Goal: Transaction & Acquisition: Purchase product/service

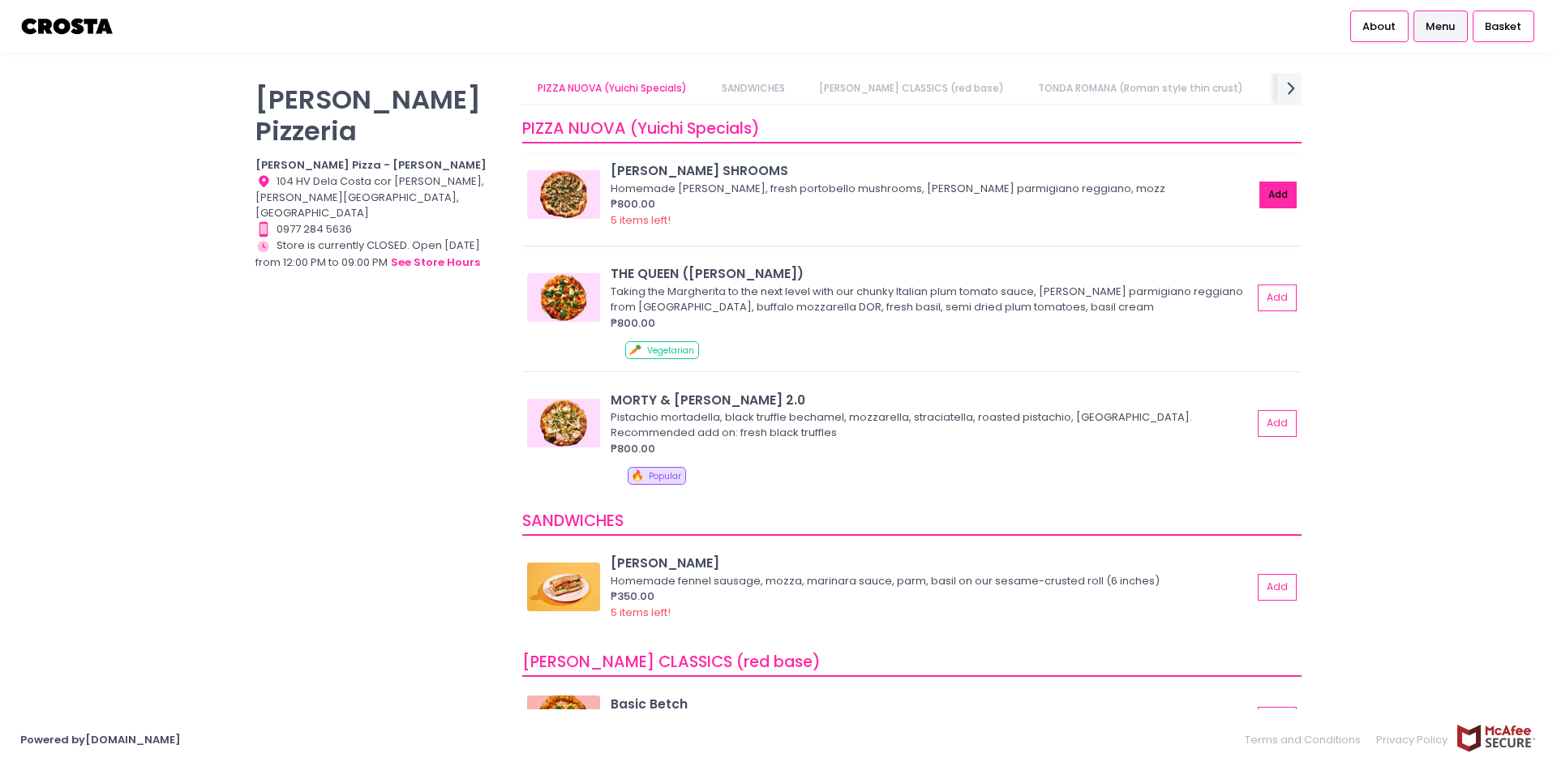
click at [1261, 203] on button "Add" at bounding box center [1277, 195] width 37 height 27
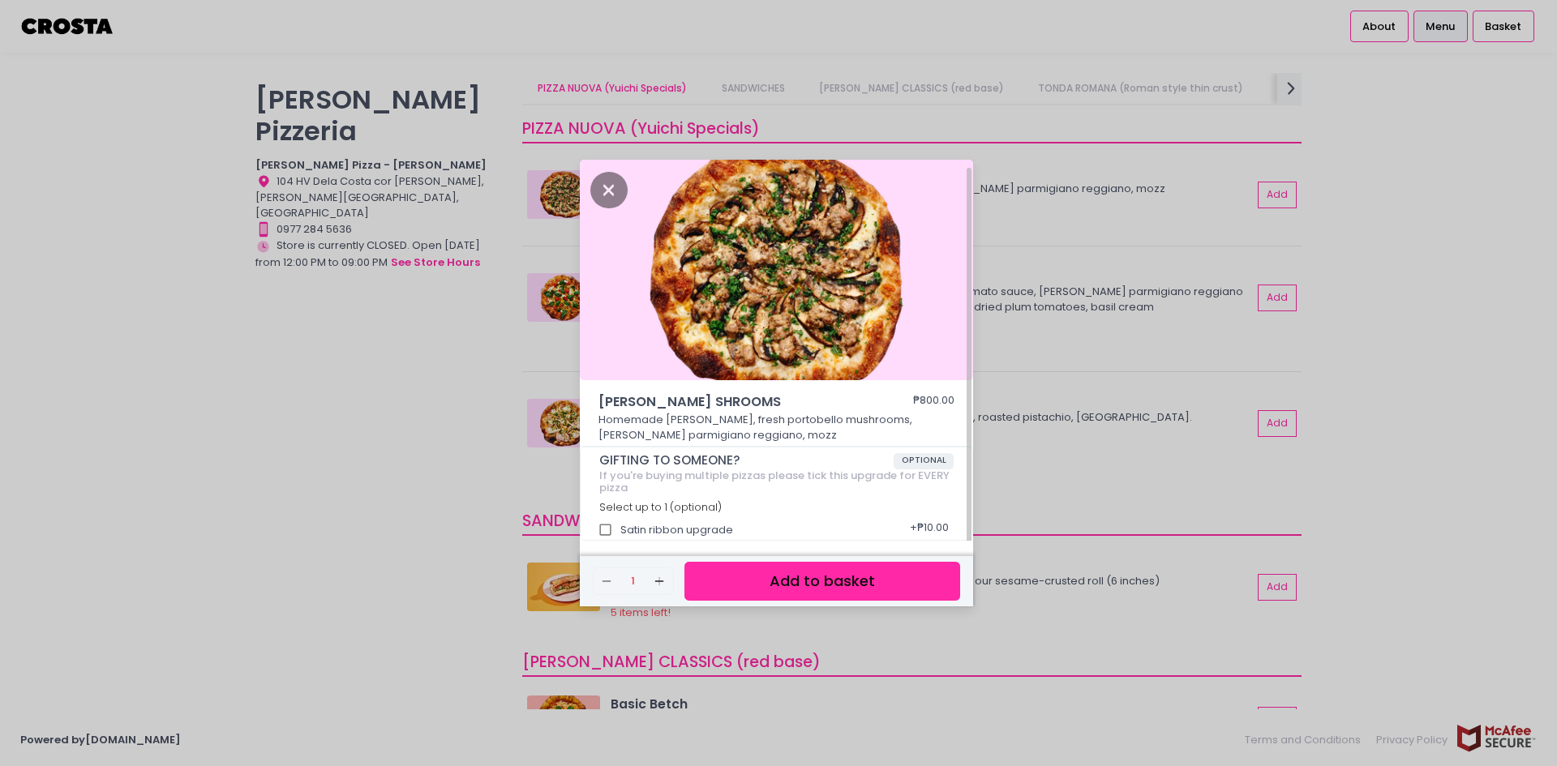
scroll to position [4, 0]
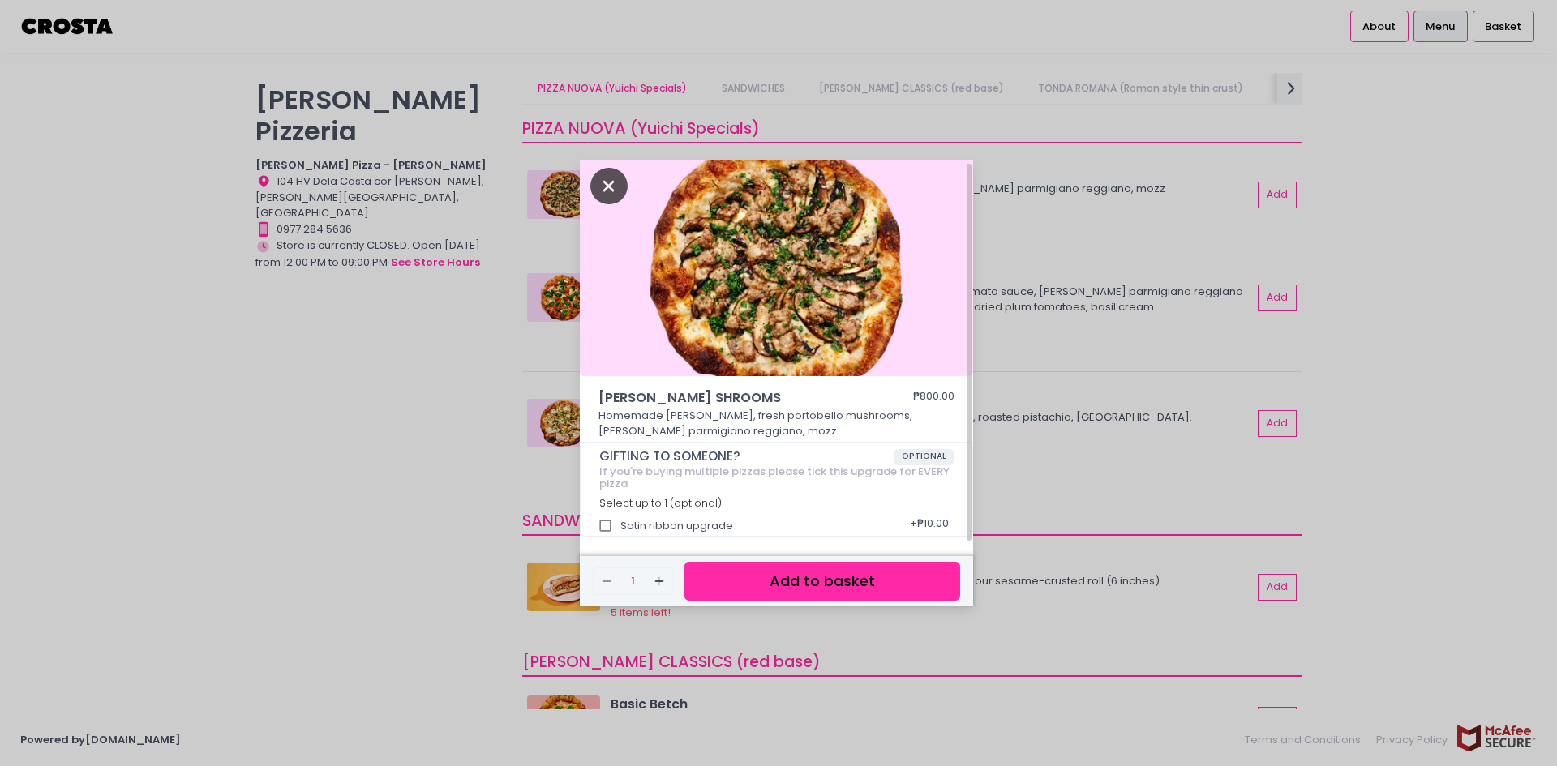
click at [603, 196] on icon "Close" at bounding box center [608, 186] width 37 height 36
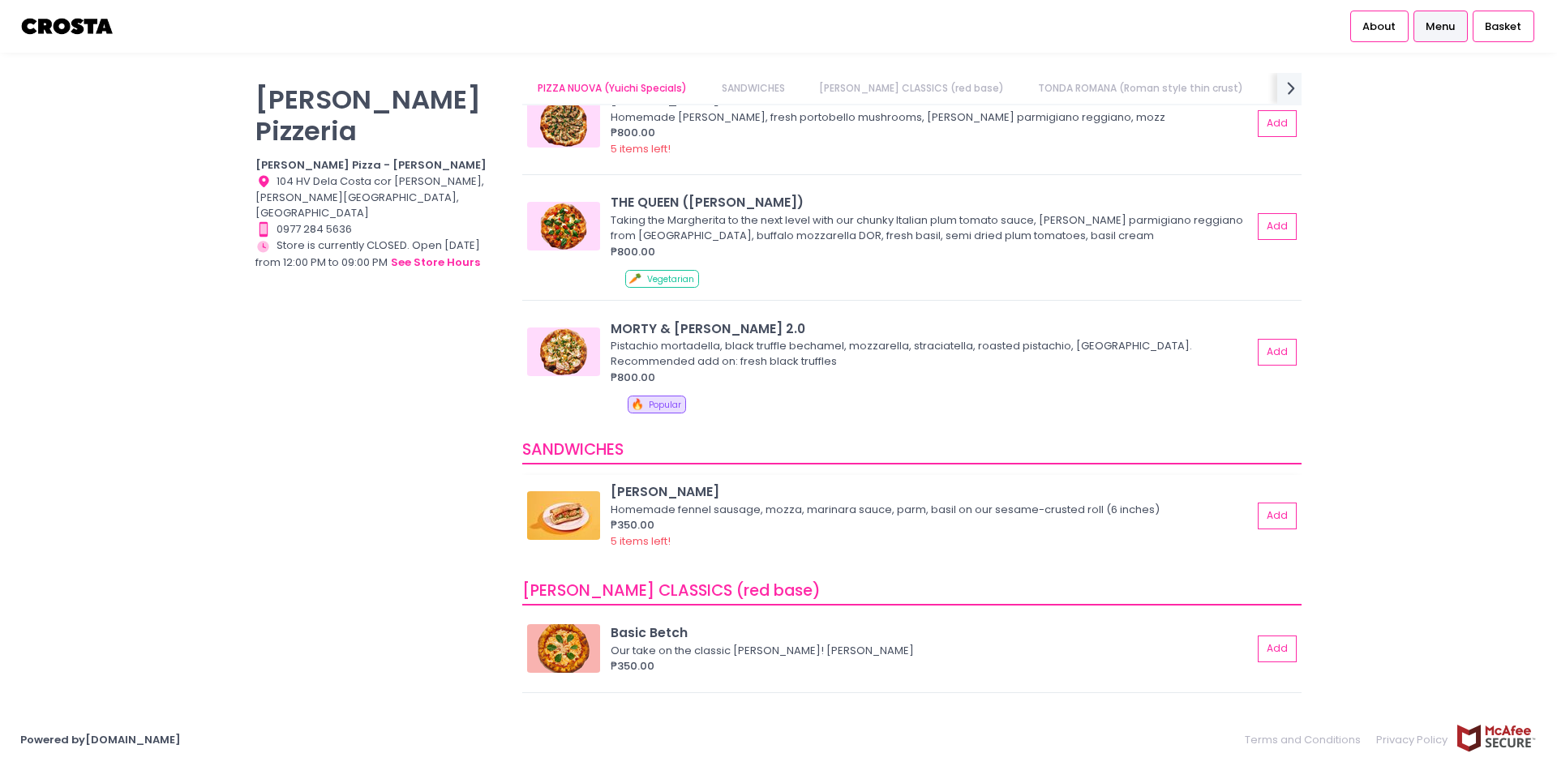
scroll to position [0, 0]
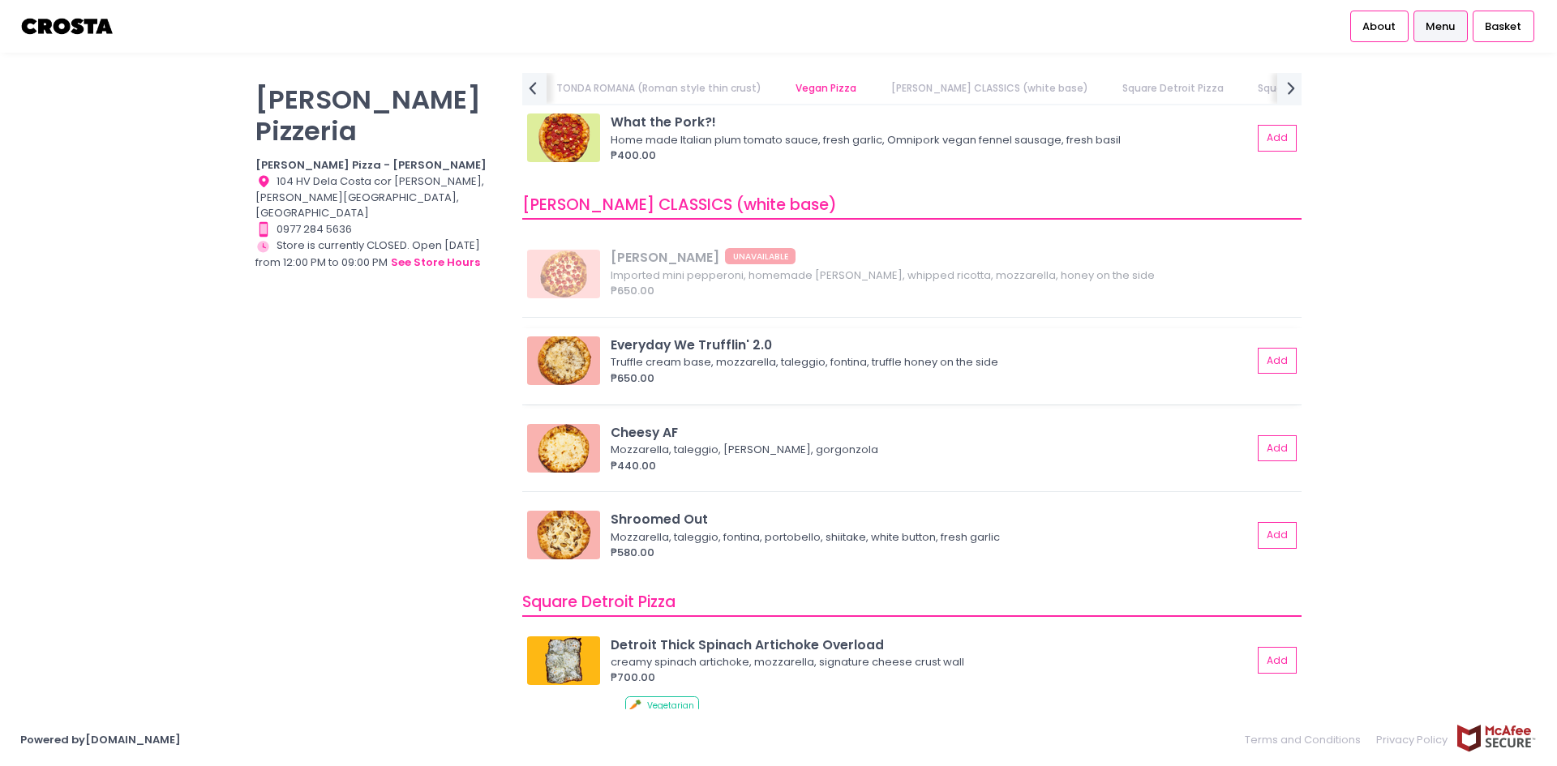
click at [588, 365] on img at bounding box center [563, 361] width 73 height 49
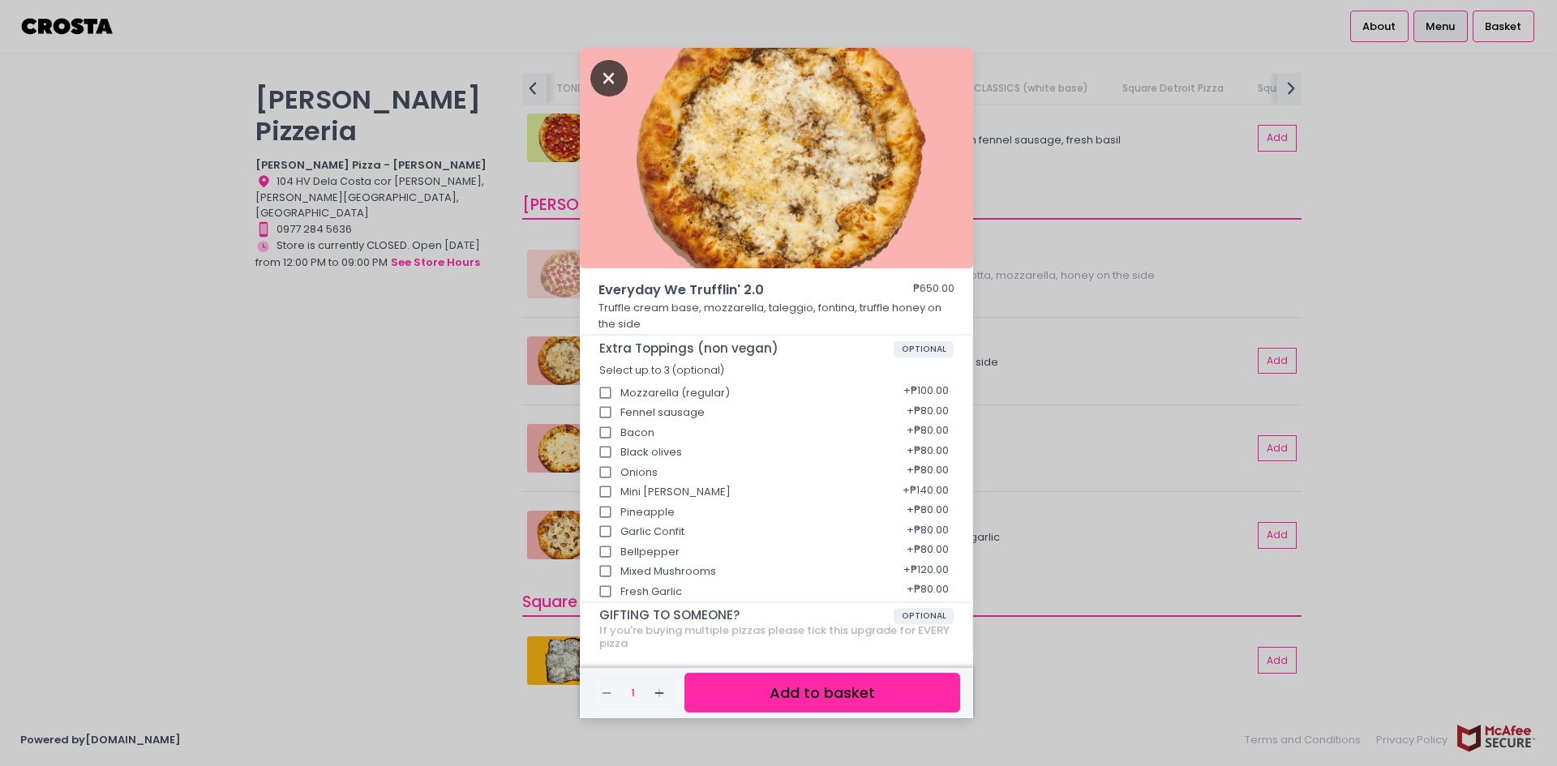
click at [613, 81] on icon "Close" at bounding box center [608, 78] width 37 height 36
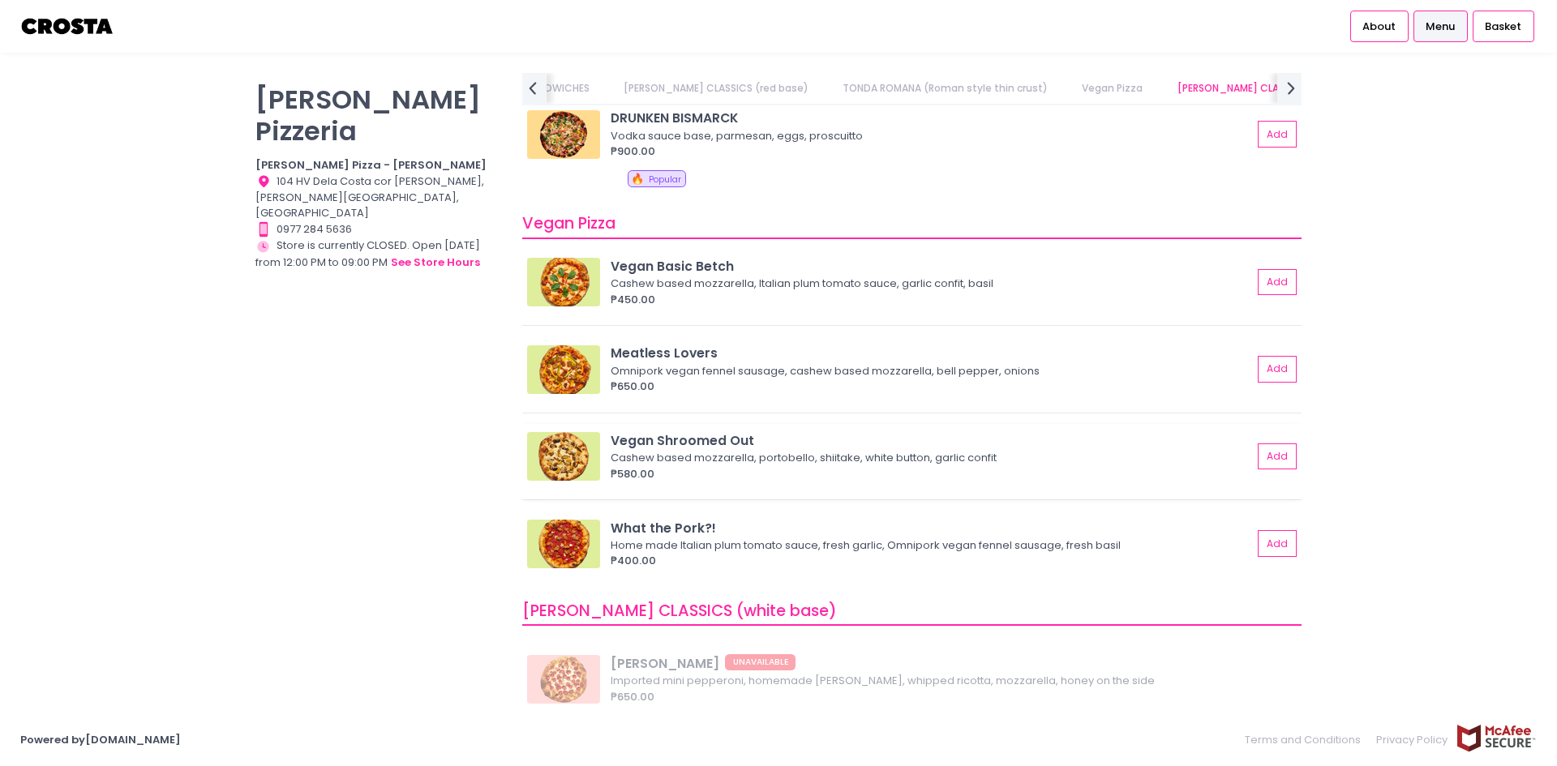
scroll to position [892, 0]
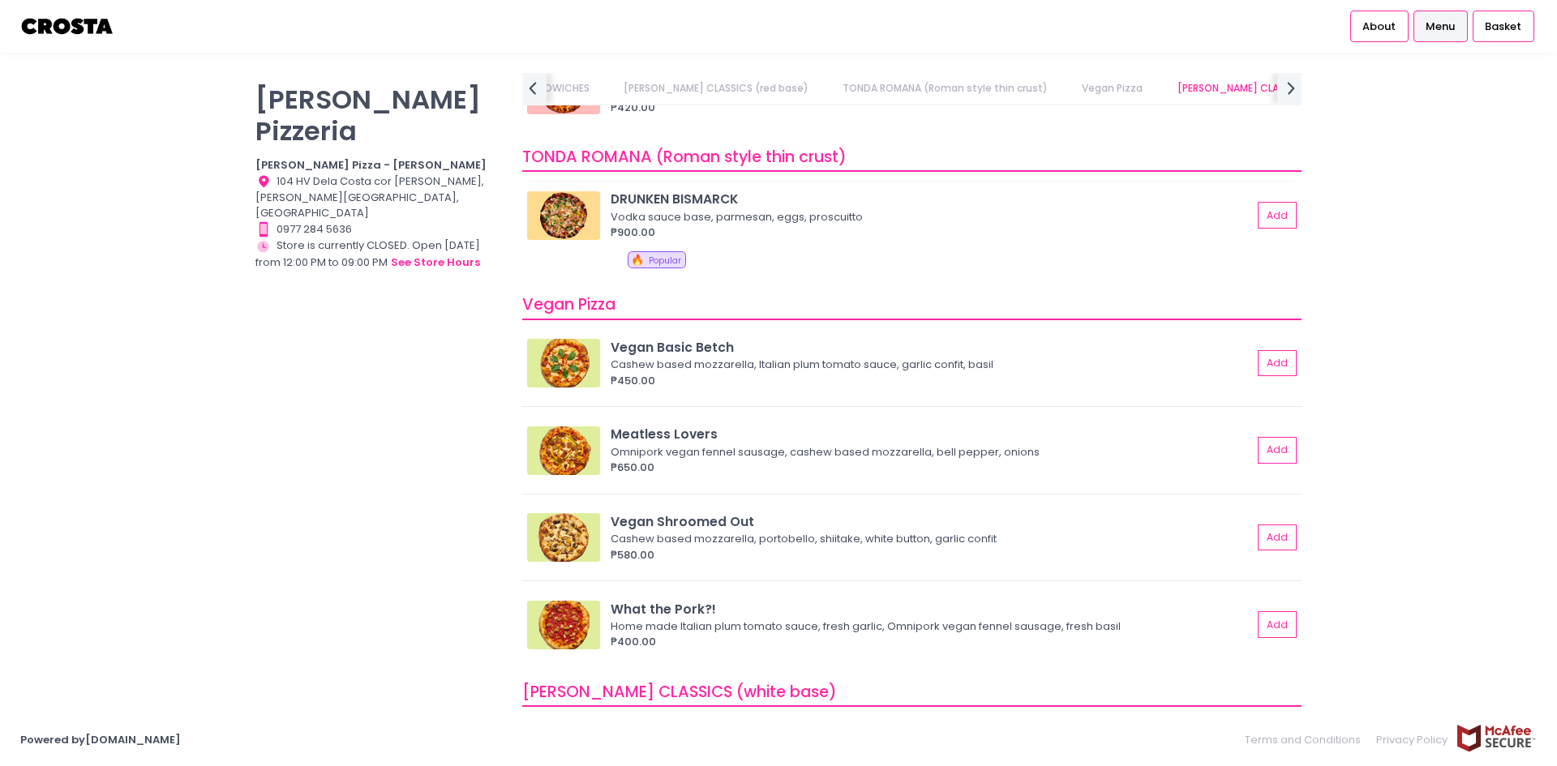
click at [559, 217] on img at bounding box center [563, 215] width 73 height 49
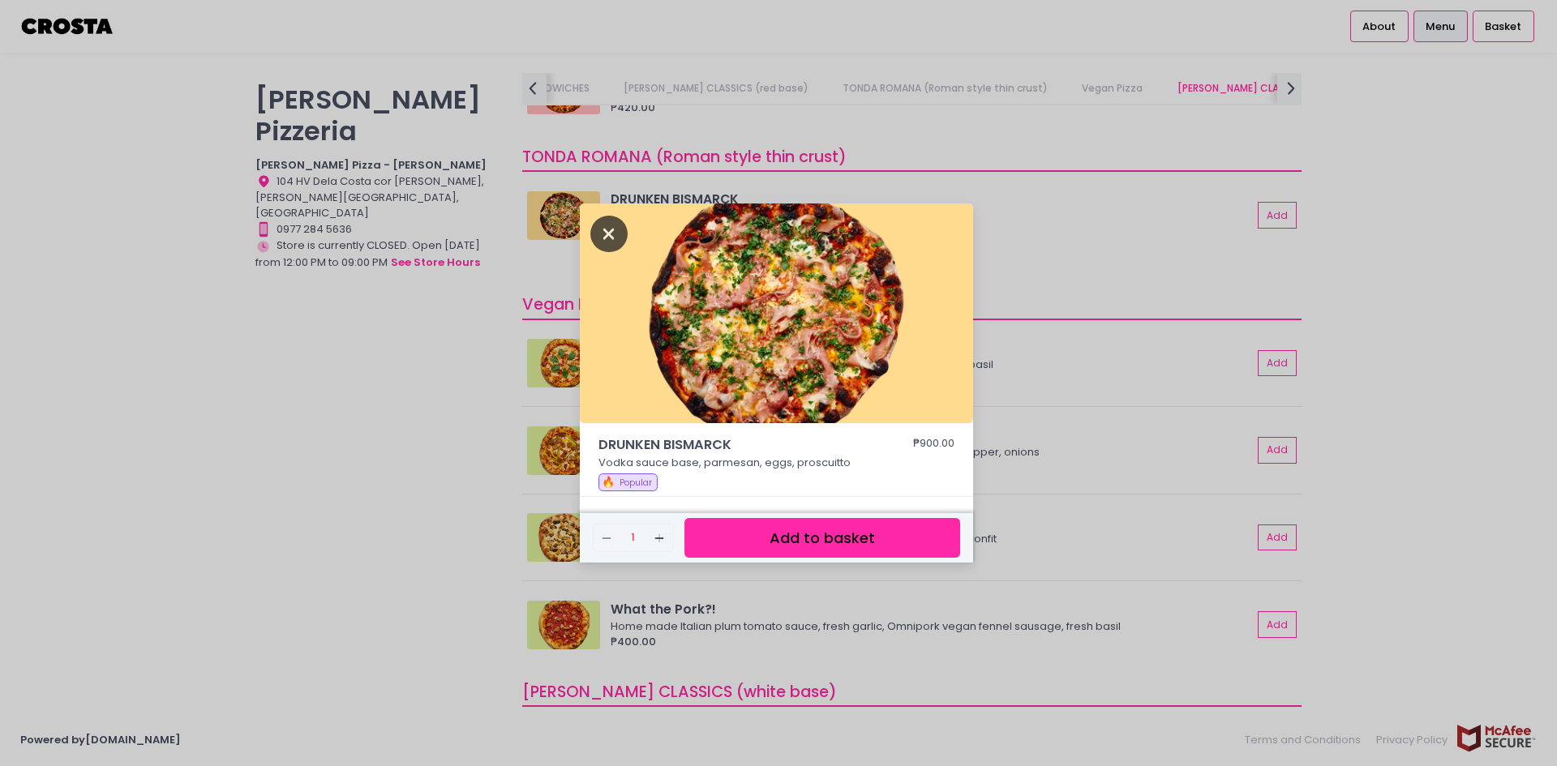
click at [602, 229] on icon "Close" at bounding box center [608, 234] width 37 height 36
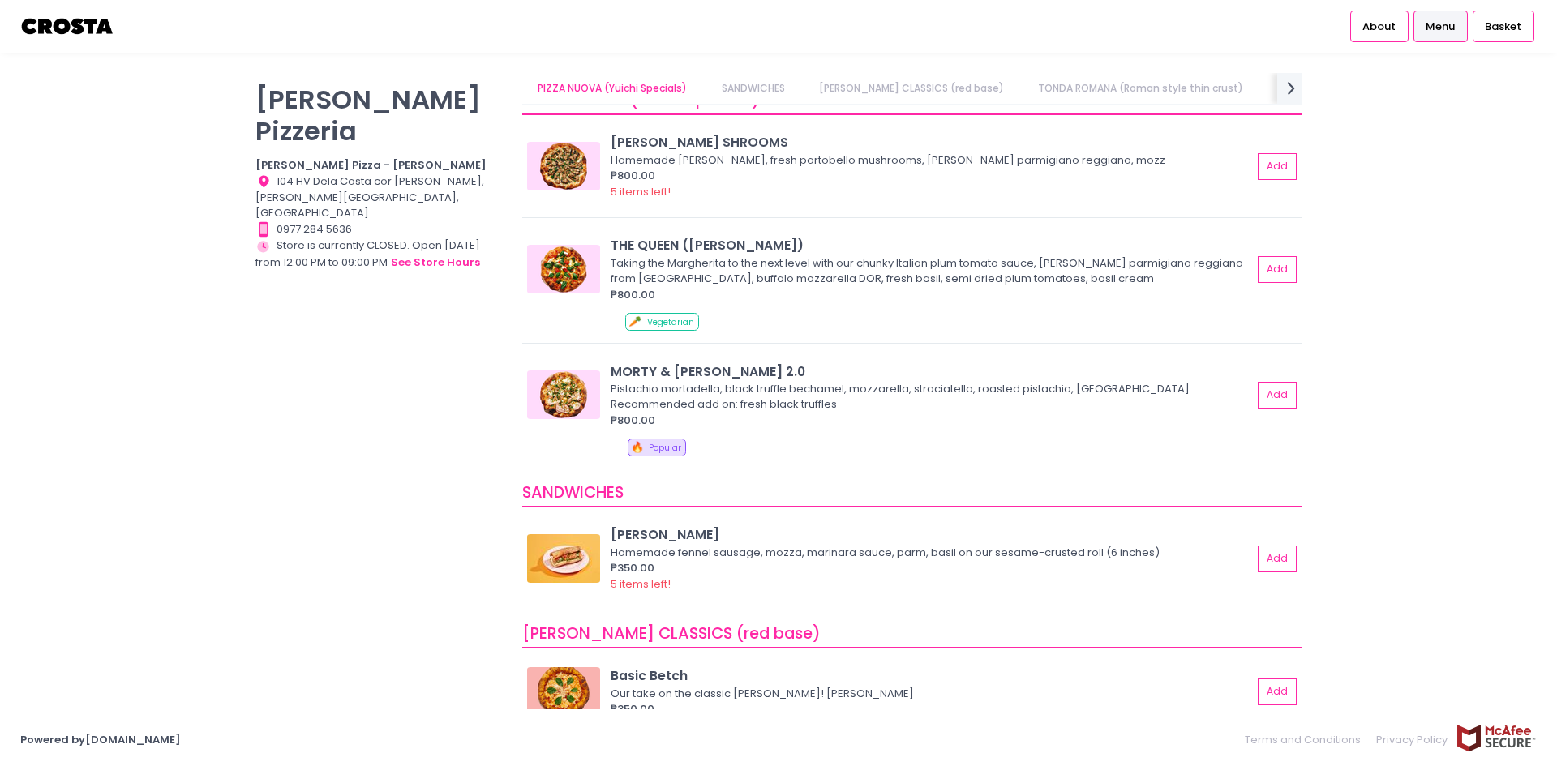
scroll to position [0, 0]
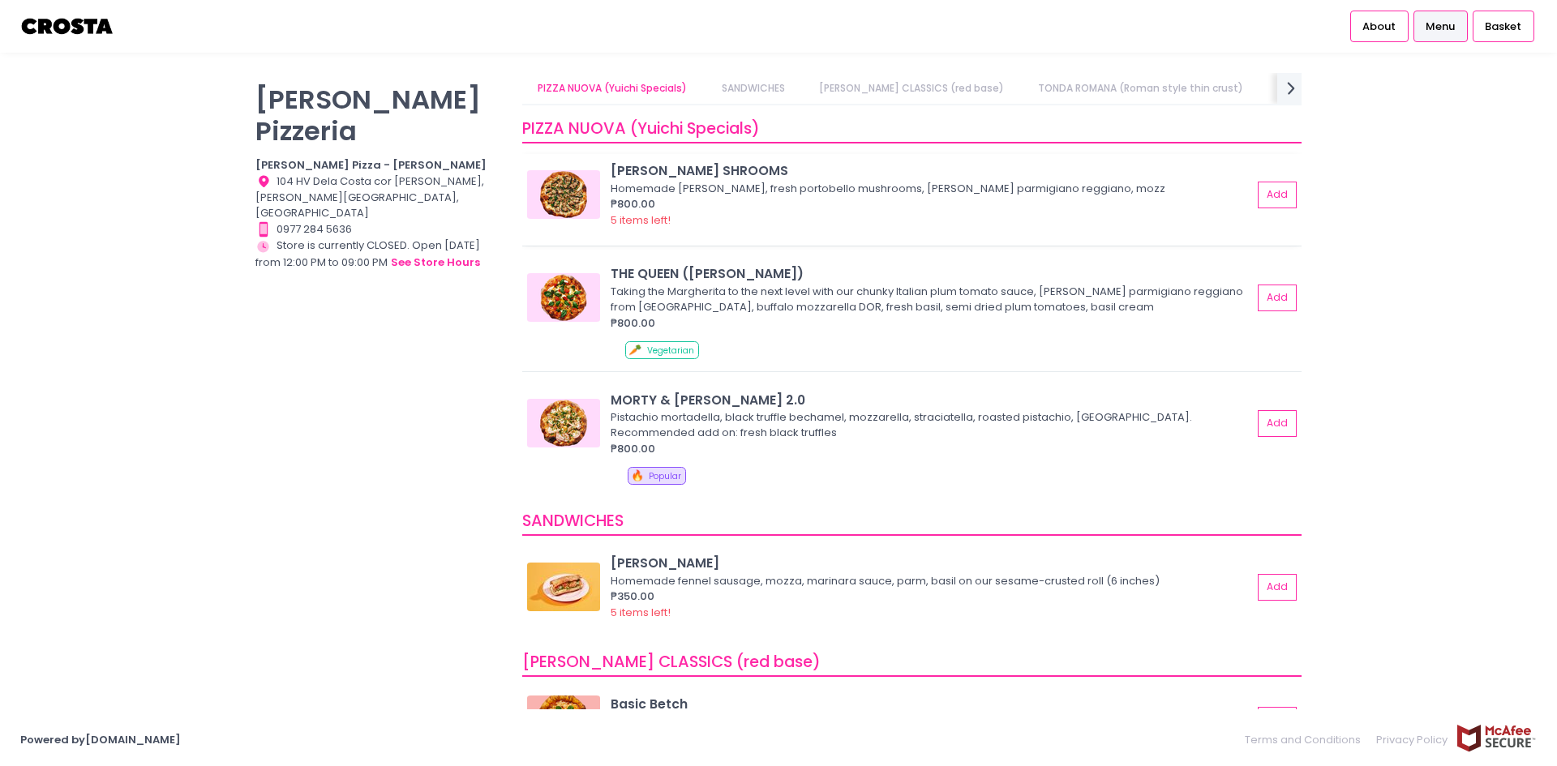
click at [562, 191] on img at bounding box center [563, 194] width 73 height 49
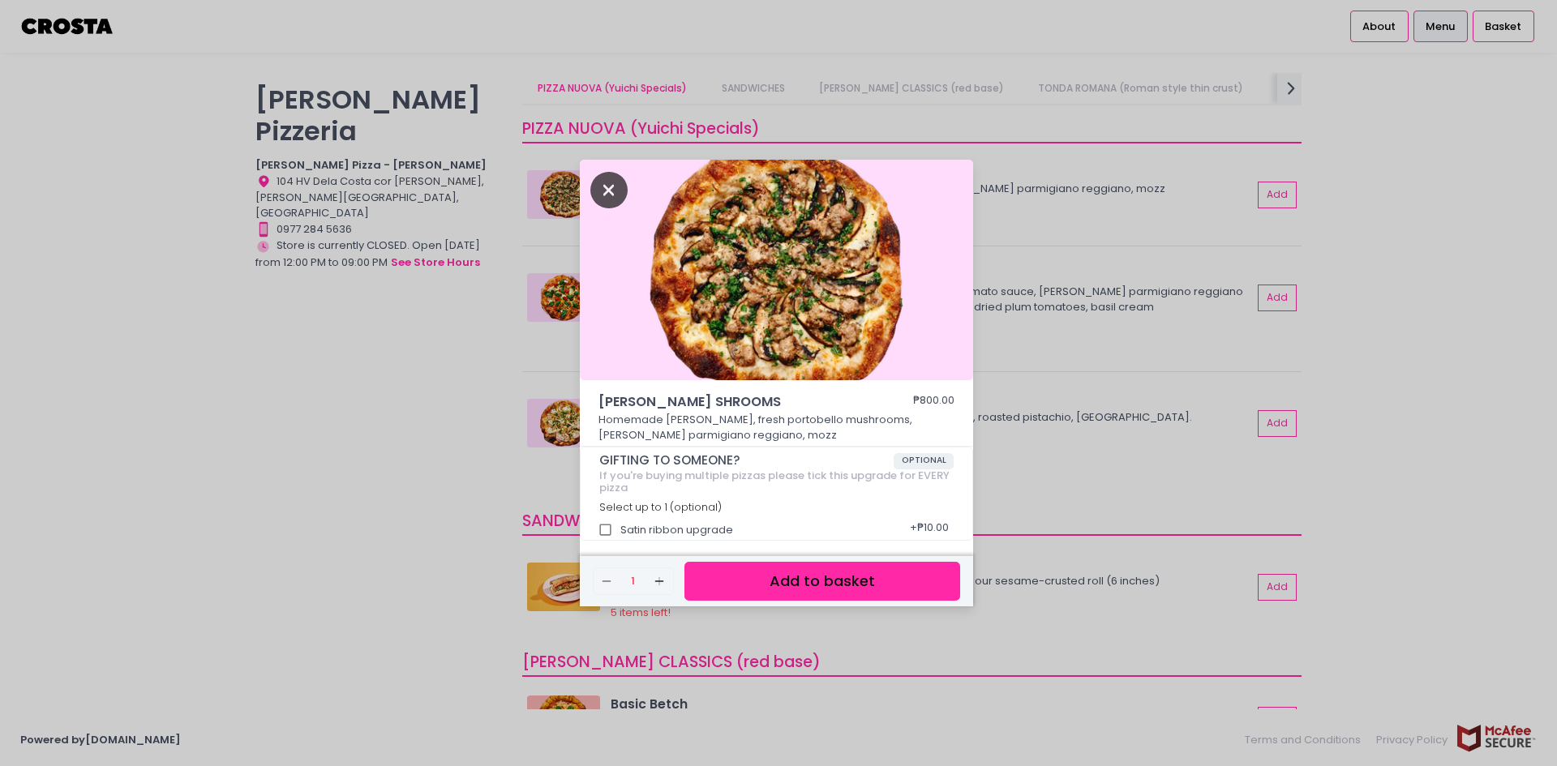
click at [611, 189] on icon "Close" at bounding box center [608, 190] width 37 height 36
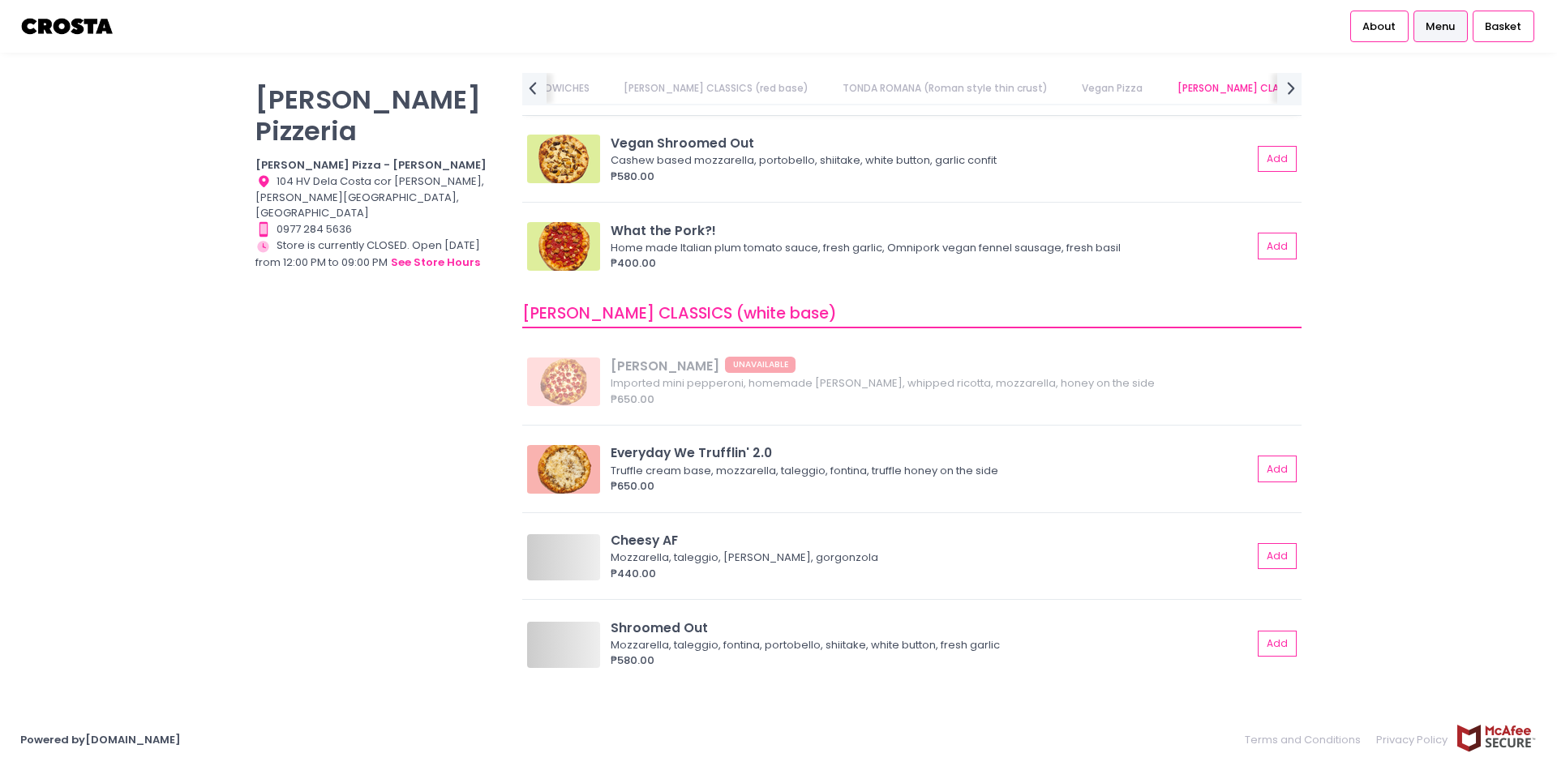
scroll to position [1297, 0]
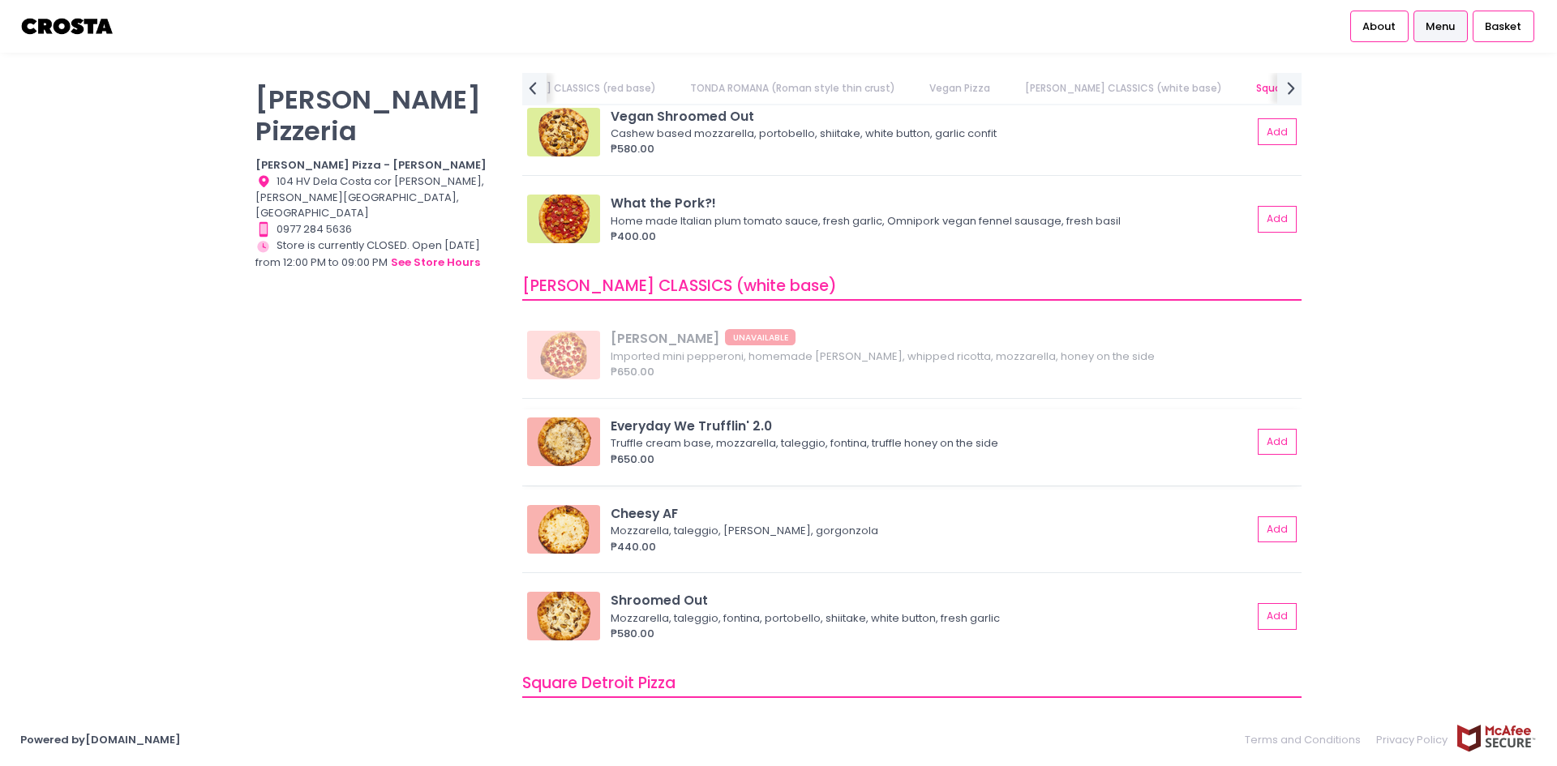
click at [572, 447] on img at bounding box center [563, 442] width 73 height 49
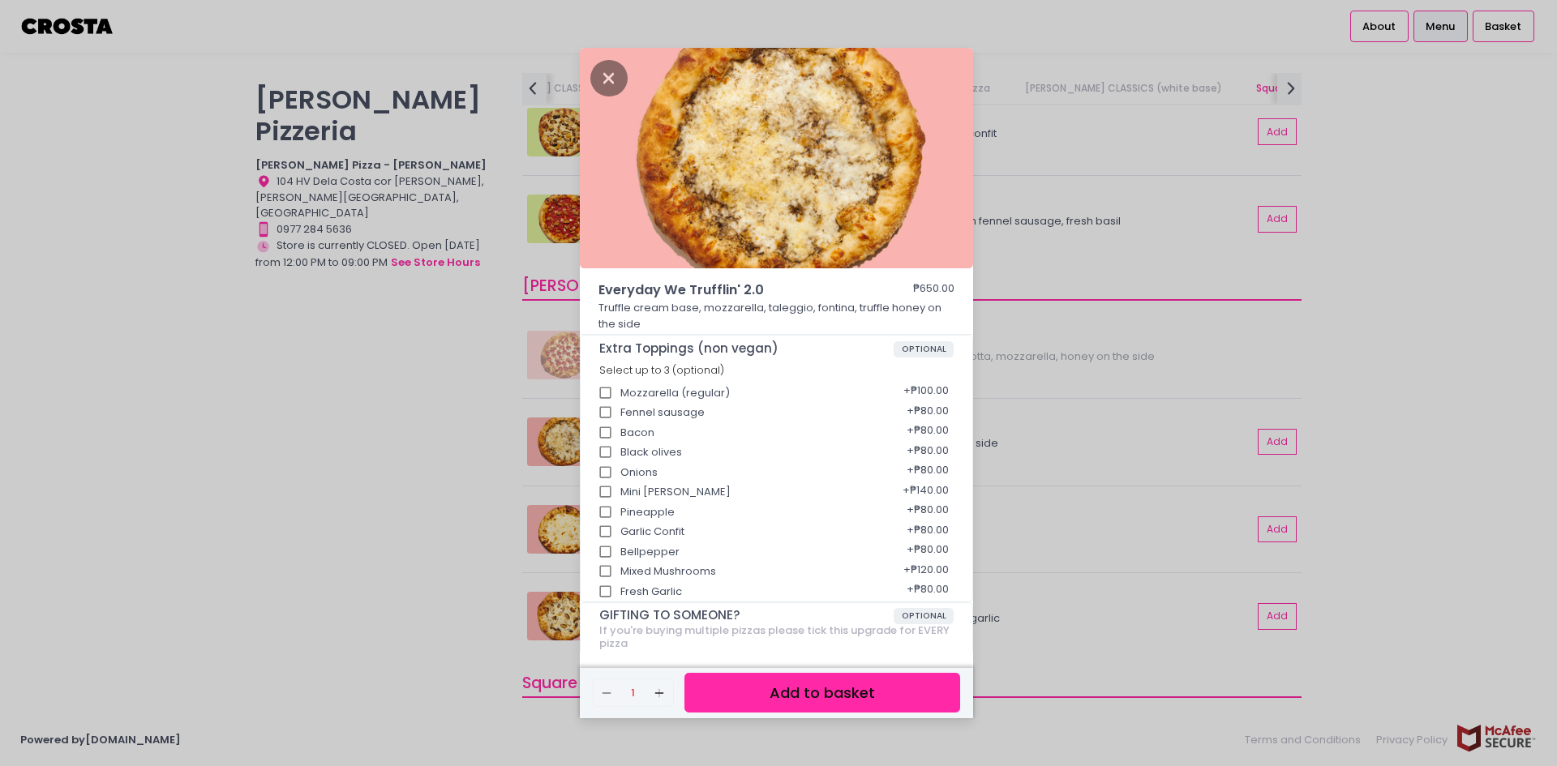
click at [426, 402] on div "Everyday We Trufflin' 2.0 ₱650.00 Truffle cream base, mozzarella, taleggio, fon…" at bounding box center [778, 383] width 1557 height 766
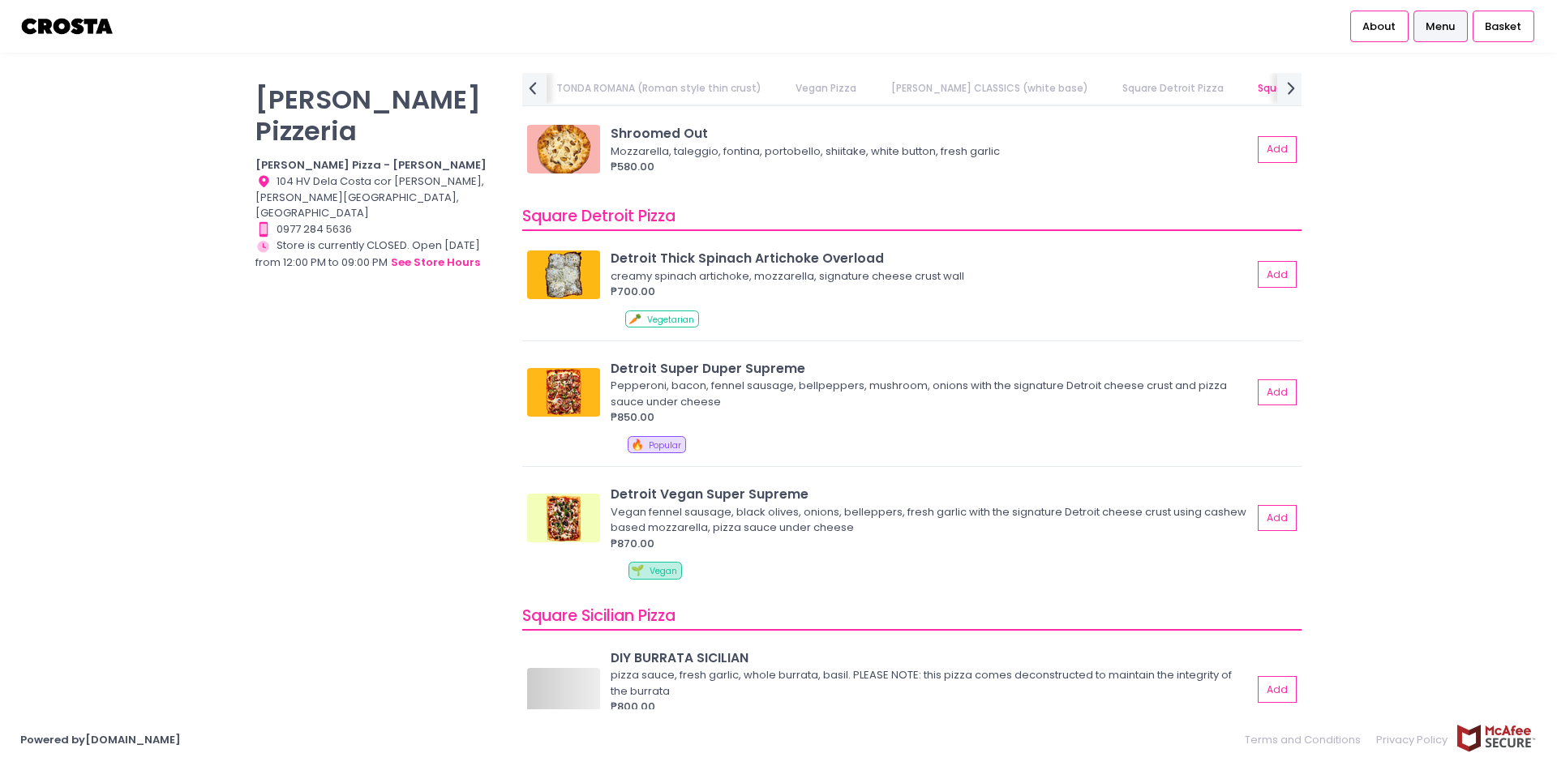
scroll to position [1865, 0]
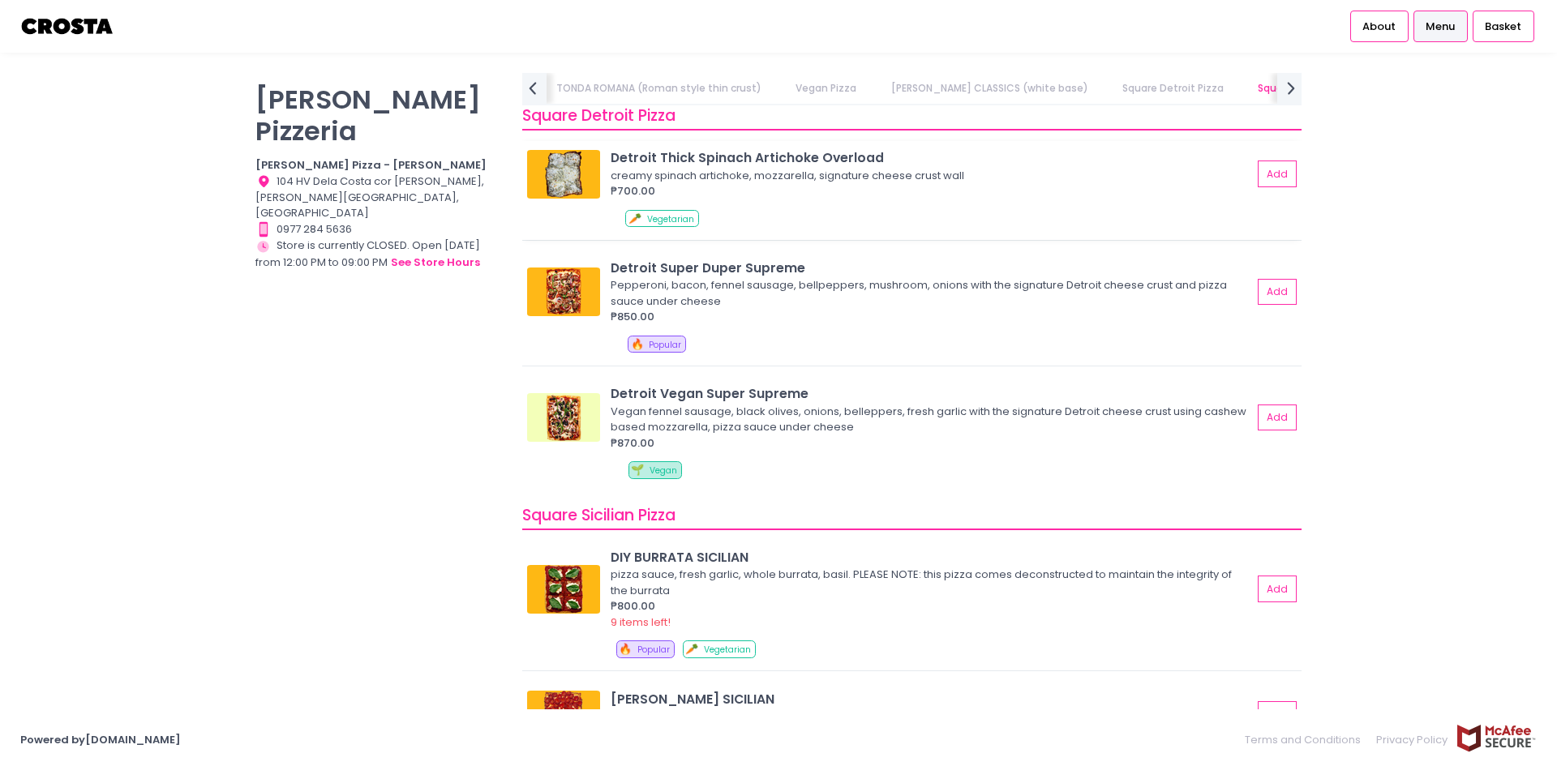
click at [563, 183] on img at bounding box center [563, 174] width 73 height 49
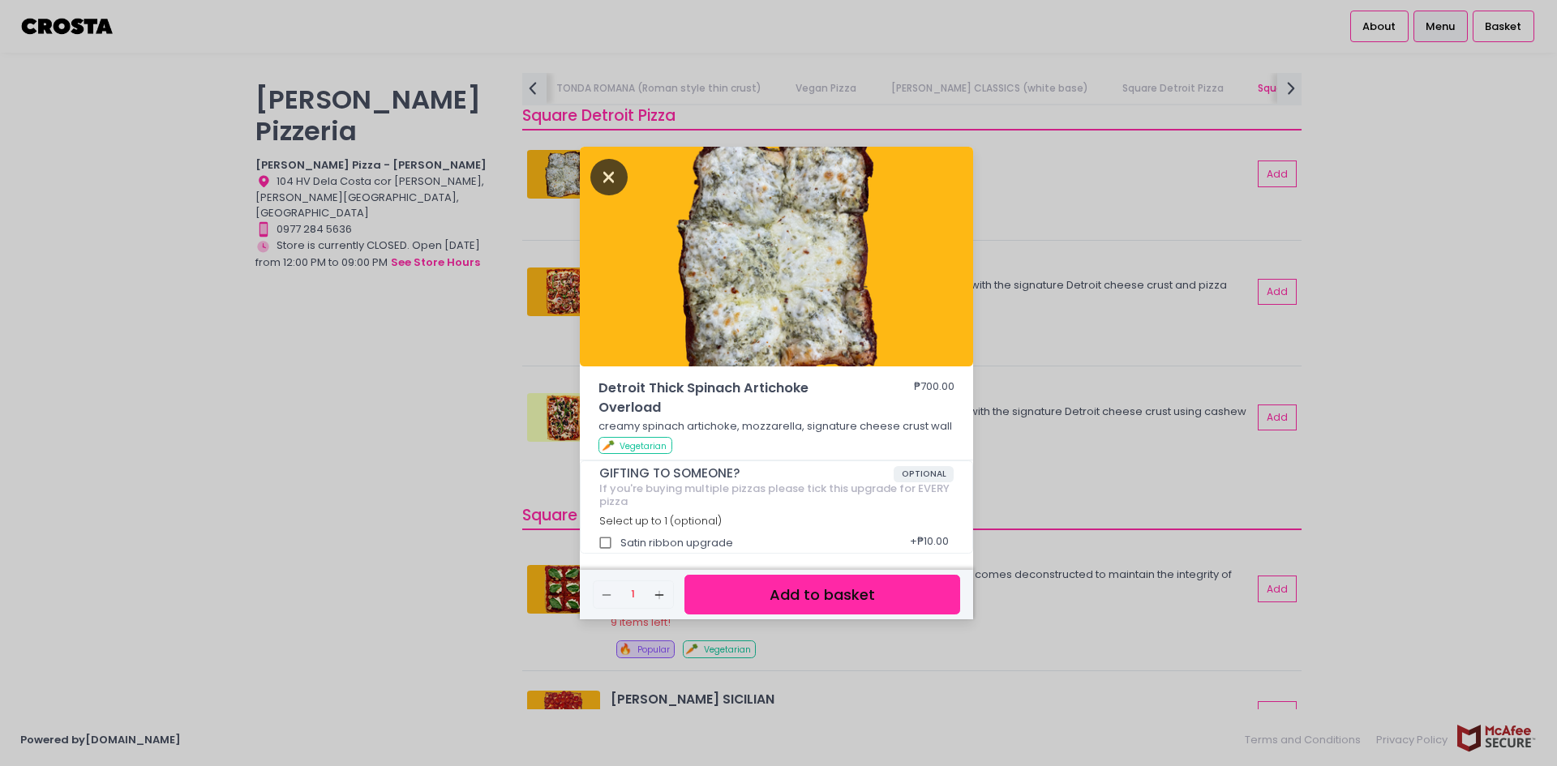
click at [607, 182] on icon "Close" at bounding box center [608, 177] width 37 height 36
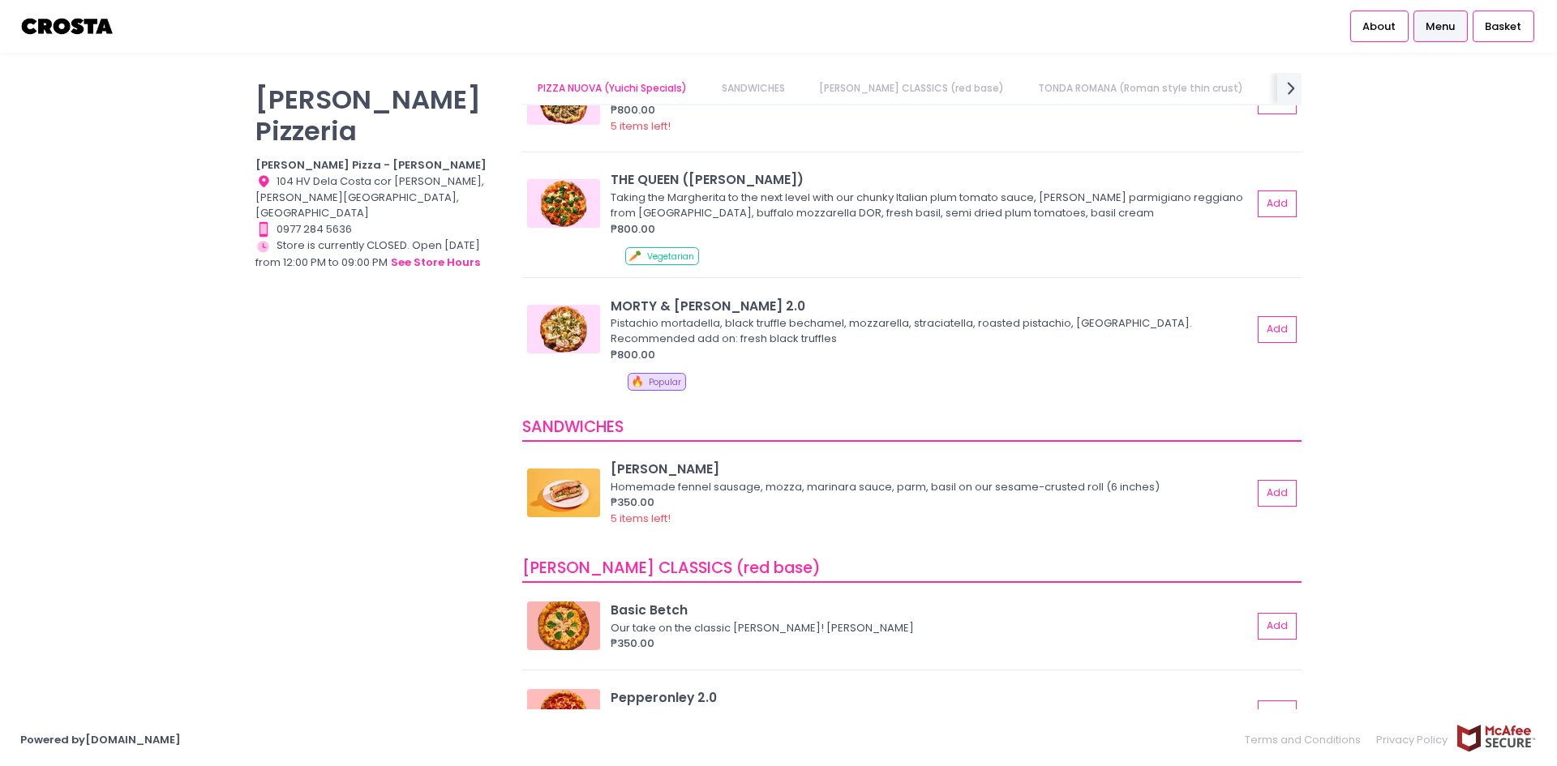
scroll to position [81, 0]
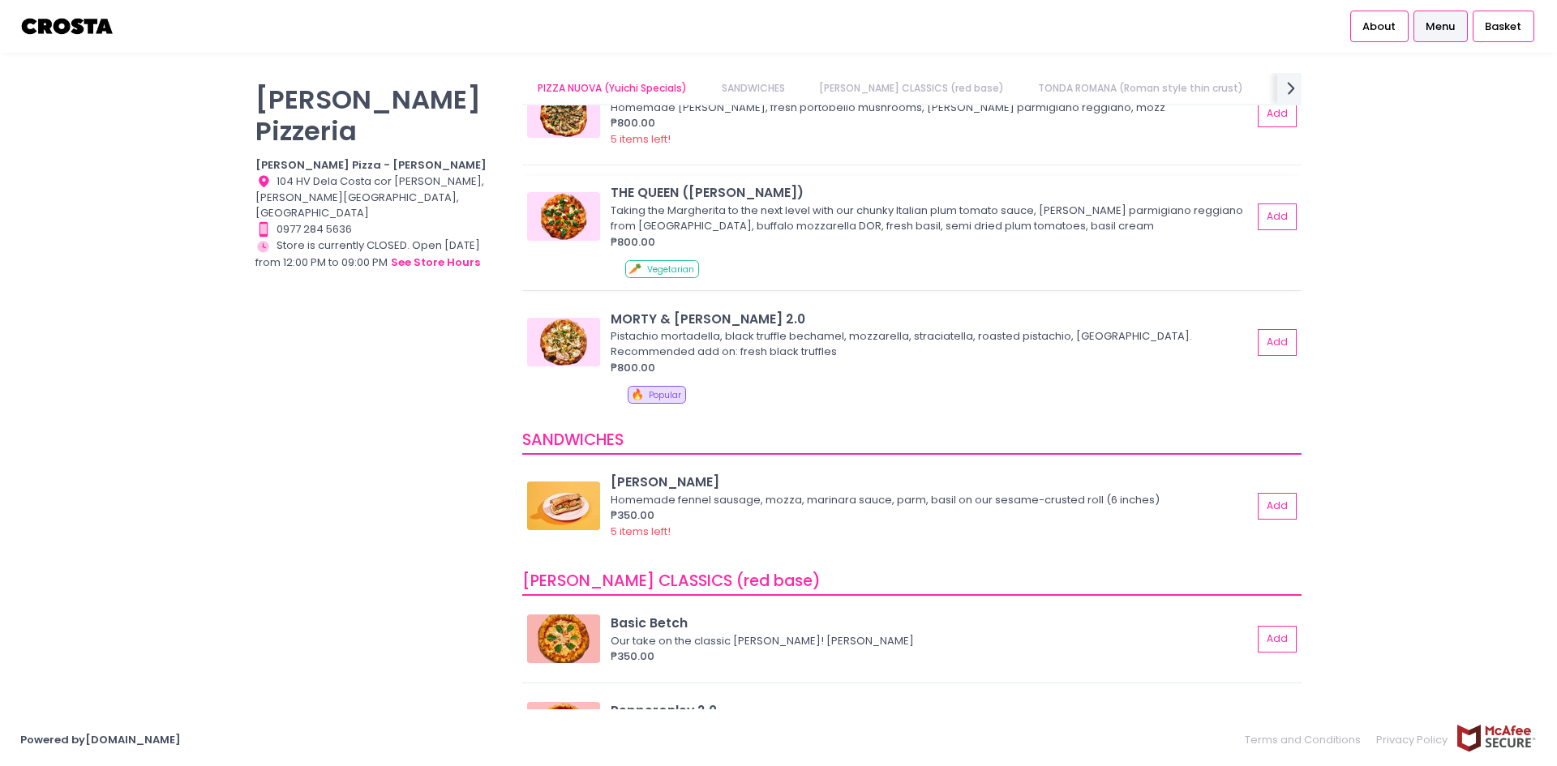
click at [560, 227] on img at bounding box center [563, 216] width 73 height 49
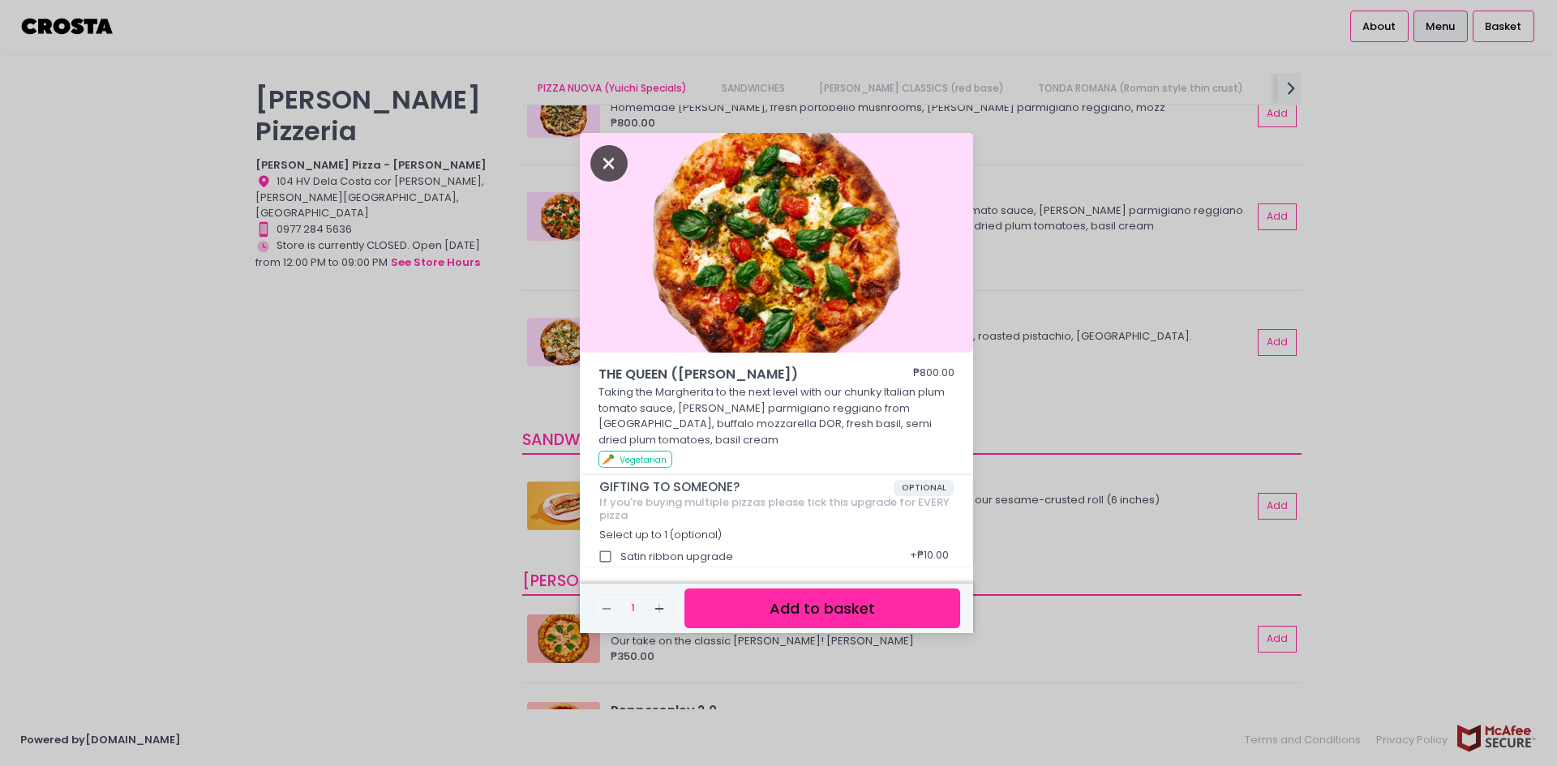
click at [611, 172] on icon "Close" at bounding box center [608, 163] width 37 height 36
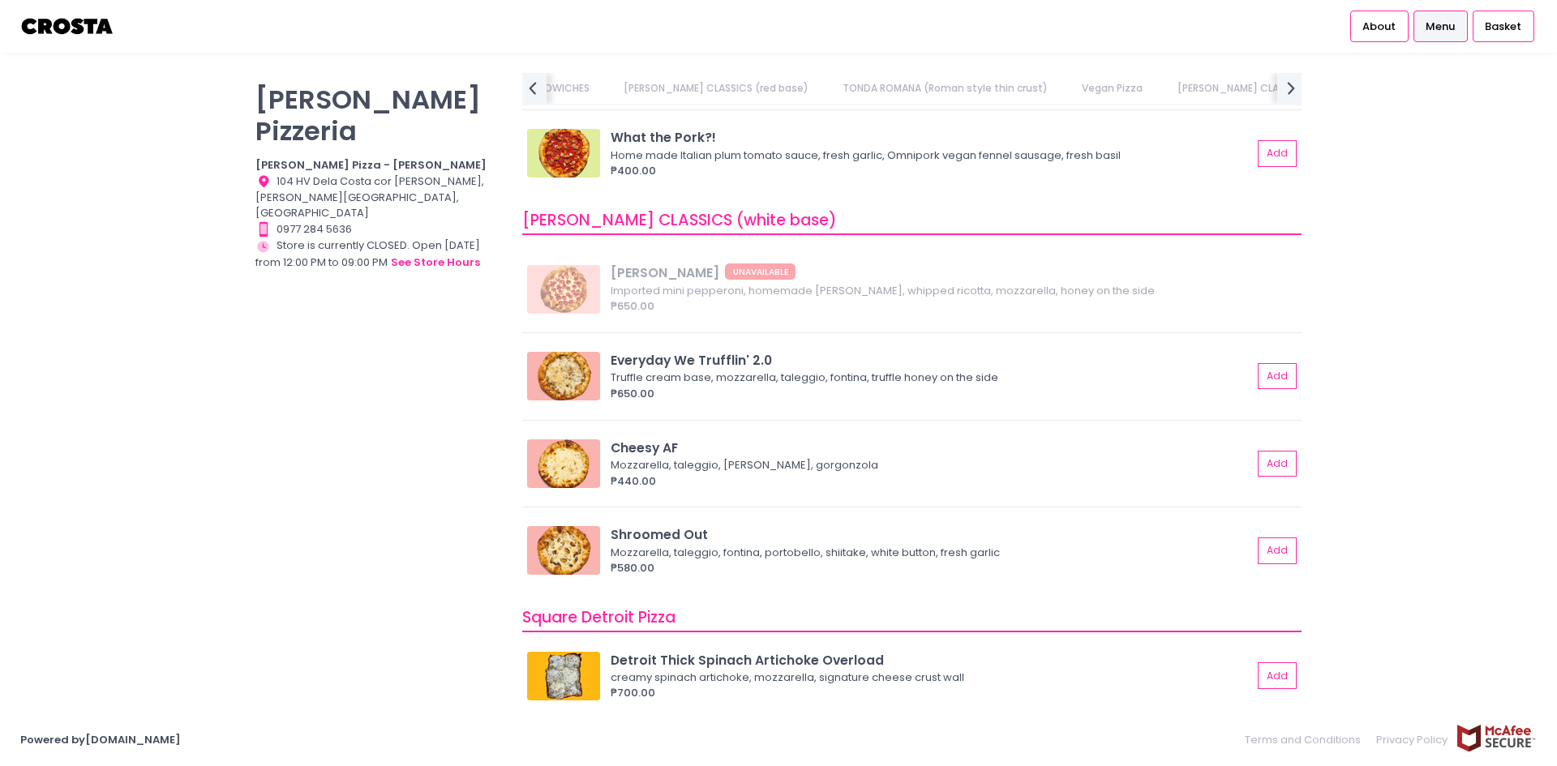
scroll to position [0, 369]
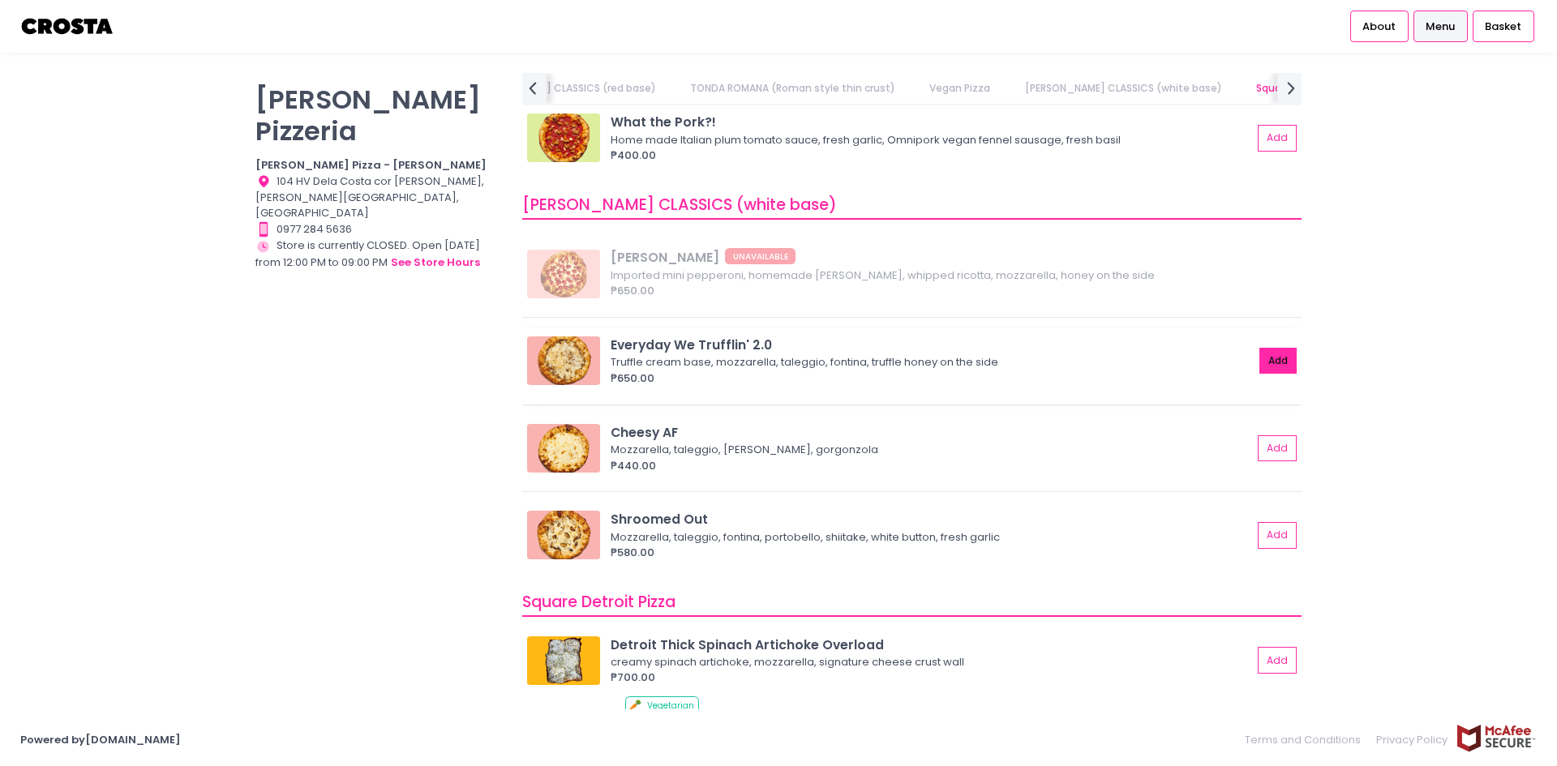
click at [1259, 358] on button "Add" at bounding box center [1277, 361] width 37 height 27
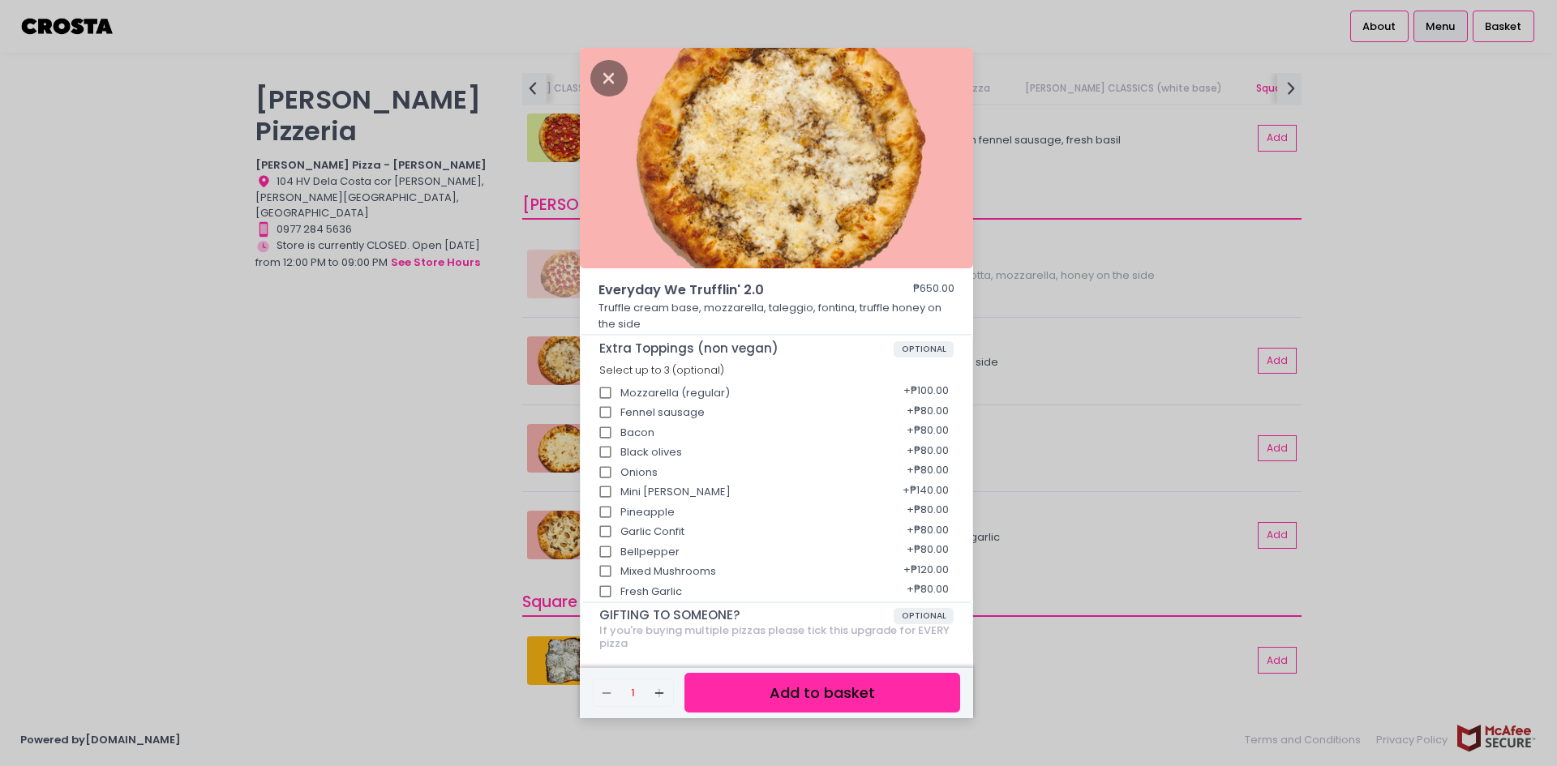
scroll to position [117, 0]
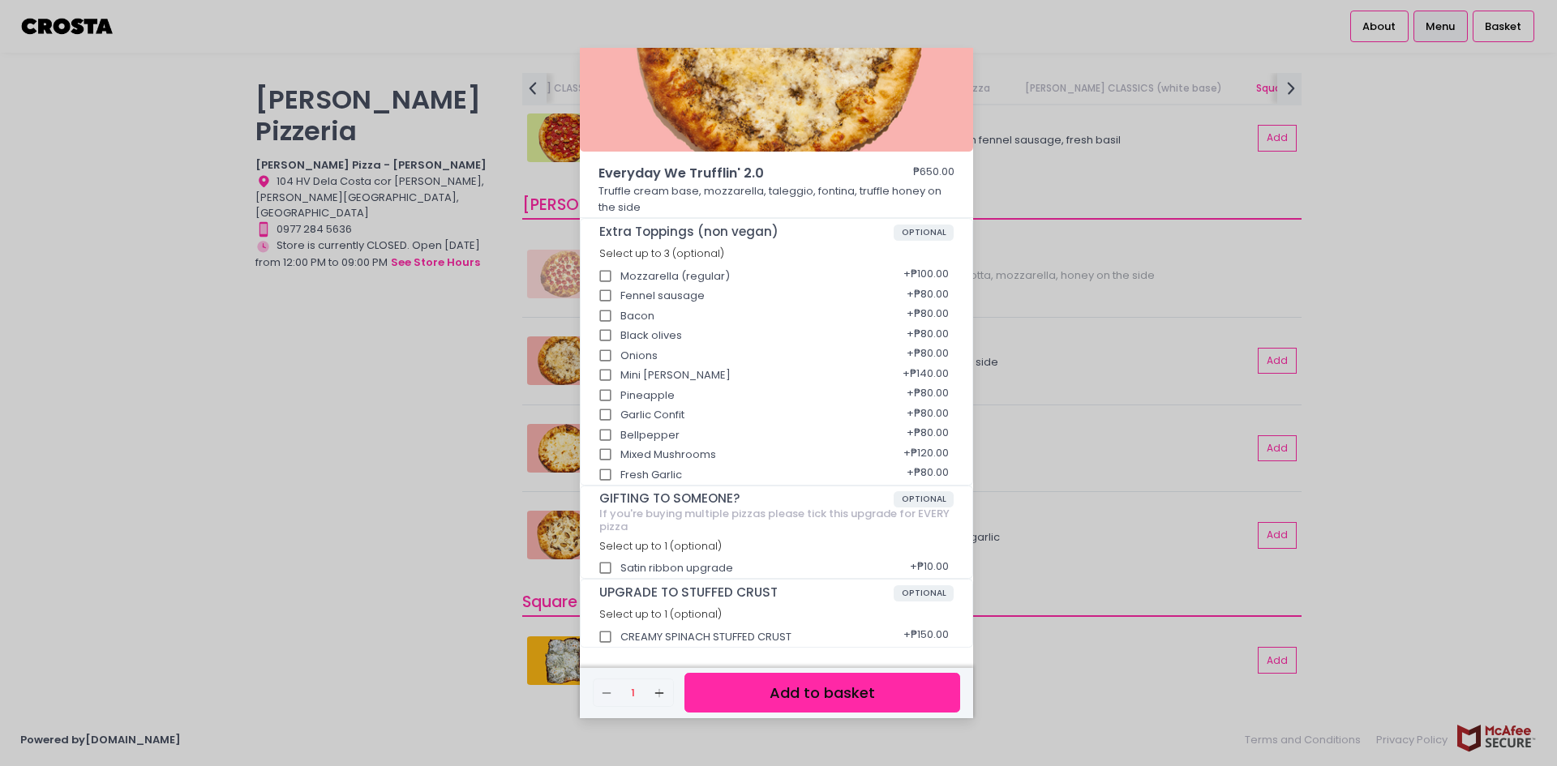
click at [804, 693] on button "Add to basket" at bounding box center [822, 693] width 276 height 40
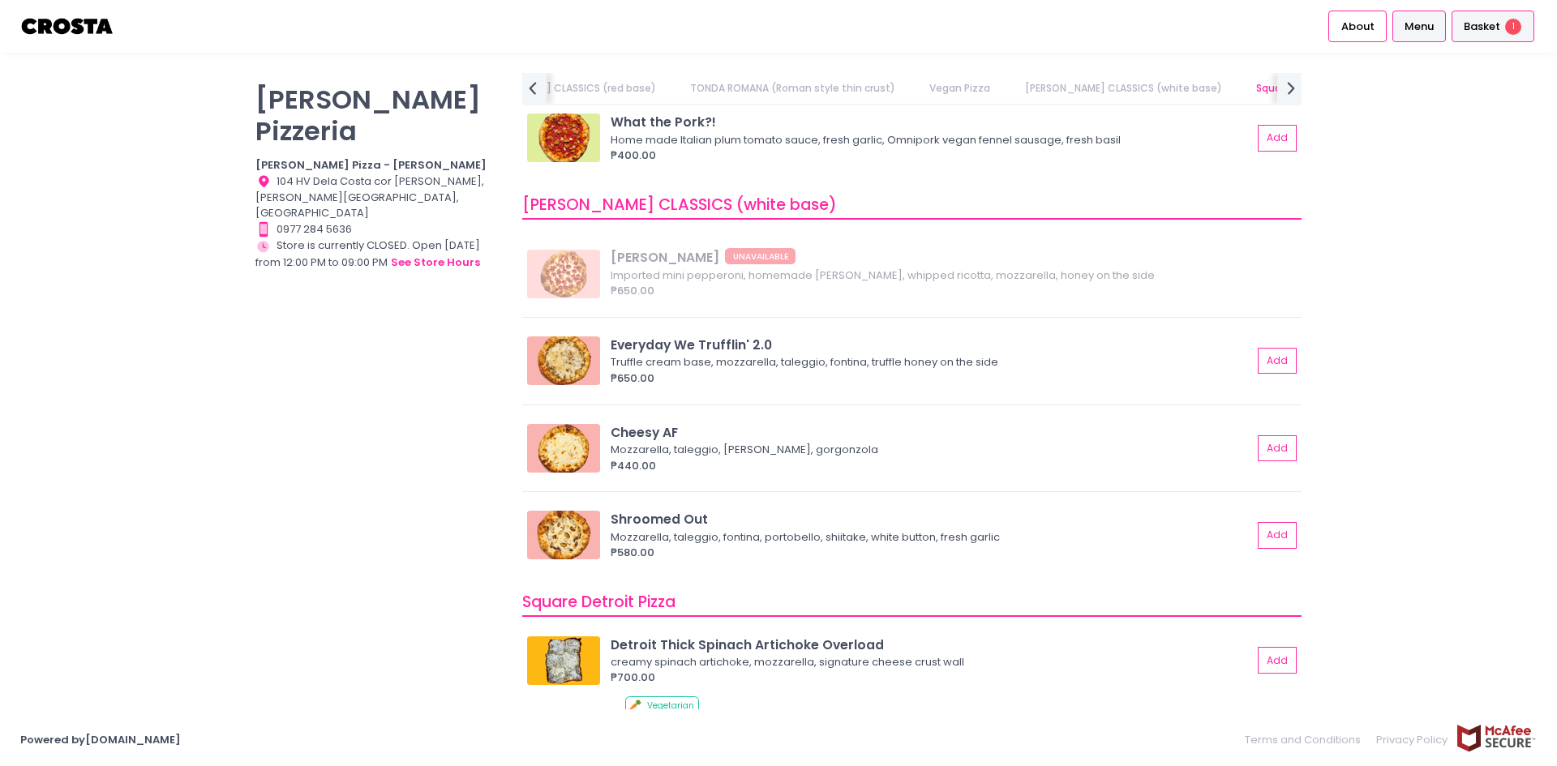
click at [1480, 19] on span "Basket" at bounding box center [1482, 27] width 36 height 16
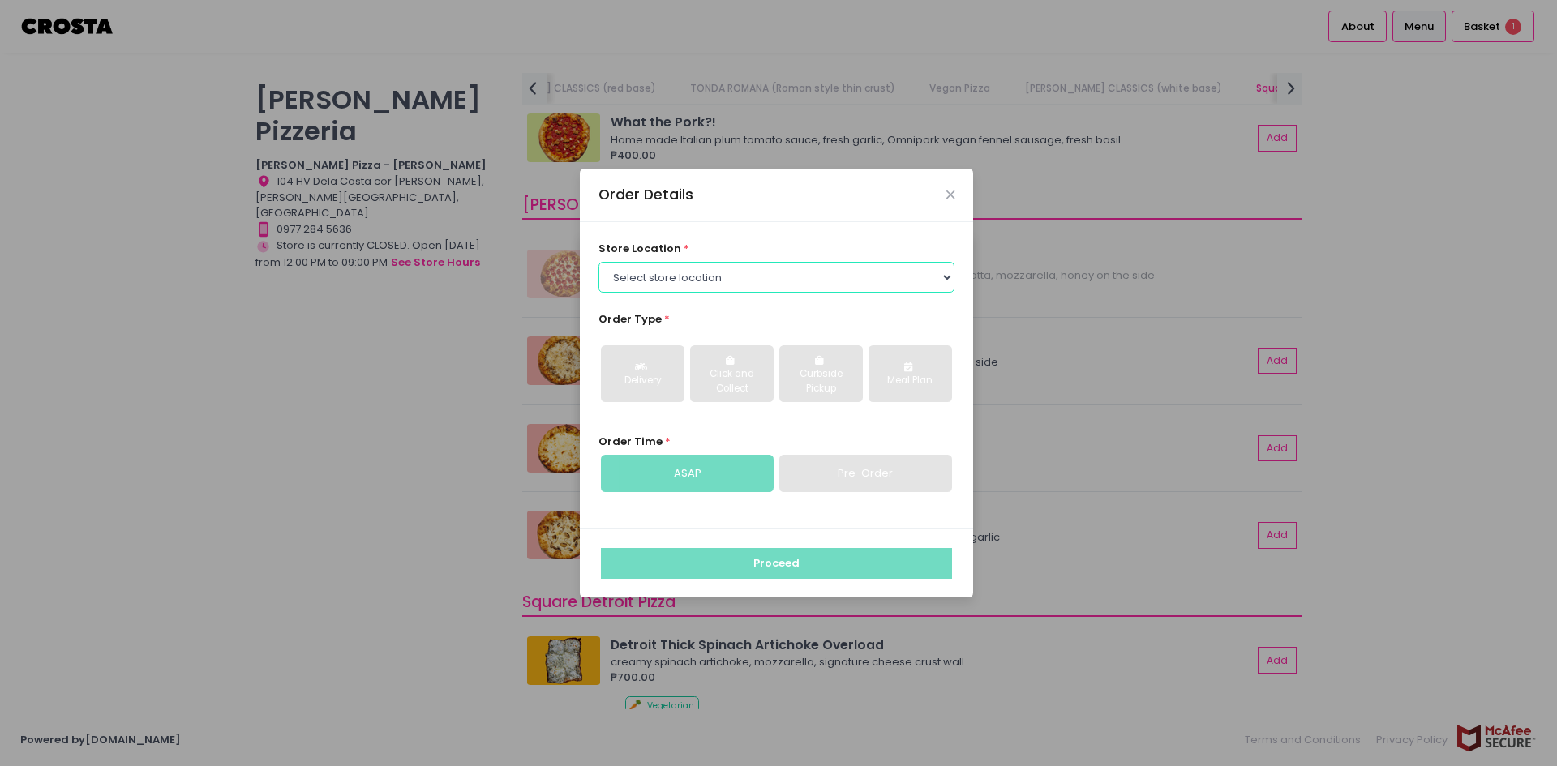
click at [757, 274] on select "Select store location Crosta Pizza - Salcedo Crosta Pizza - San Juan" at bounding box center [776, 277] width 357 height 31
select select "5fabb2e53664a8677beaeb89"
click at [598, 262] on select "Select store location Crosta Pizza - Salcedo Crosta Pizza - San Juan" at bounding box center [776, 277] width 357 height 31
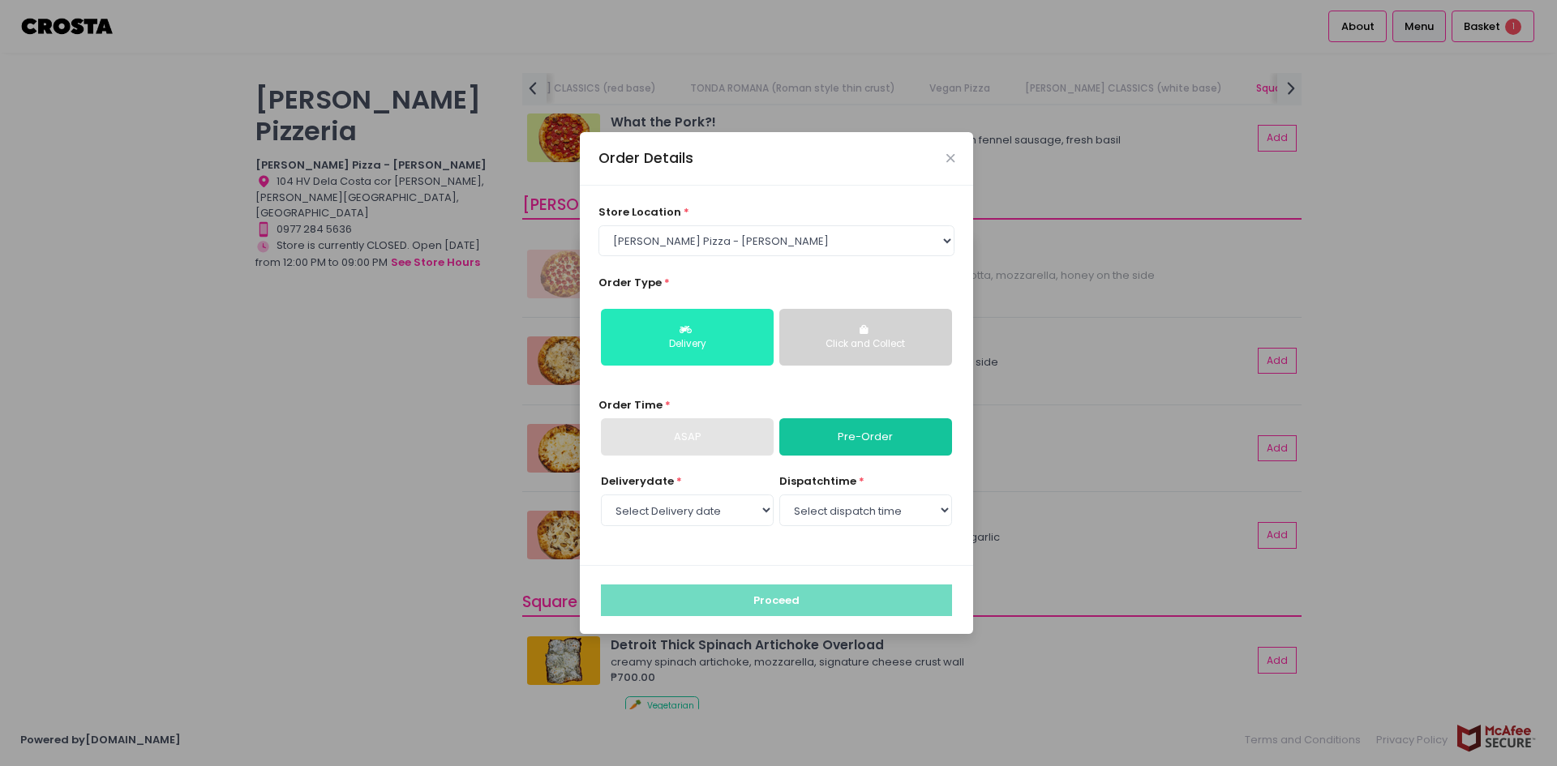
click at [741, 345] on div "Delivery" at bounding box center [687, 344] width 150 height 15
click at [868, 439] on link "Pre-Order" at bounding box center [865, 436] width 173 height 37
click at [714, 511] on select "Select Delivery date Wednesday, Oct 1st Thursday, Oct 2nd Friday, Oct 3rd Satur…" at bounding box center [687, 510] width 173 height 31
select select "2025-10-01"
click at [601, 495] on select "Select Delivery date Wednesday, Oct 1st Thursday, Oct 2nd Friday, Oct 3rd Satur…" at bounding box center [687, 510] width 173 height 31
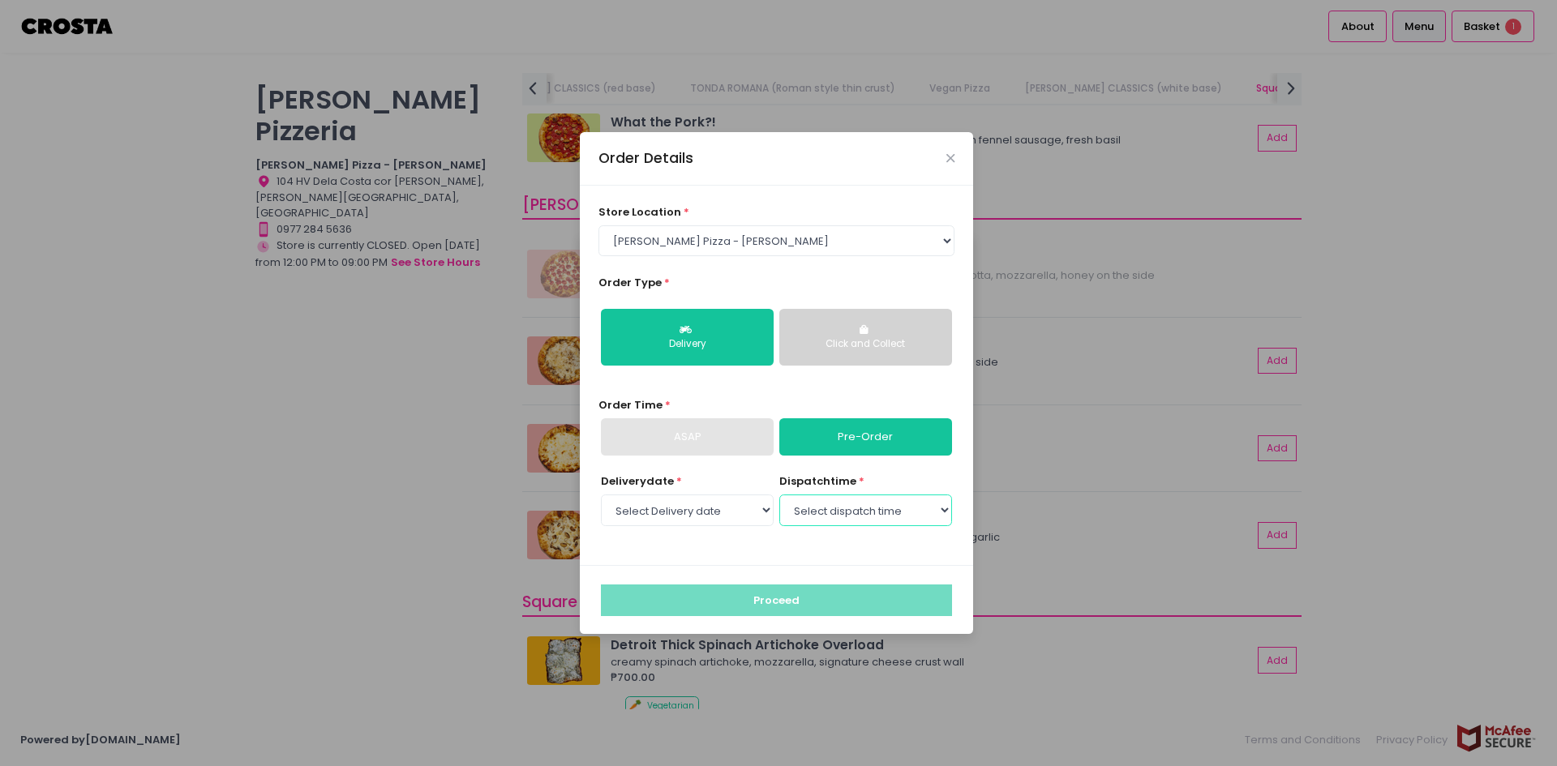
click at [830, 508] on select "Select dispatch time 01:00 PM - 01:30 PM 01:30 PM - 02:00 PM 02:00 PM - 02:30 P…" at bounding box center [865, 510] width 173 height 31
select select "14:00"
click at [779, 495] on select "Select dispatch time 01:00 PM - 01:30 PM 01:30 PM - 02:00 PM 02:00 PM - 02:30 P…" at bounding box center [865, 510] width 173 height 31
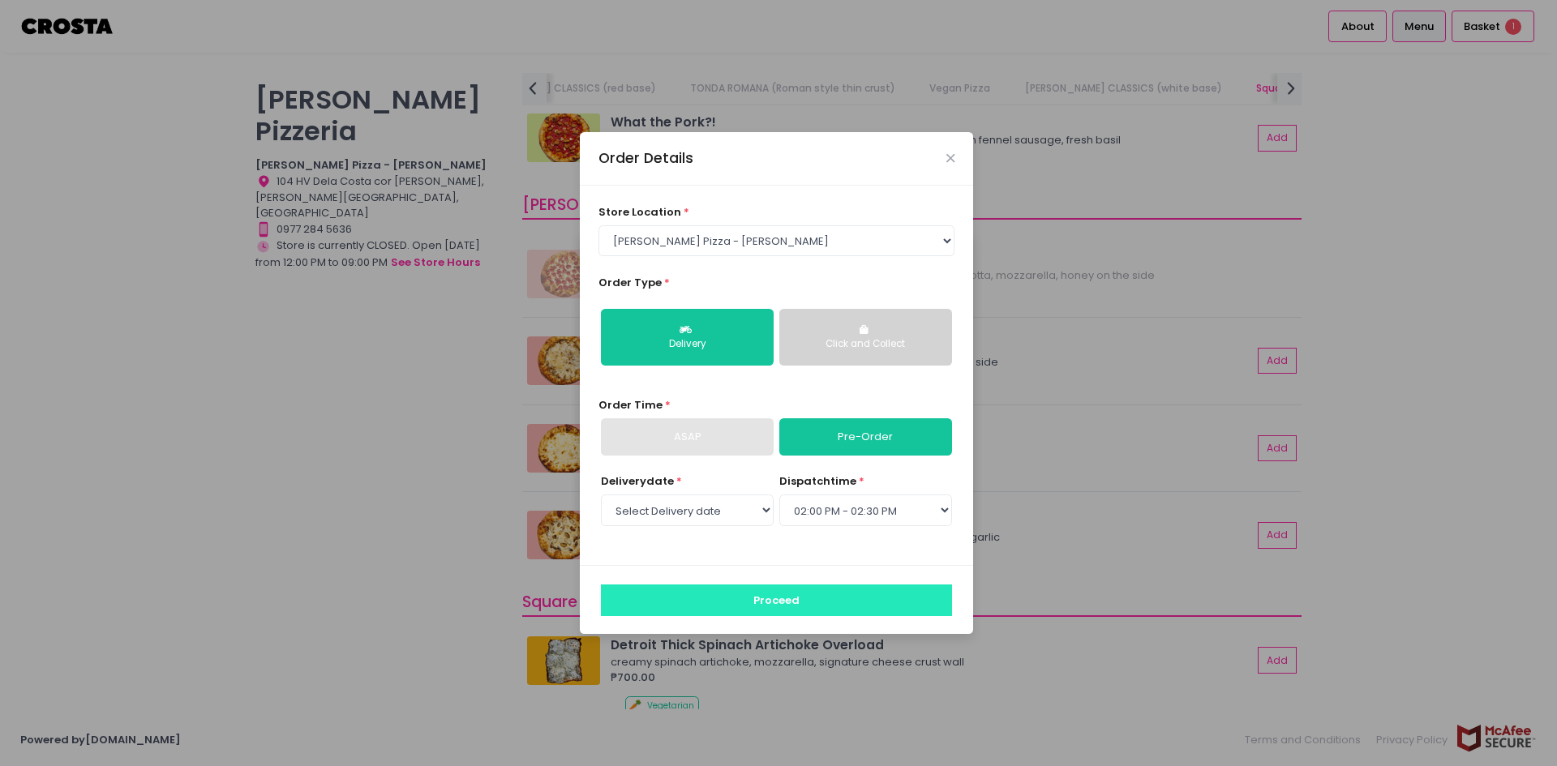
click at [827, 595] on button "Proceed" at bounding box center [776, 600] width 351 height 31
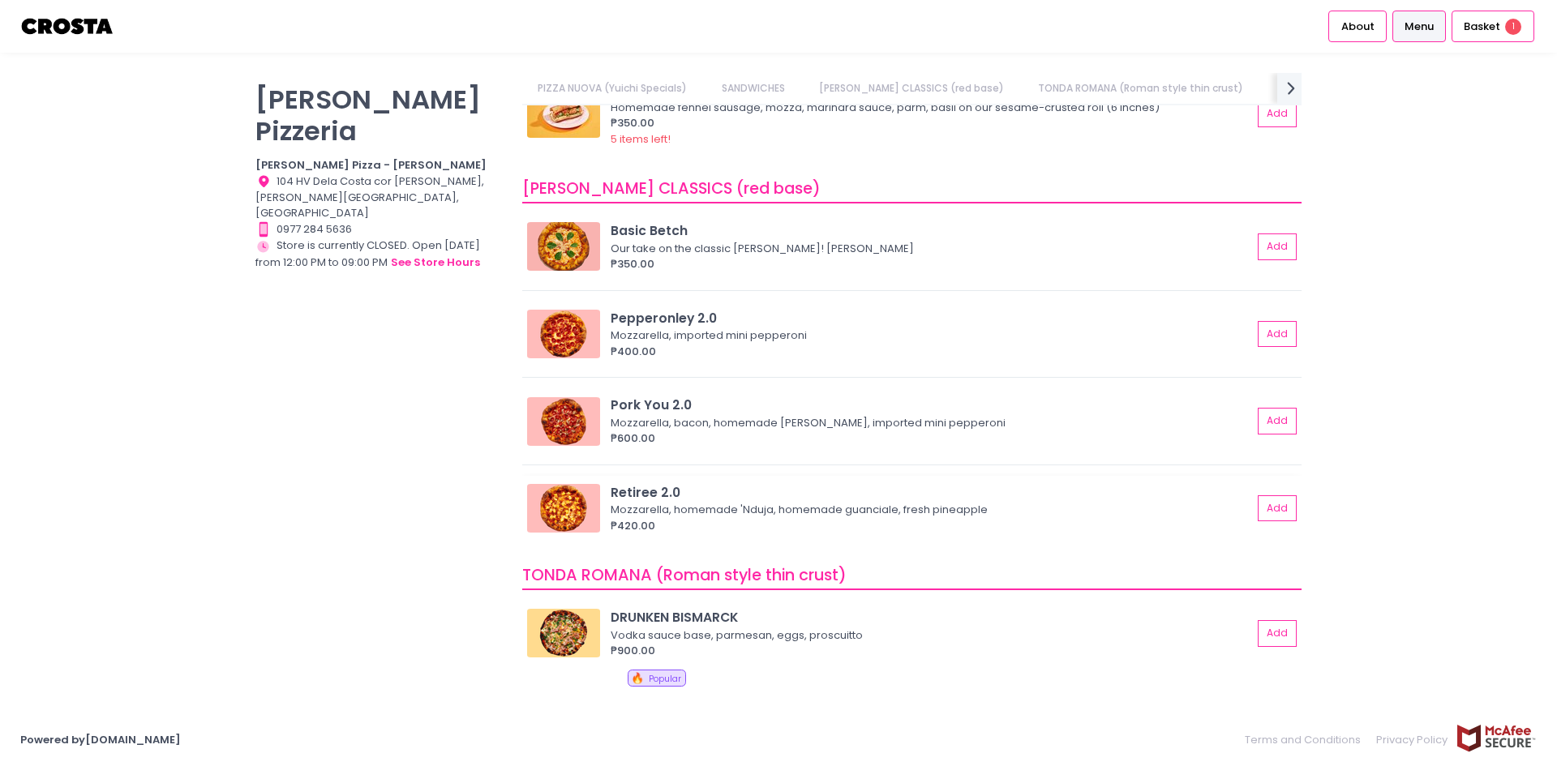
scroll to position [568, 0]
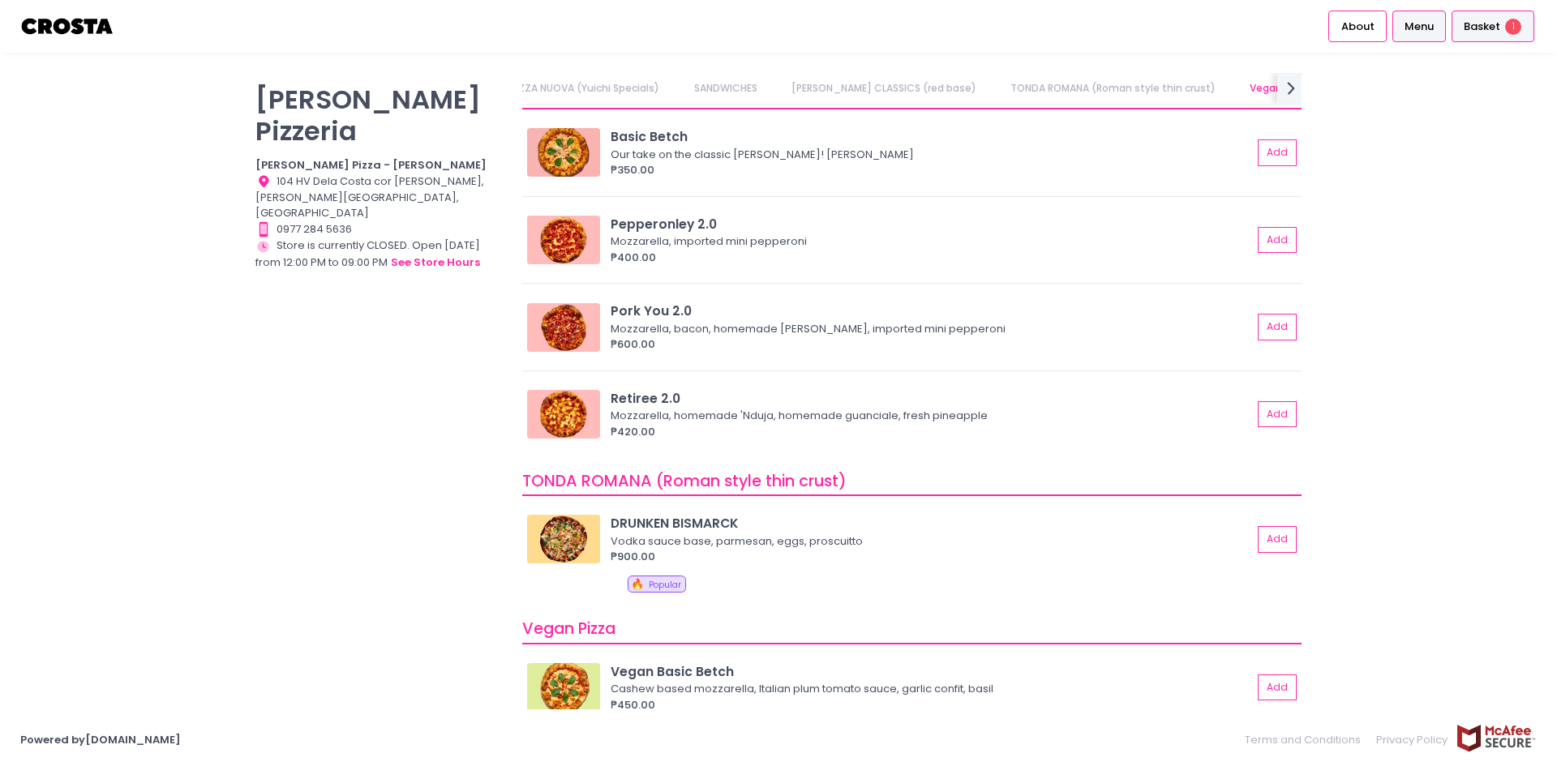
click at [1498, 28] on span "Basket" at bounding box center [1482, 27] width 36 height 16
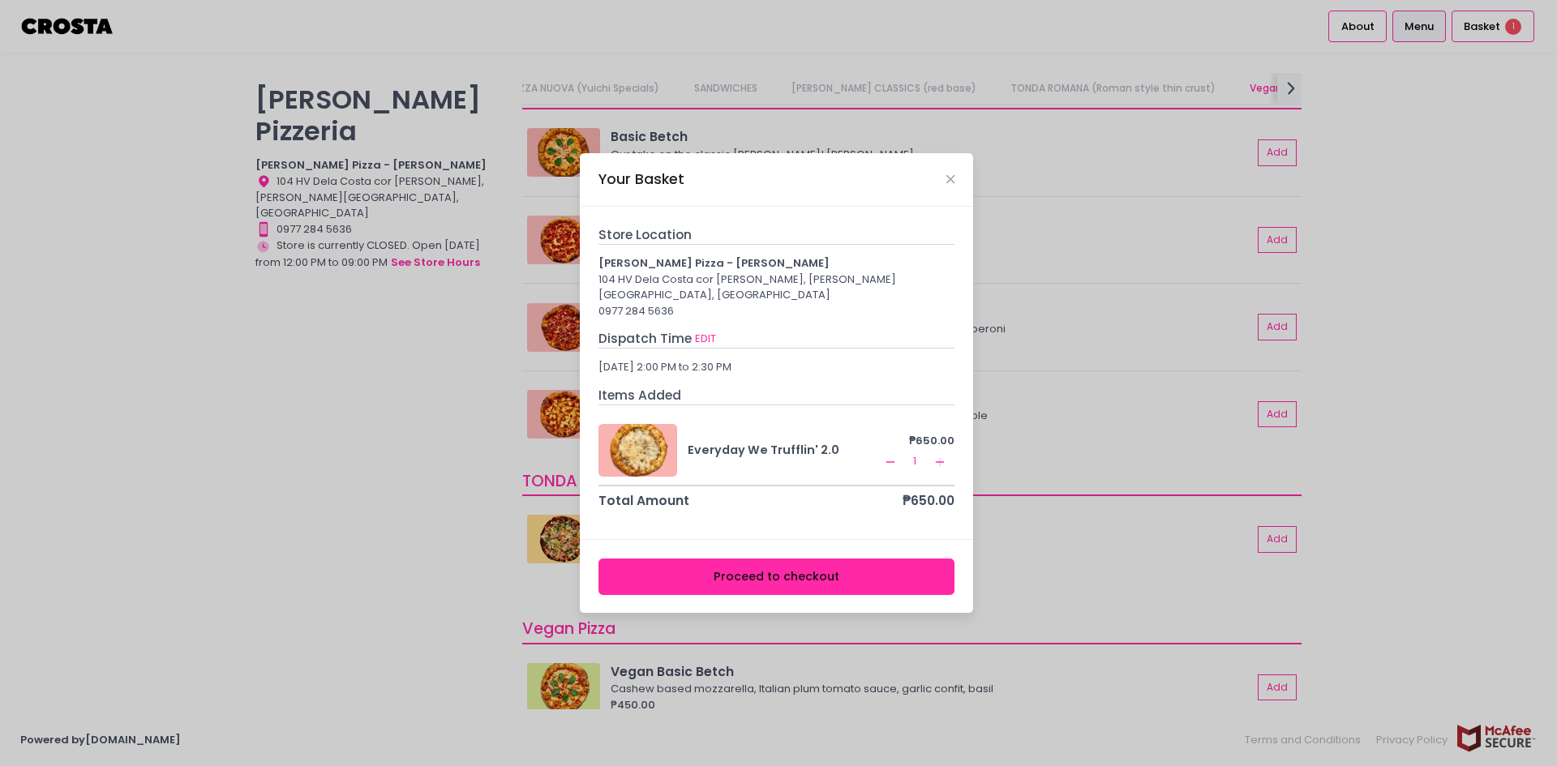
click at [1479, 255] on div "Your Basket Store Location Crosta Pizza - Salcedo 104 HV Dela Costa cor LP Levi…" at bounding box center [778, 383] width 1557 height 766
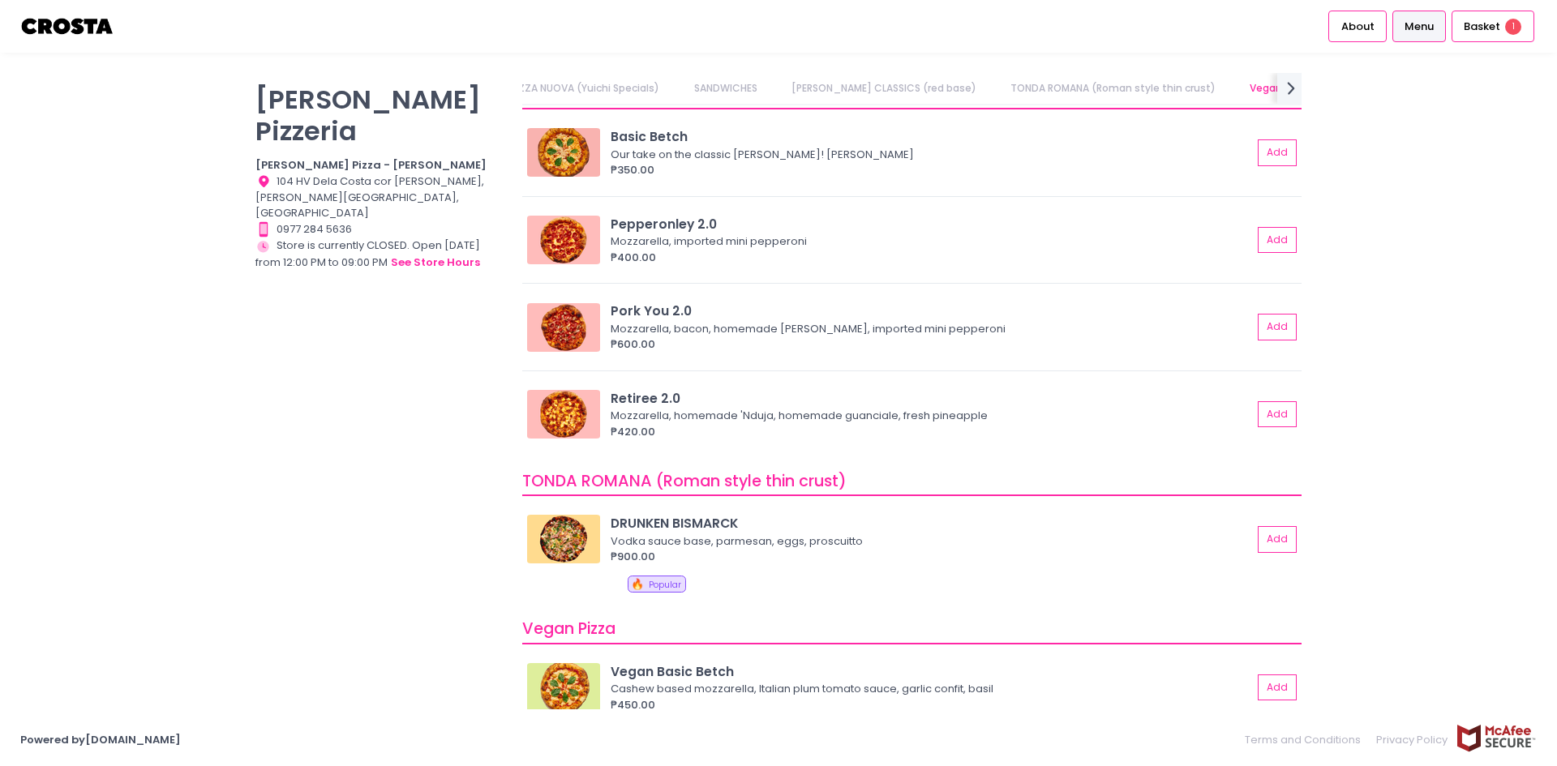
click at [233, 376] on div "Crosta Pizzeria Crosta Pizza - Salcedo Location Created with Sketch. 104 HV Del…" at bounding box center [778, 383] width 1557 height 620
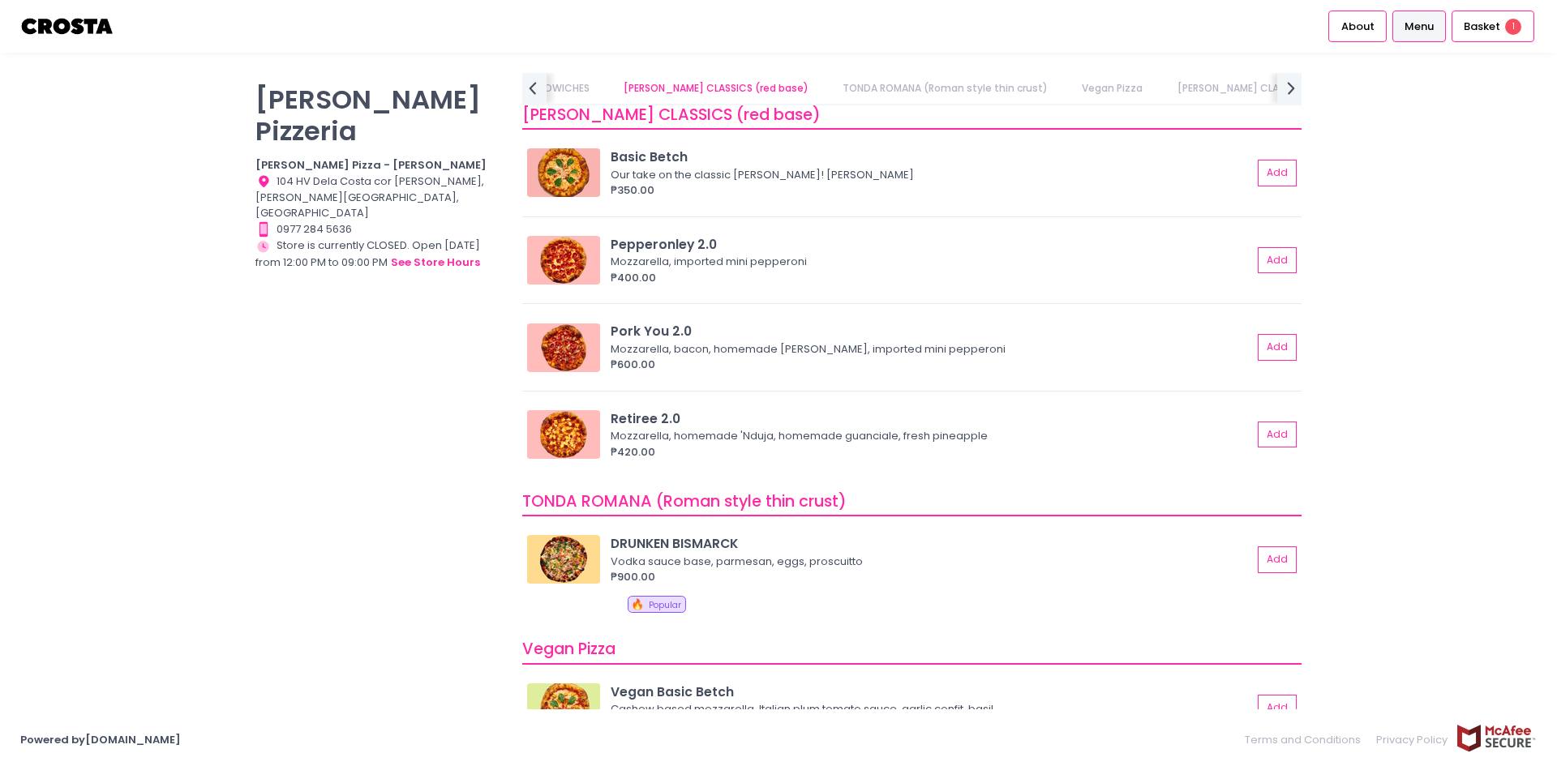
scroll to position [519, 0]
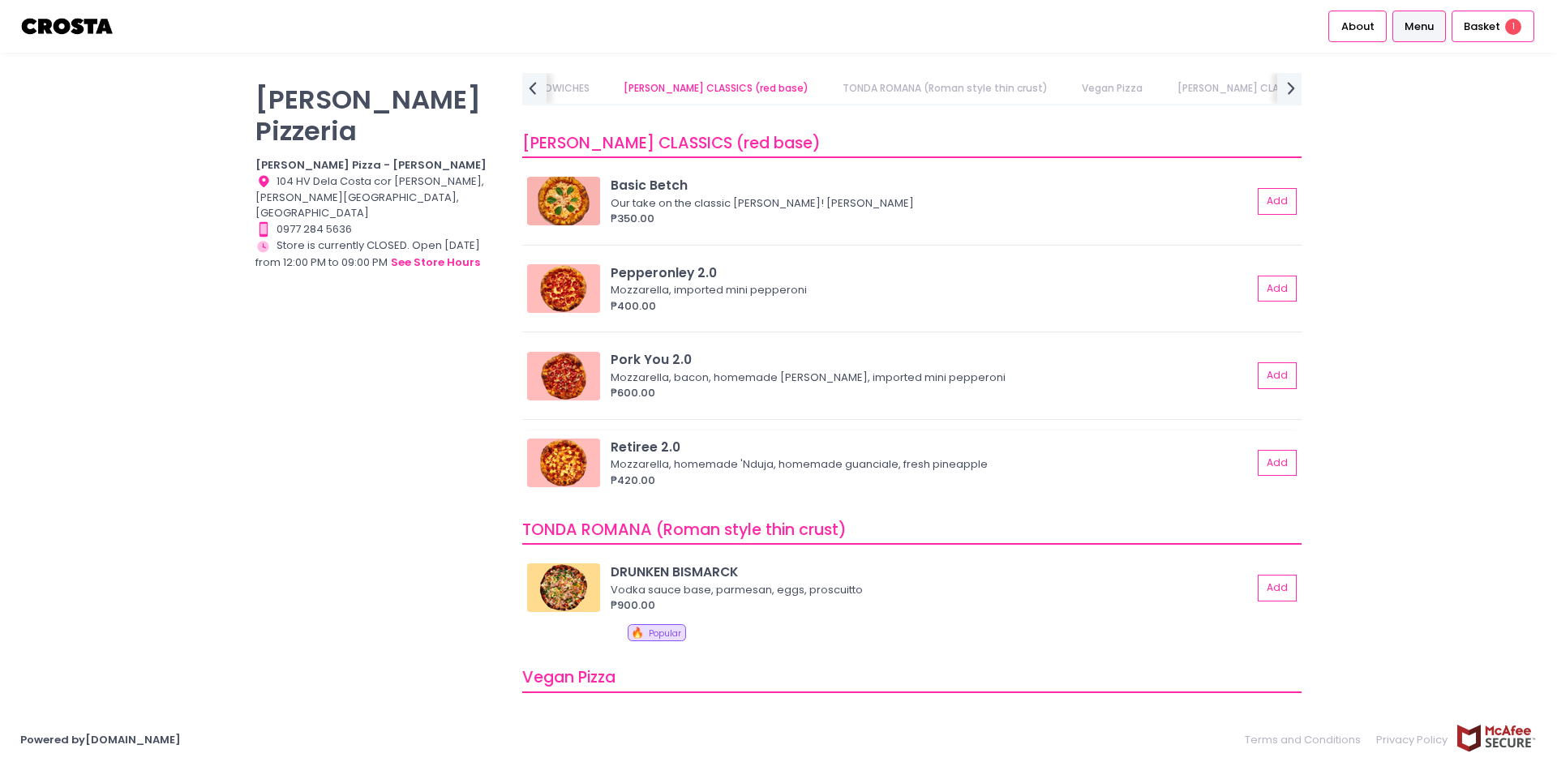
click at [566, 462] on img at bounding box center [563, 463] width 73 height 49
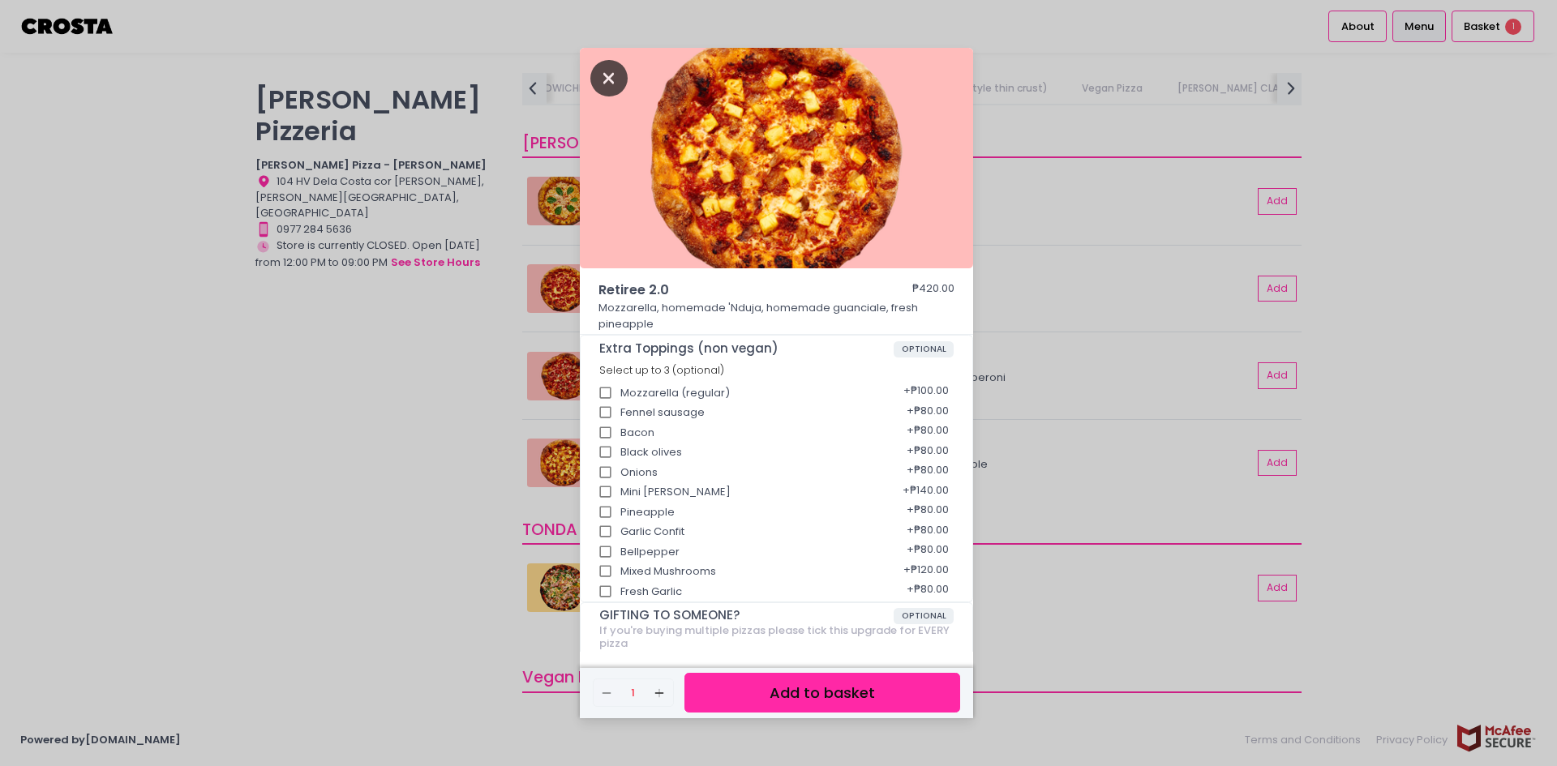
click at [607, 75] on icon "Close" at bounding box center [608, 78] width 37 height 36
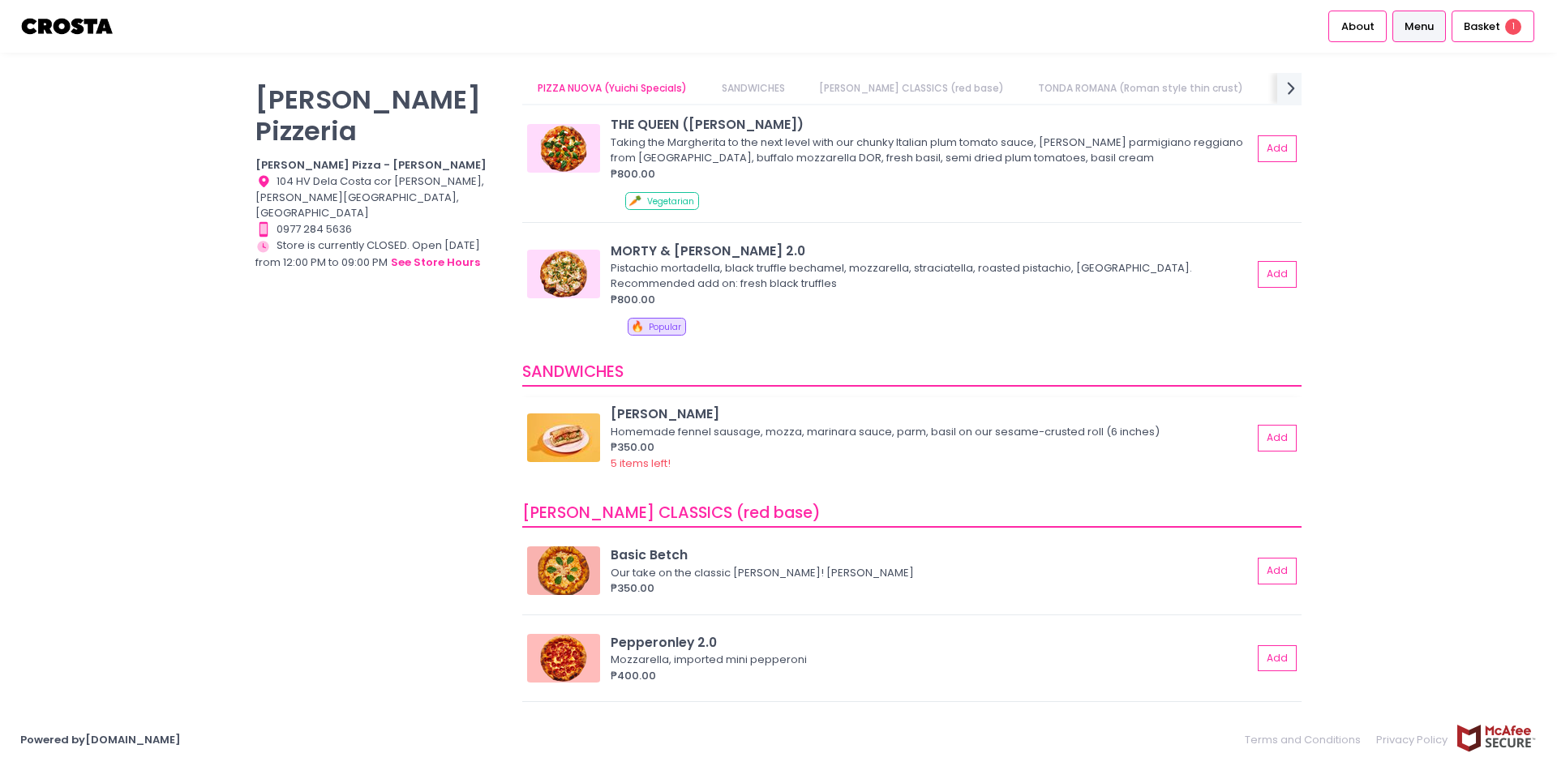
scroll to position [114, 0]
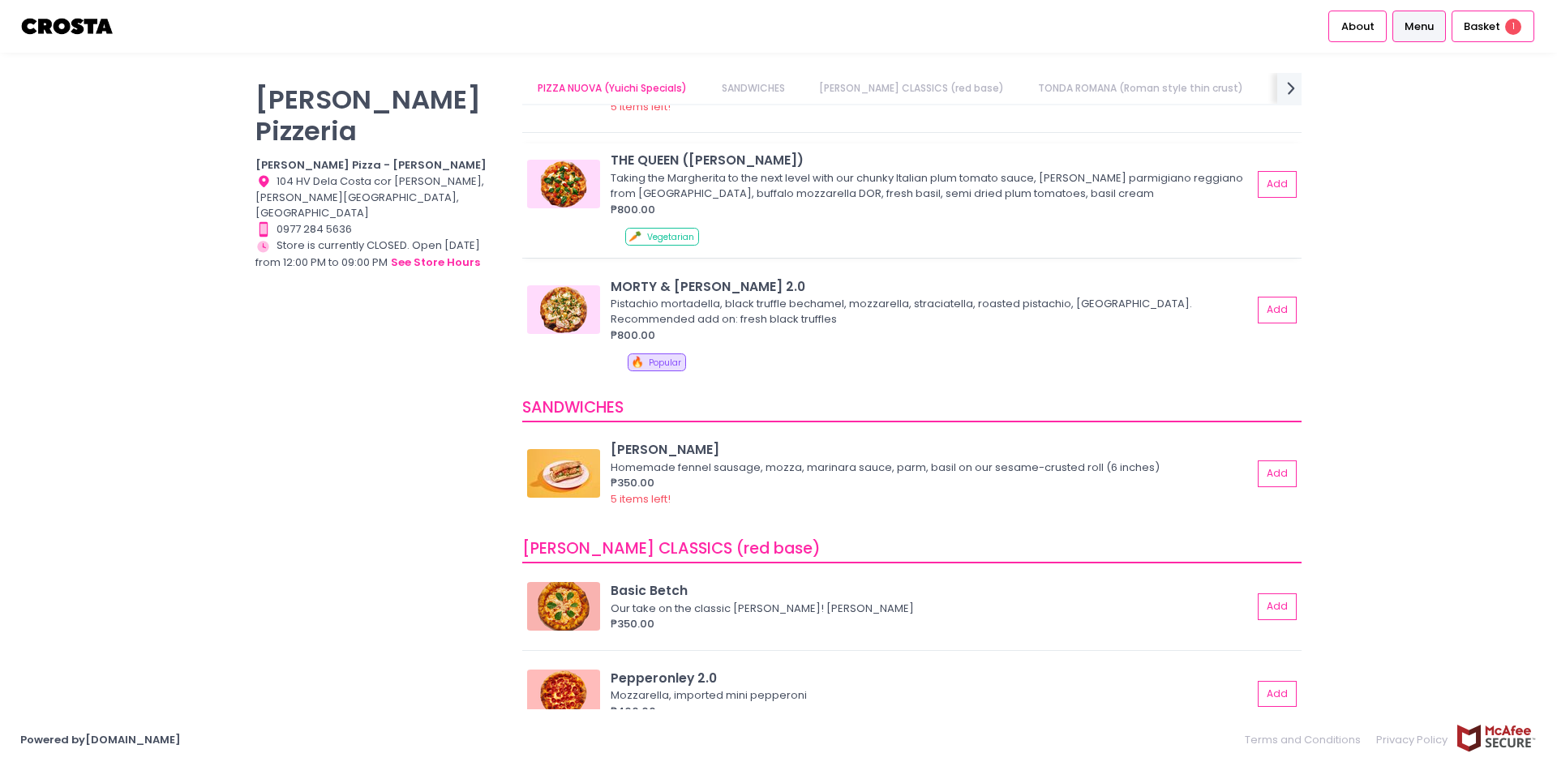
click at [559, 180] on img at bounding box center [563, 184] width 73 height 49
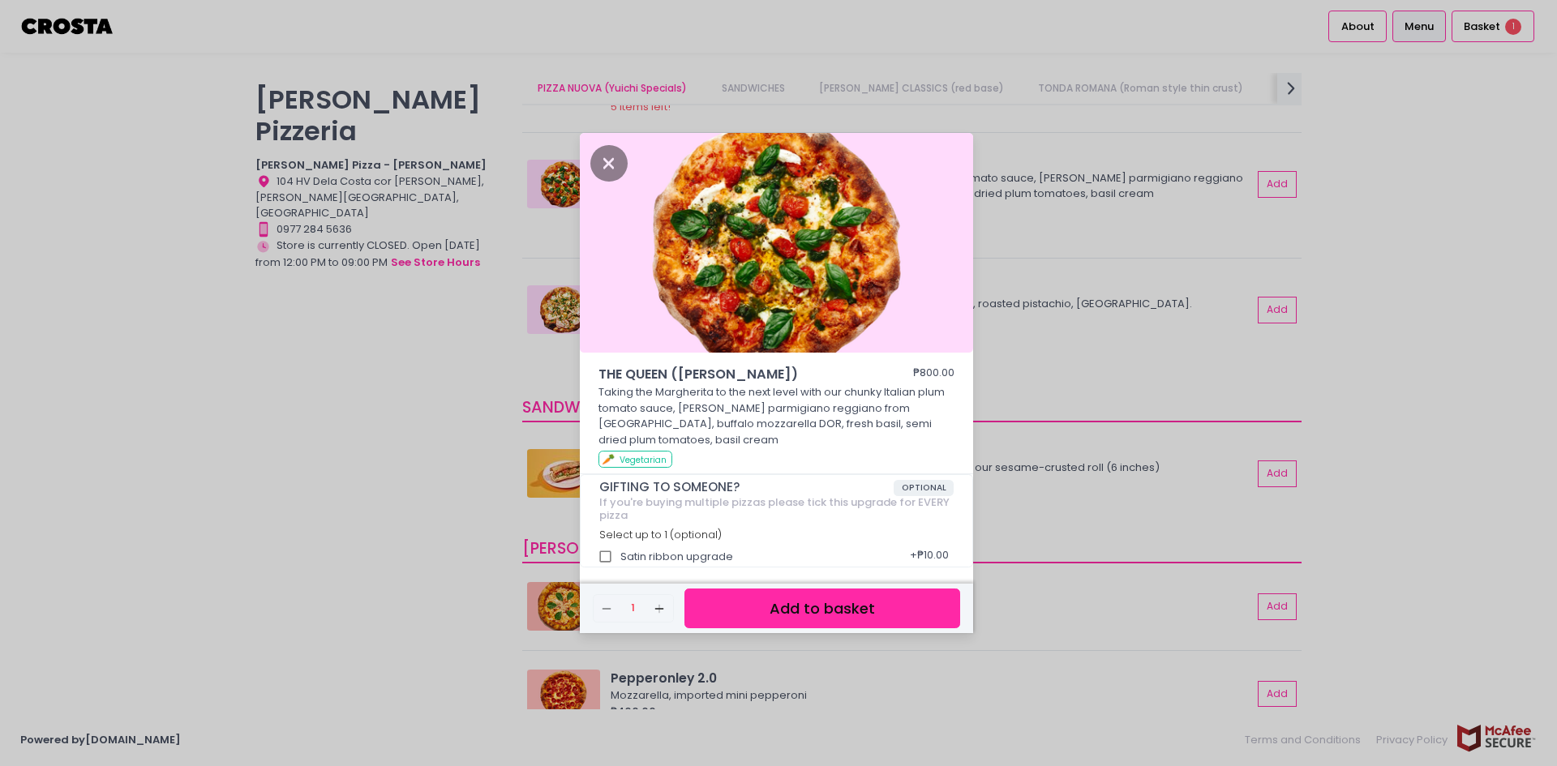
scroll to position [4, 0]
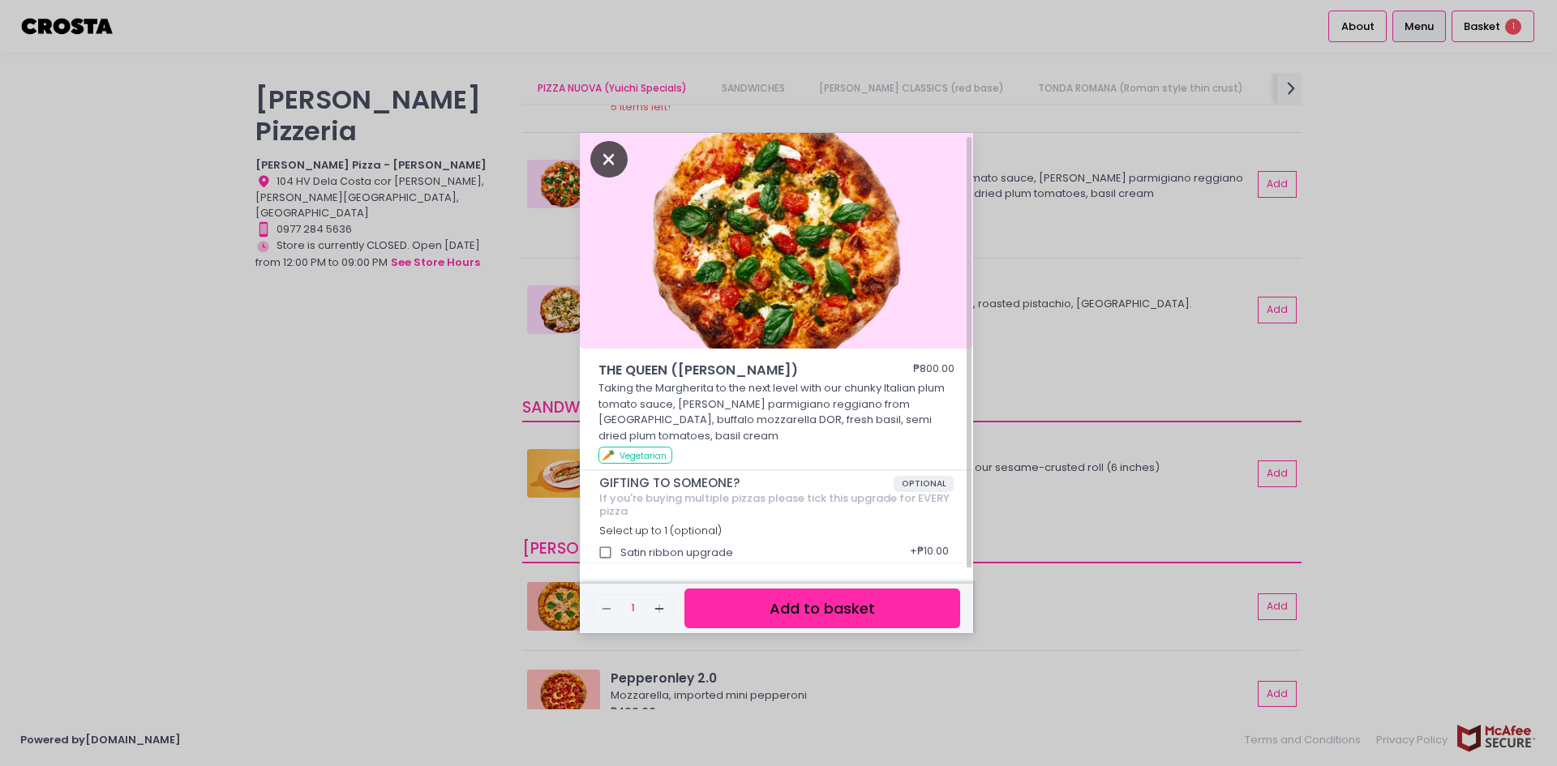
click at [609, 148] on icon "Close" at bounding box center [608, 159] width 37 height 36
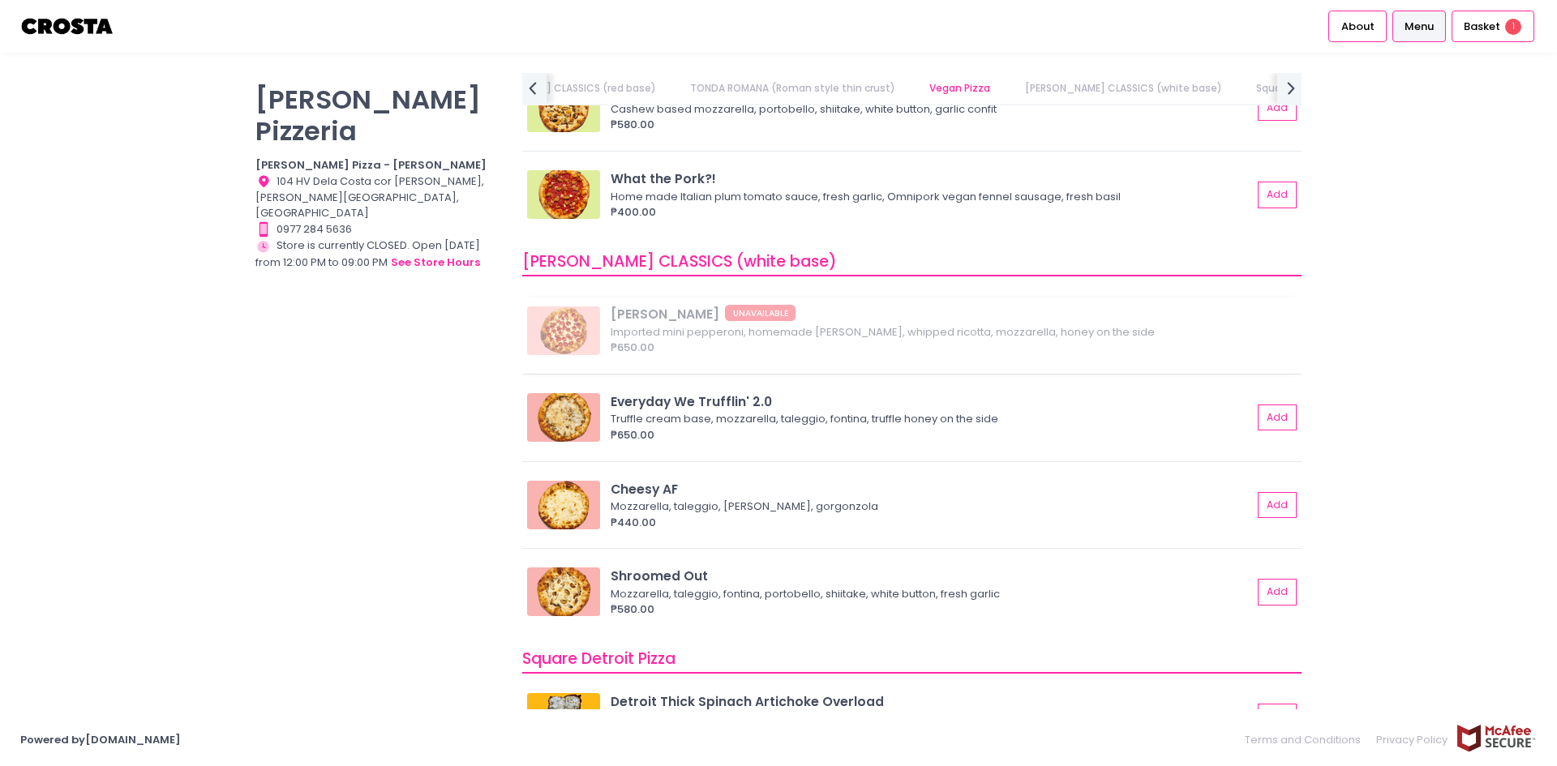
scroll to position [1216, 0]
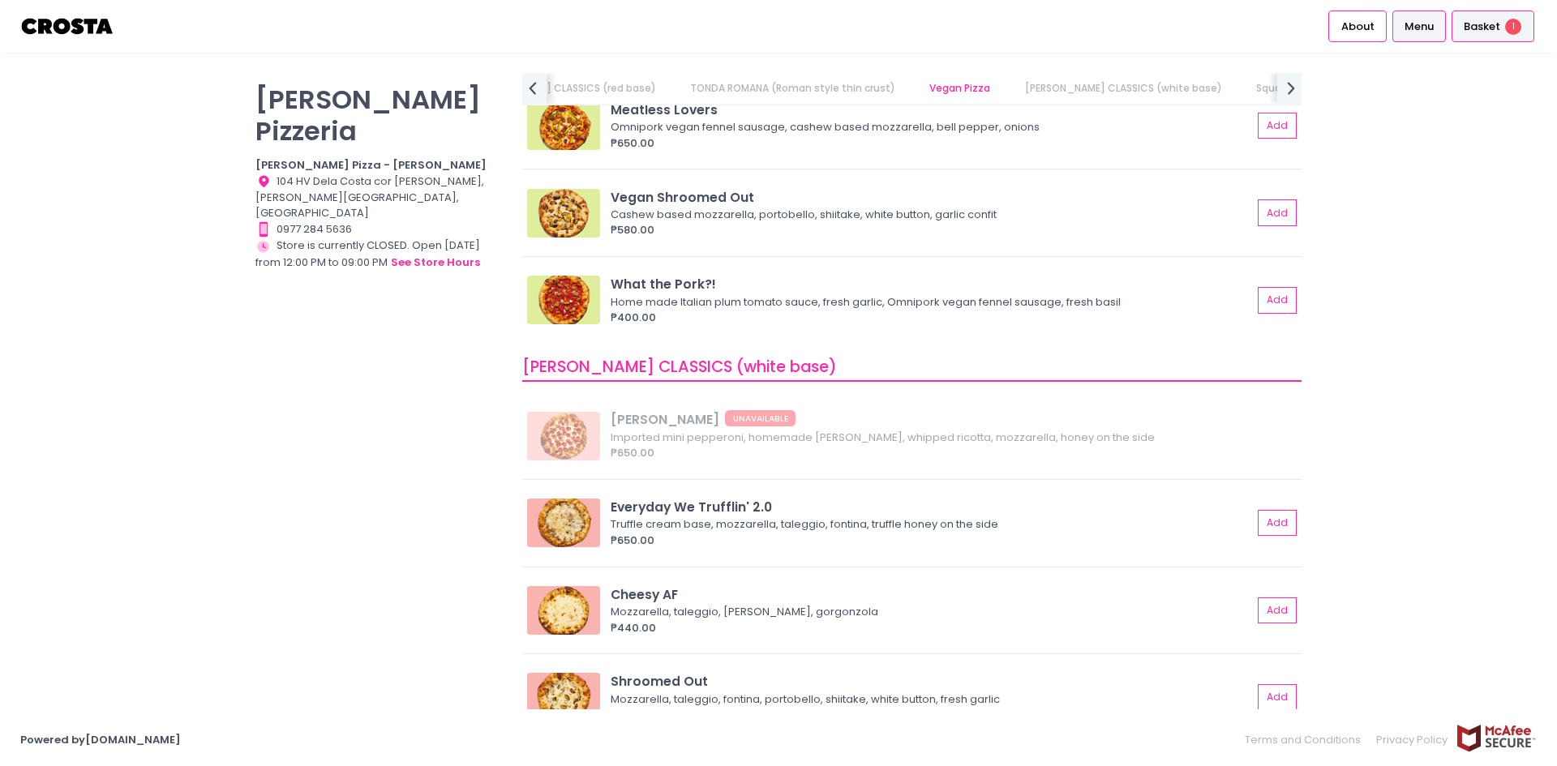
click at [1500, 35] on div "Basket 1" at bounding box center [1493, 27] width 83 height 32
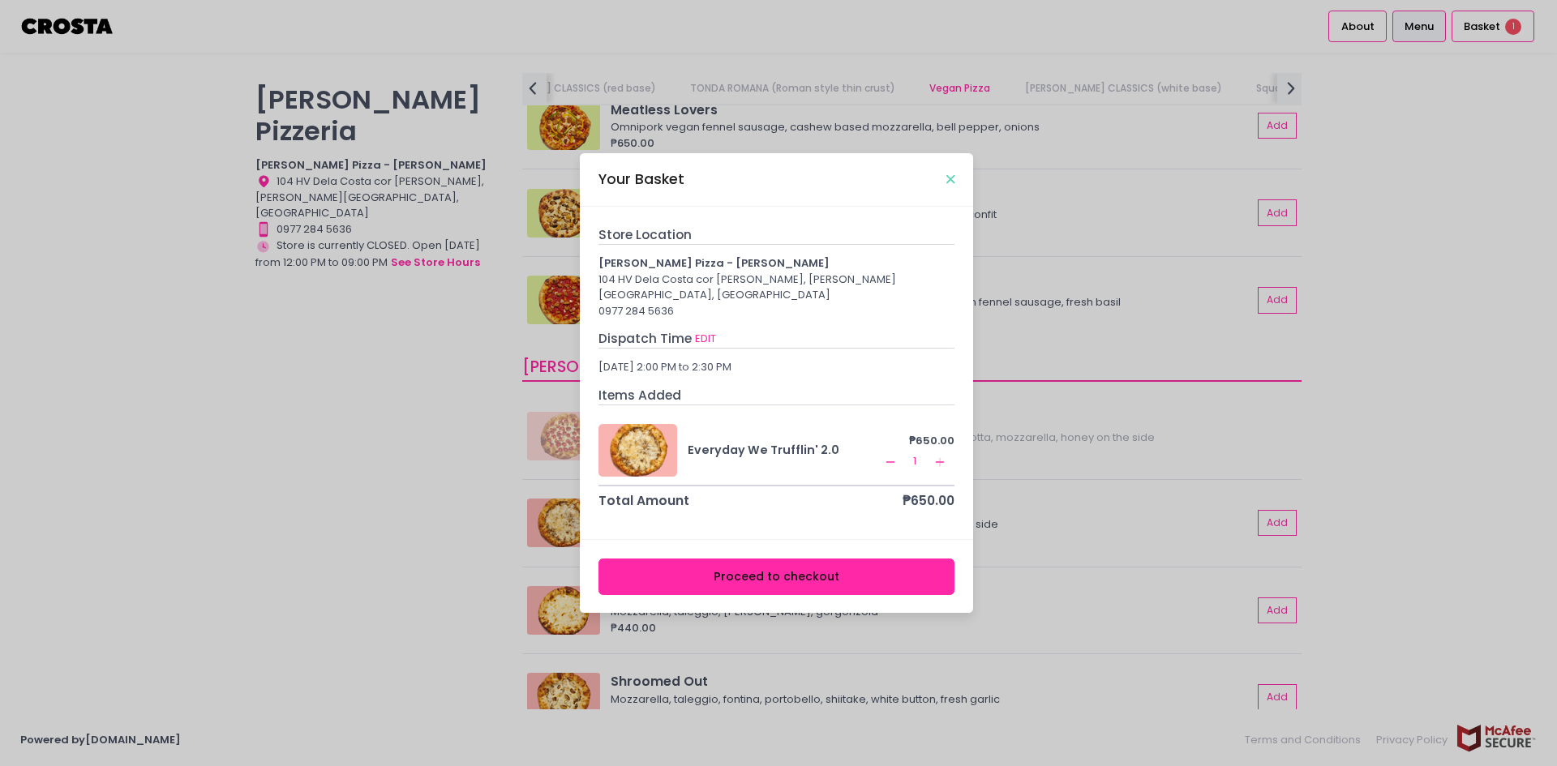
click at [954, 186] on icon "Close" at bounding box center [950, 180] width 8 height 12
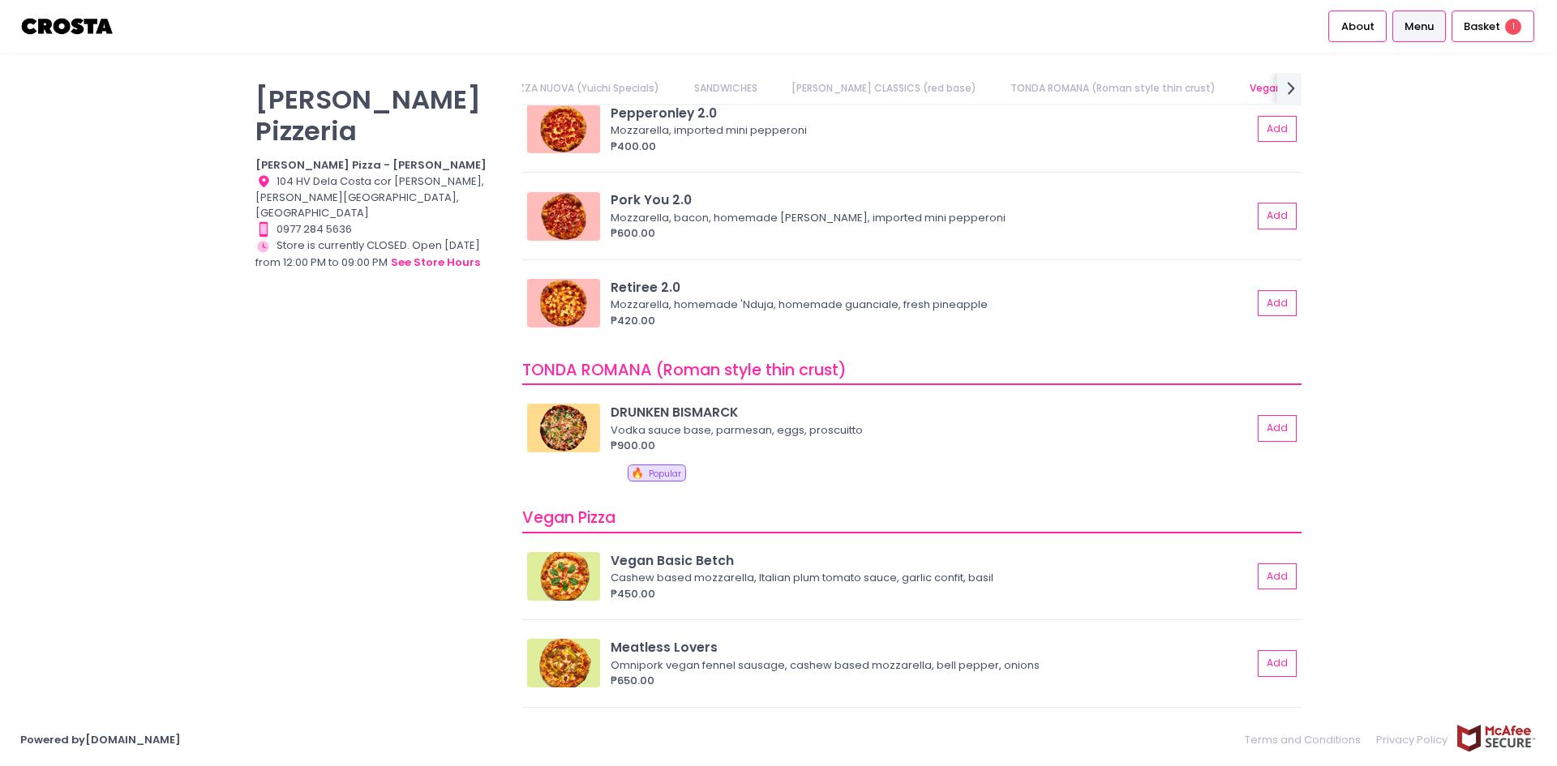
scroll to position [730, 0]
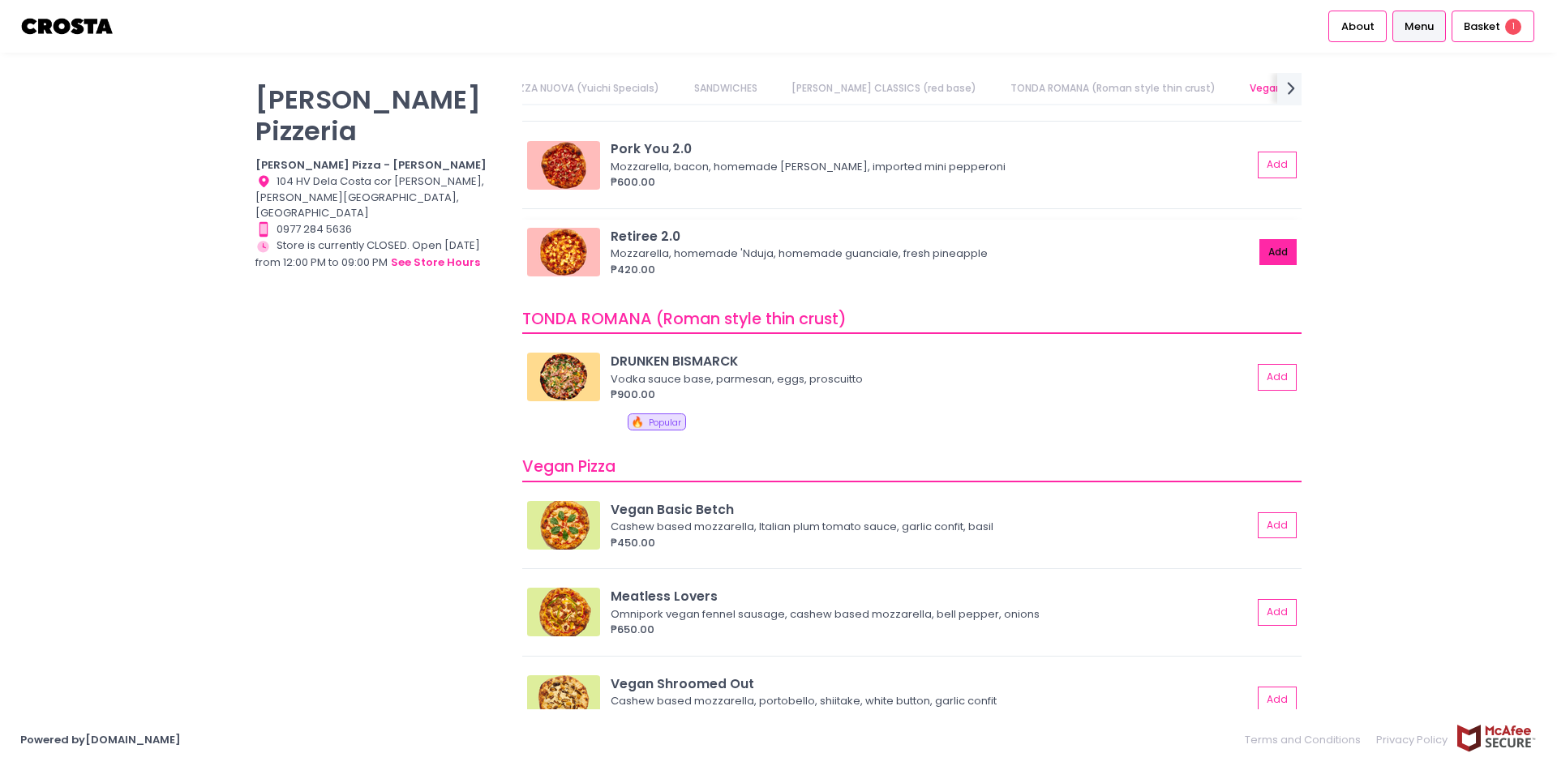
click at [1266, 261] on button "Add" at bounding box center [1277, 252] width 37 height 27
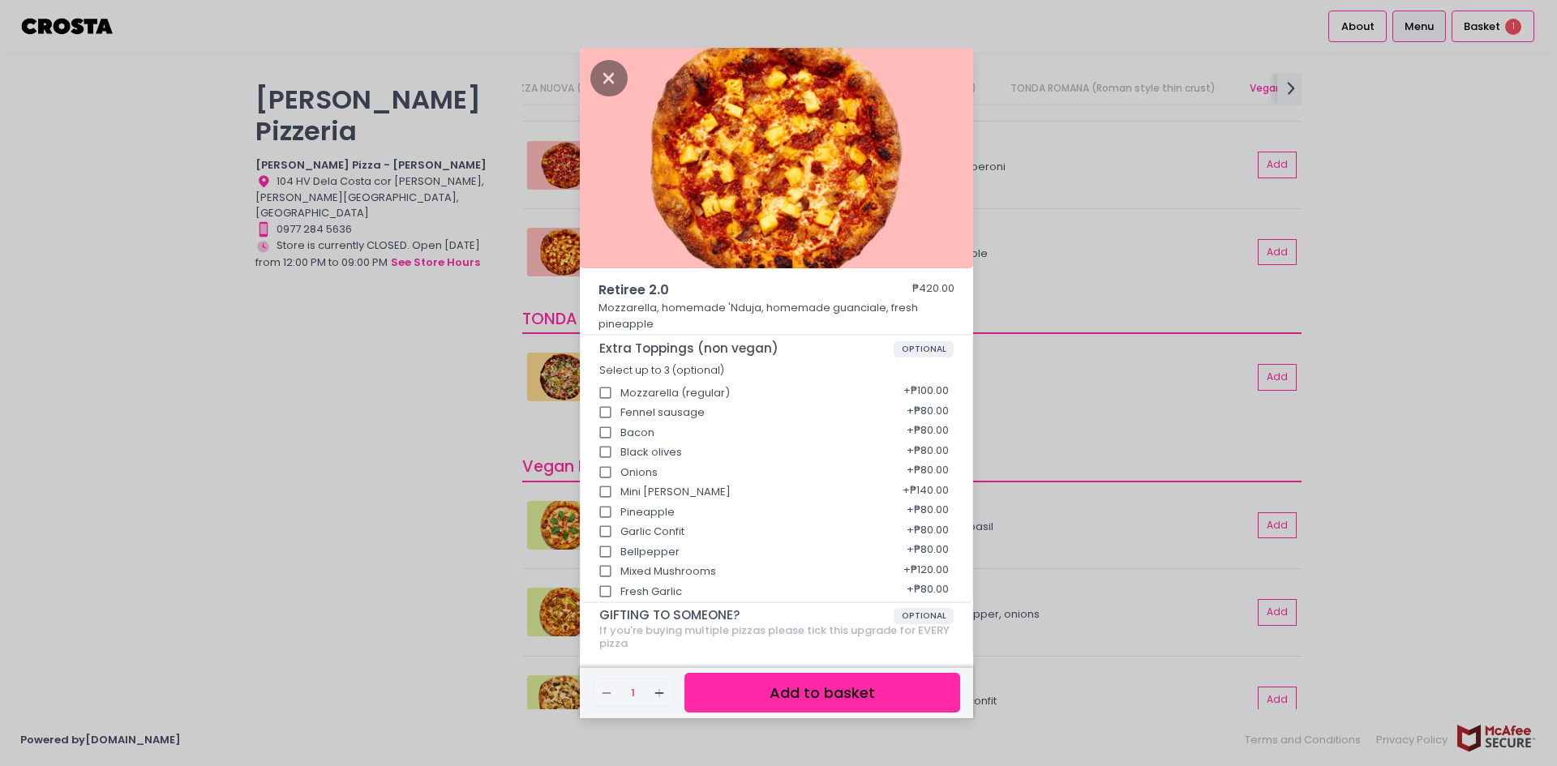
click at [847, 689] on button "Add to basket" at bounding box center [822, 693] width 276 height 40
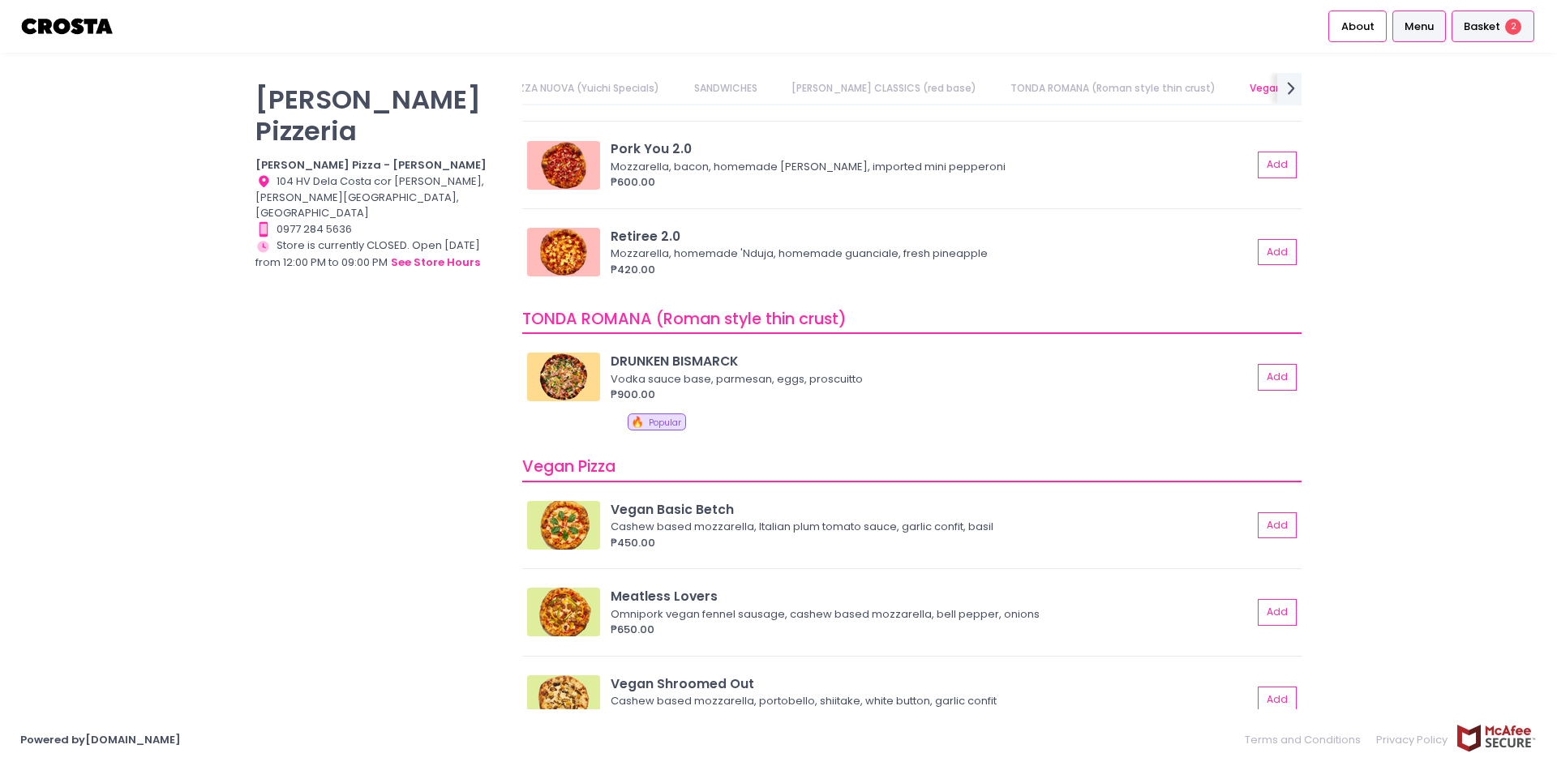
click at [1481, 25] on span "Basket" at bounding box center [1482, 27] width 36 height 16
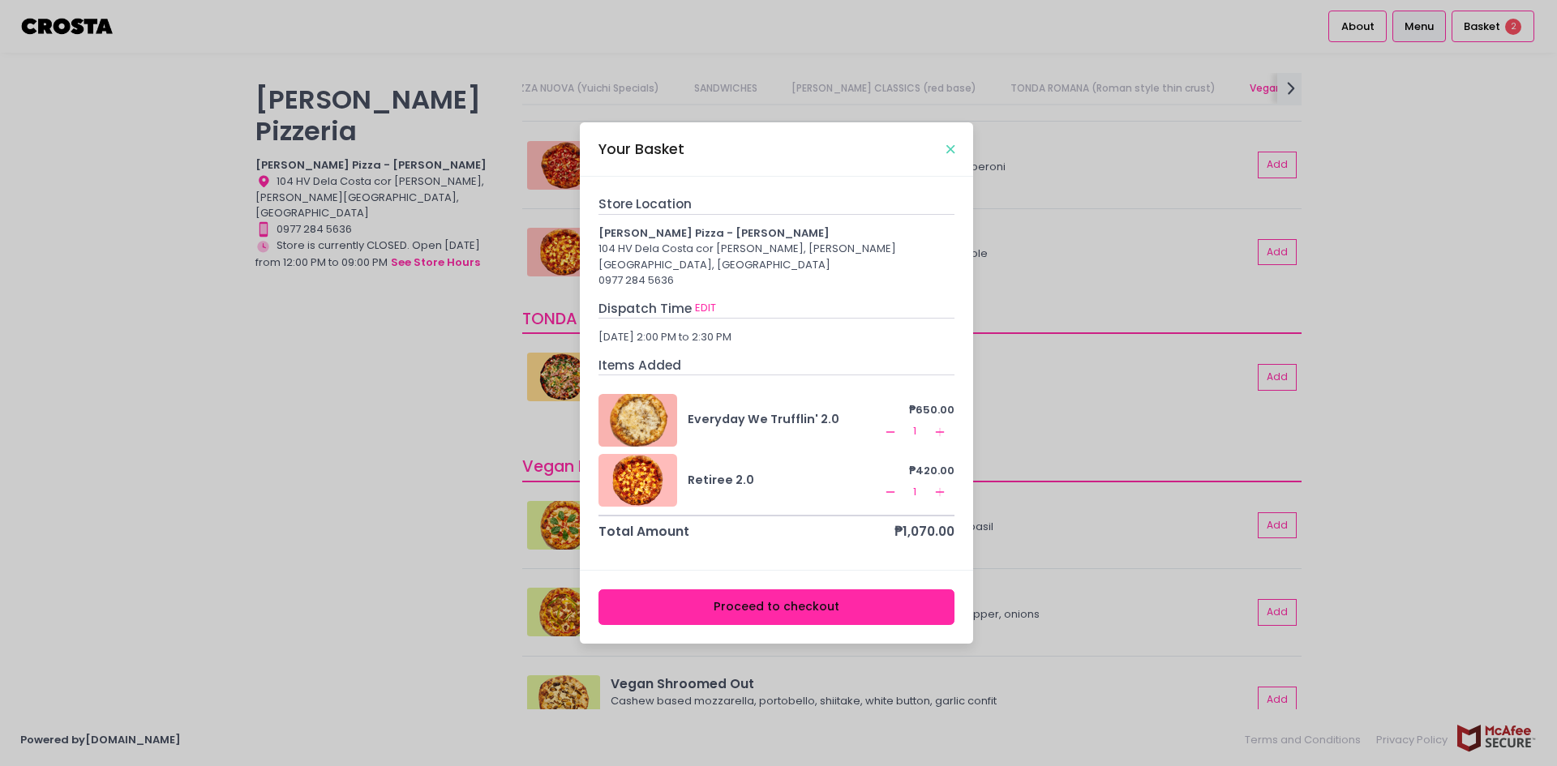
click at [950, 155] on icon "Close" at bounding box center [950, 150] width 8 height 12
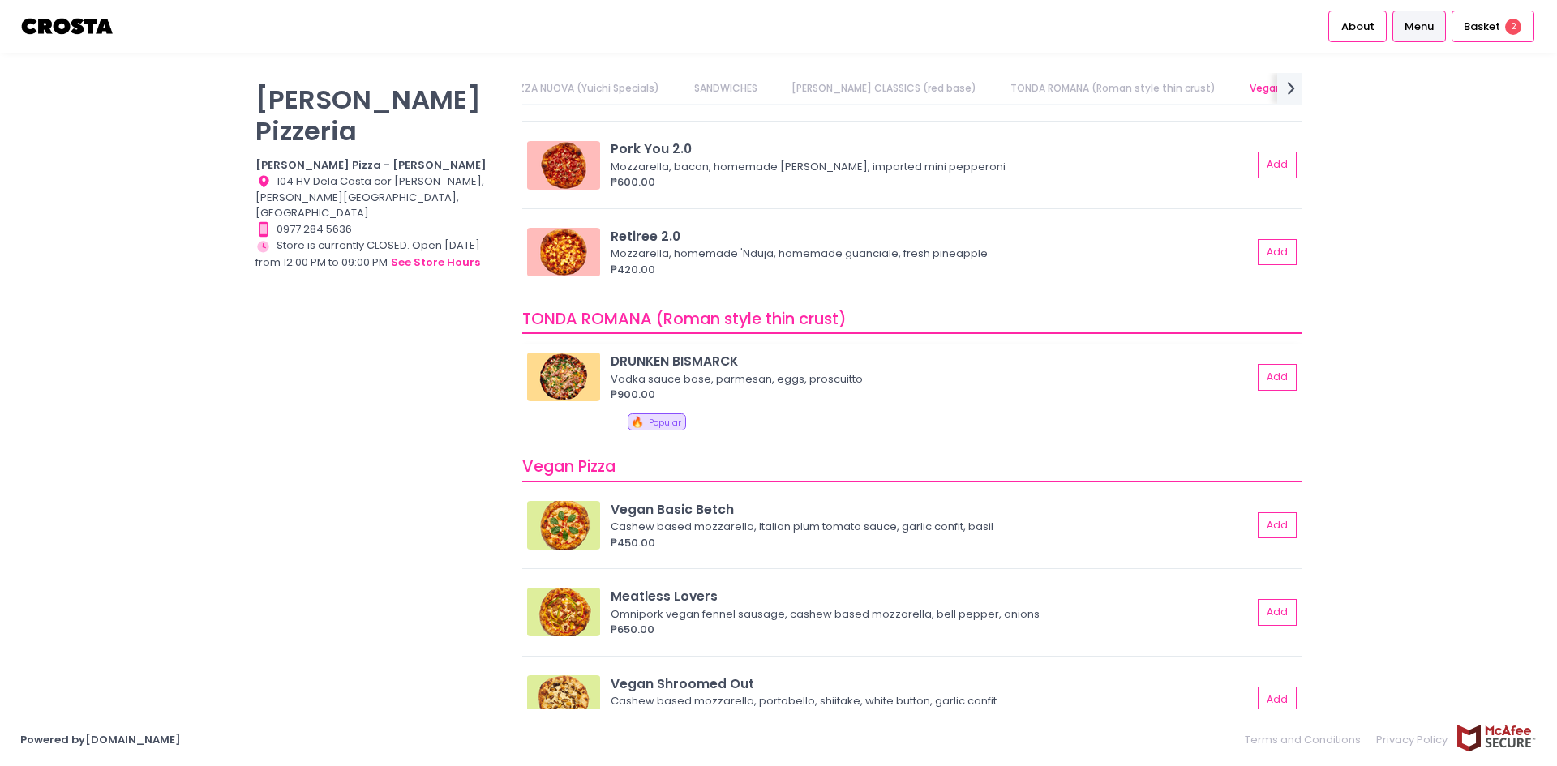
click at [588, 378] on img at bounding box center [563, 377] width 73 height 49
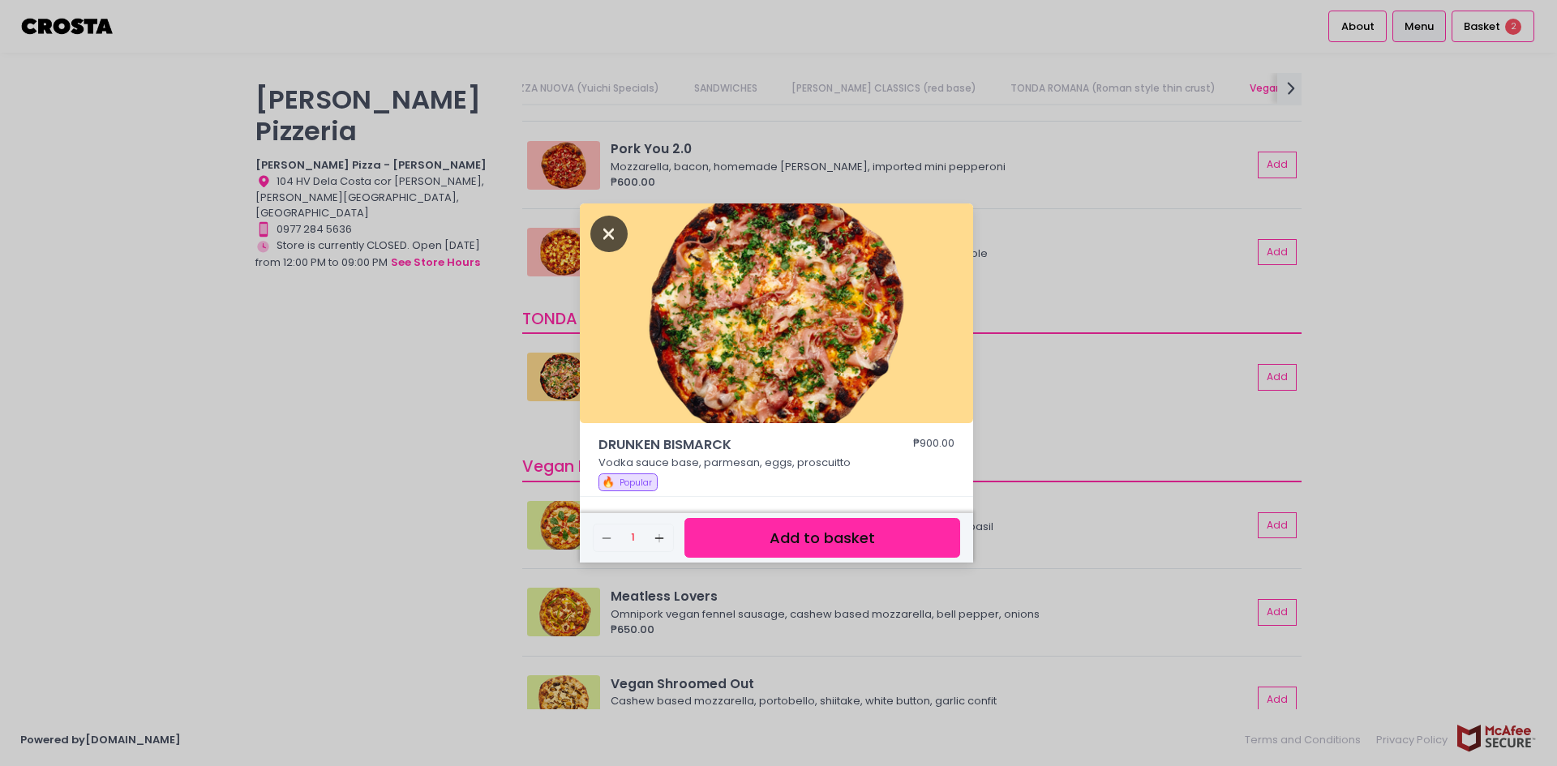
click at [611, 242] on icon "Close" at bounding box center [608, 234] width 37 height 36
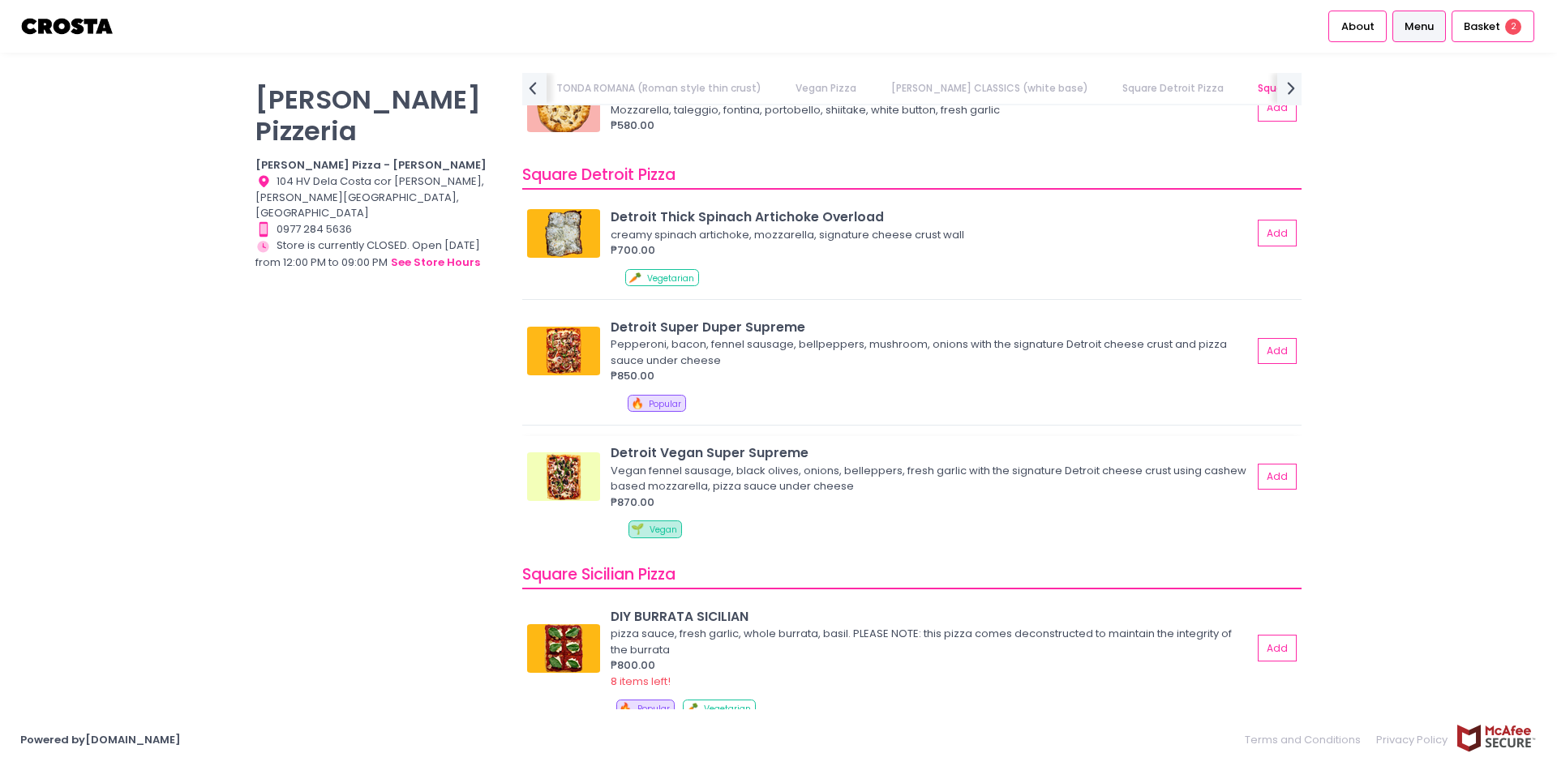
scroll to position [1865, 0]
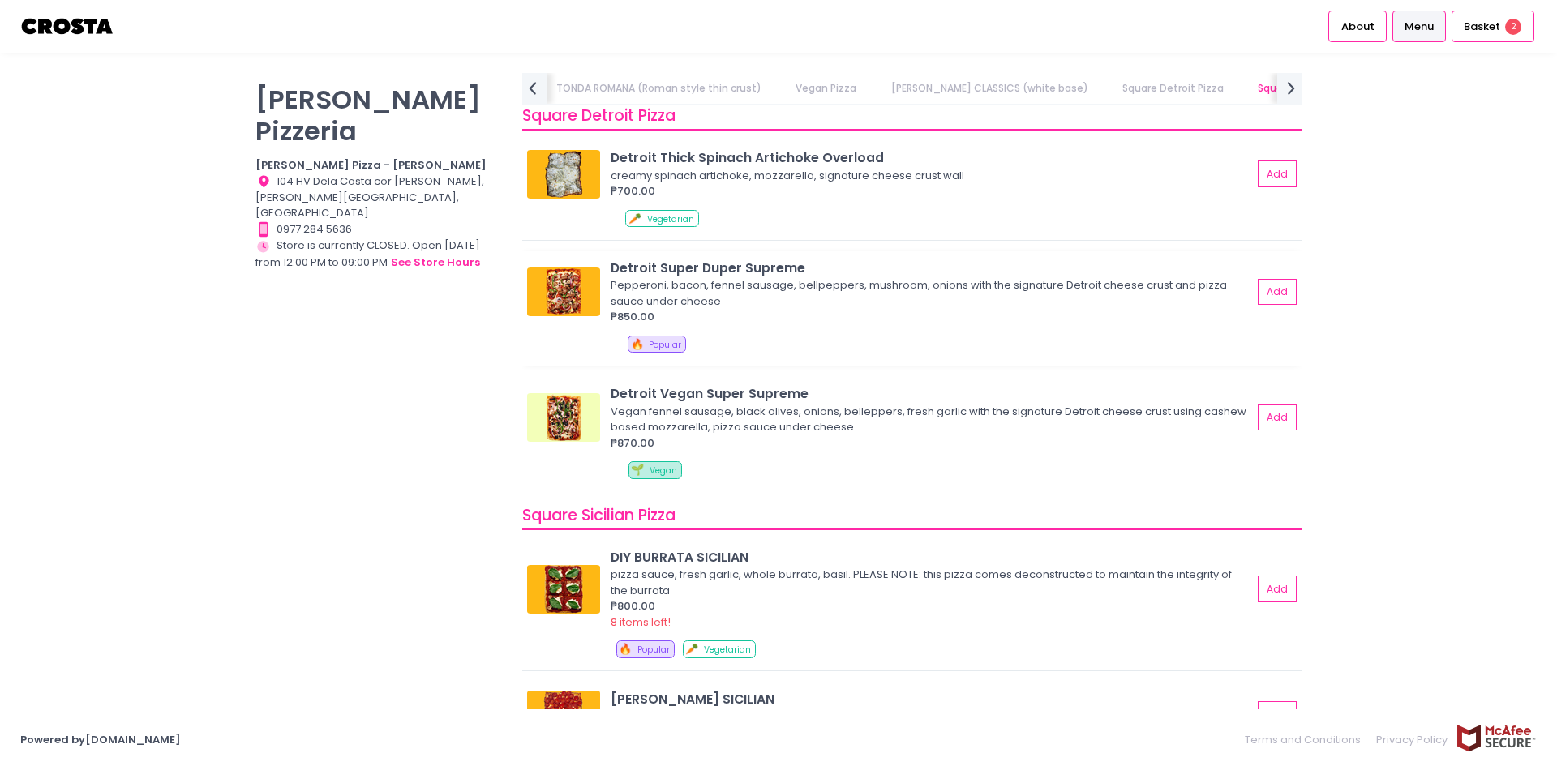
click at [593, 288] on img at bounding box center [563, 292] width 73 height 49
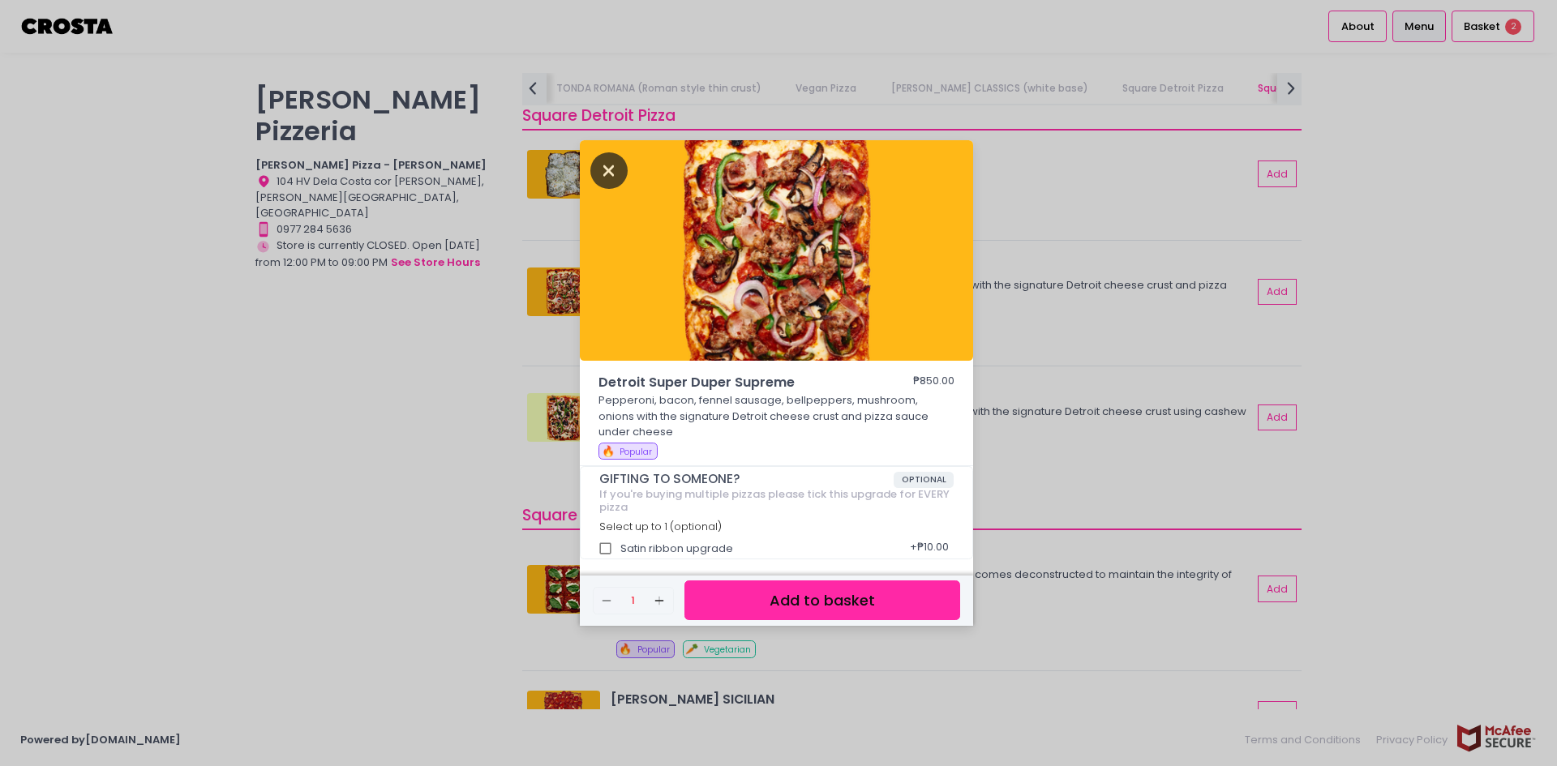
click at [614, 171] on icon "Close" at bounding box center [608, 170] width 37 height 36
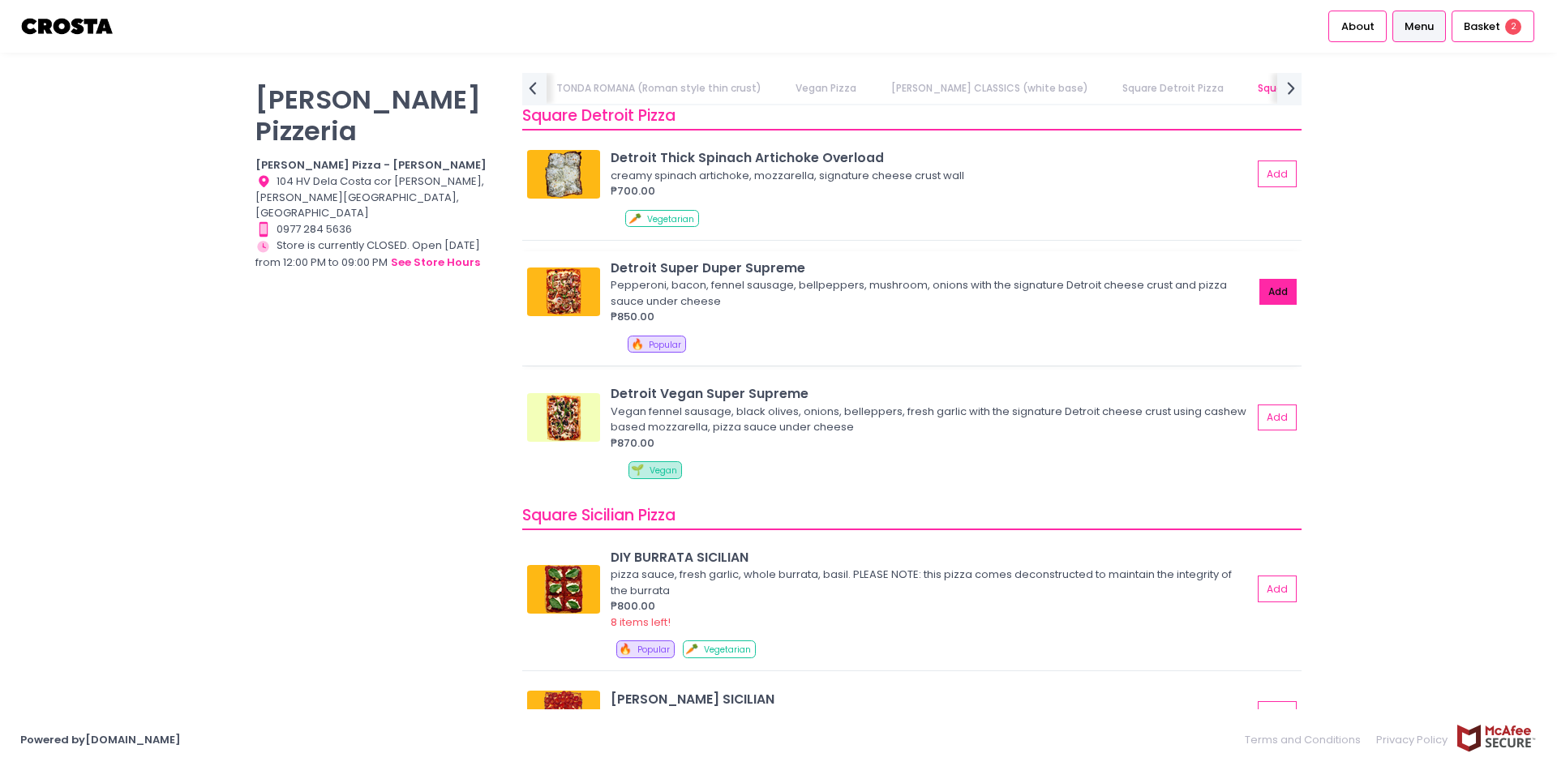
click at [1259, 298] on button "Add" at bounding box center [1277, 292] width 37 height 27
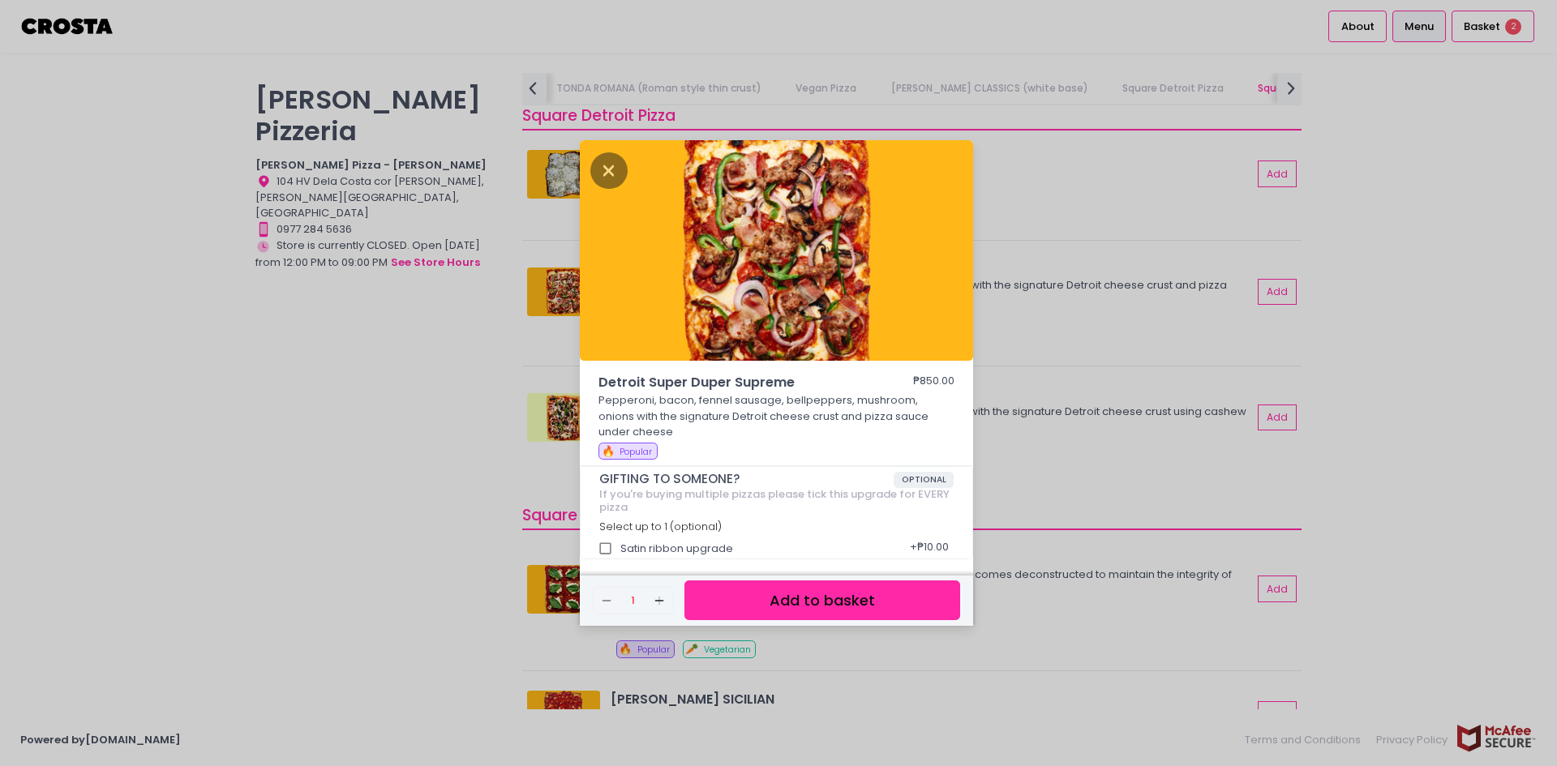
click at [847, 598] on button "Add to basket" at bounding box center [822, 601] width 276 height 40
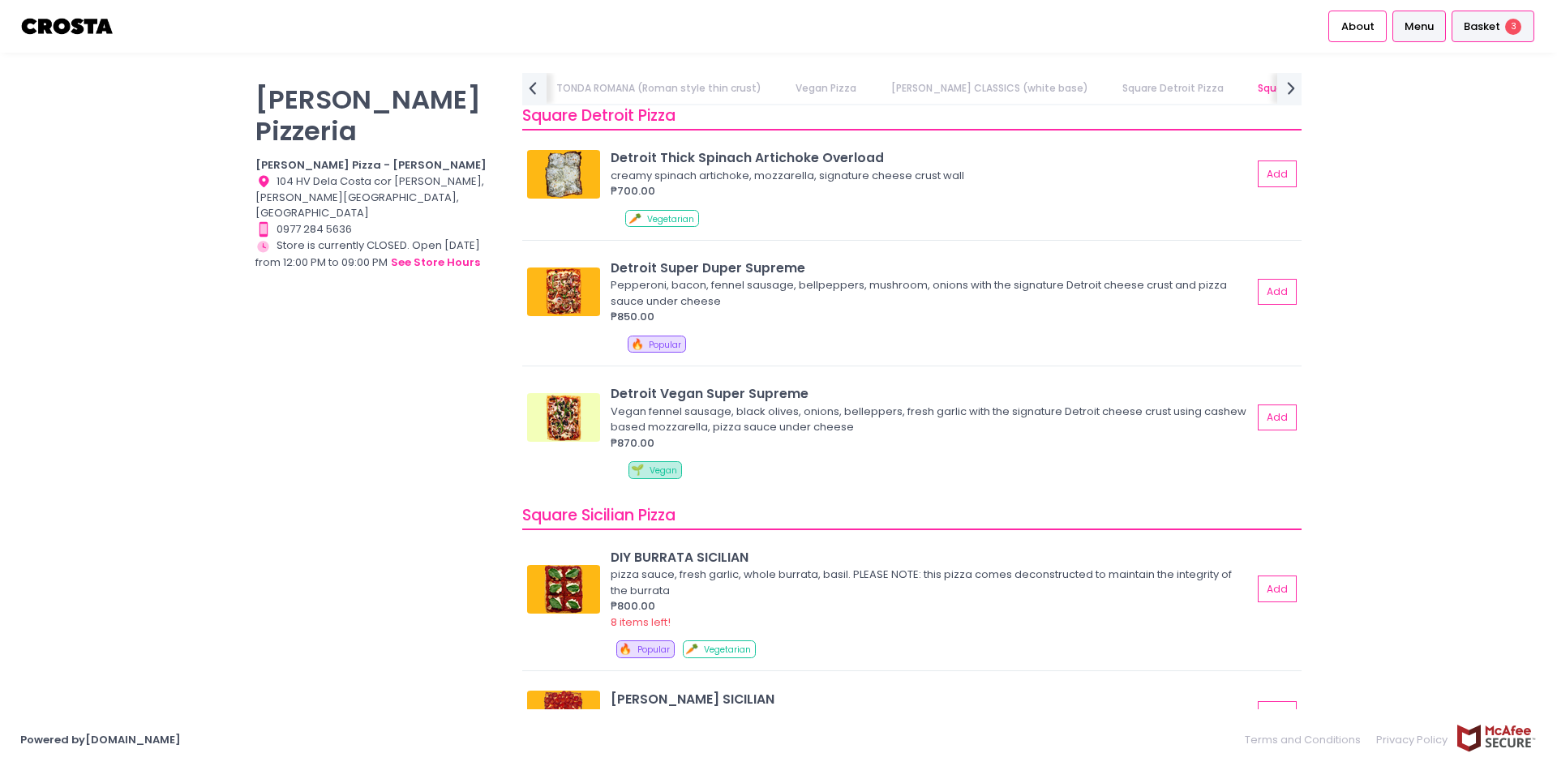
click at [1496, 26] on span "Basket" at bounding box center [1482, 27] width 36 height 16
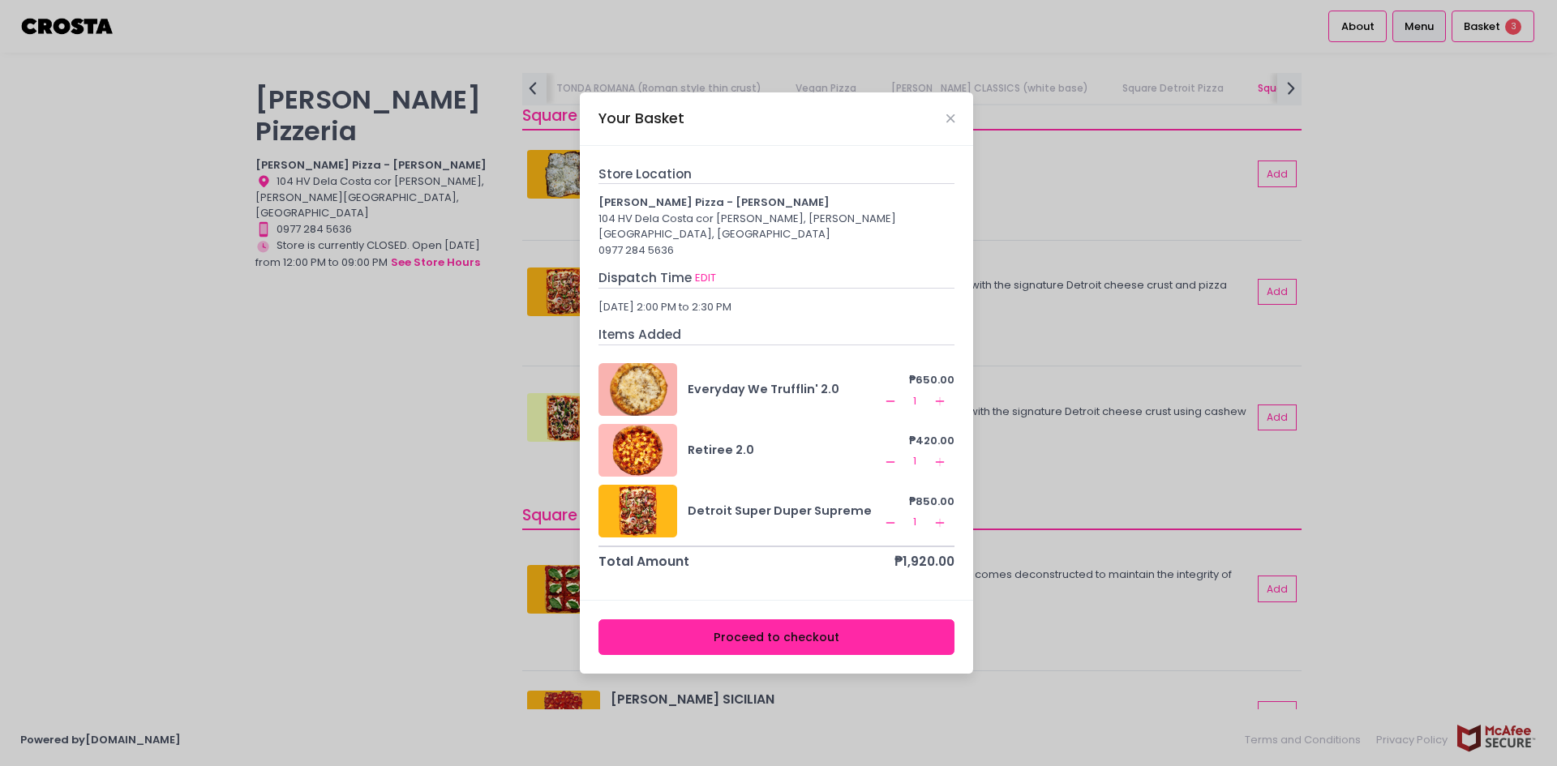
click at [650, 380] on div at bounding box center [637, 389] width 79 height 53
click at [954, 122] on button "Close" at bounding box center [950, 118] width 8 height 8
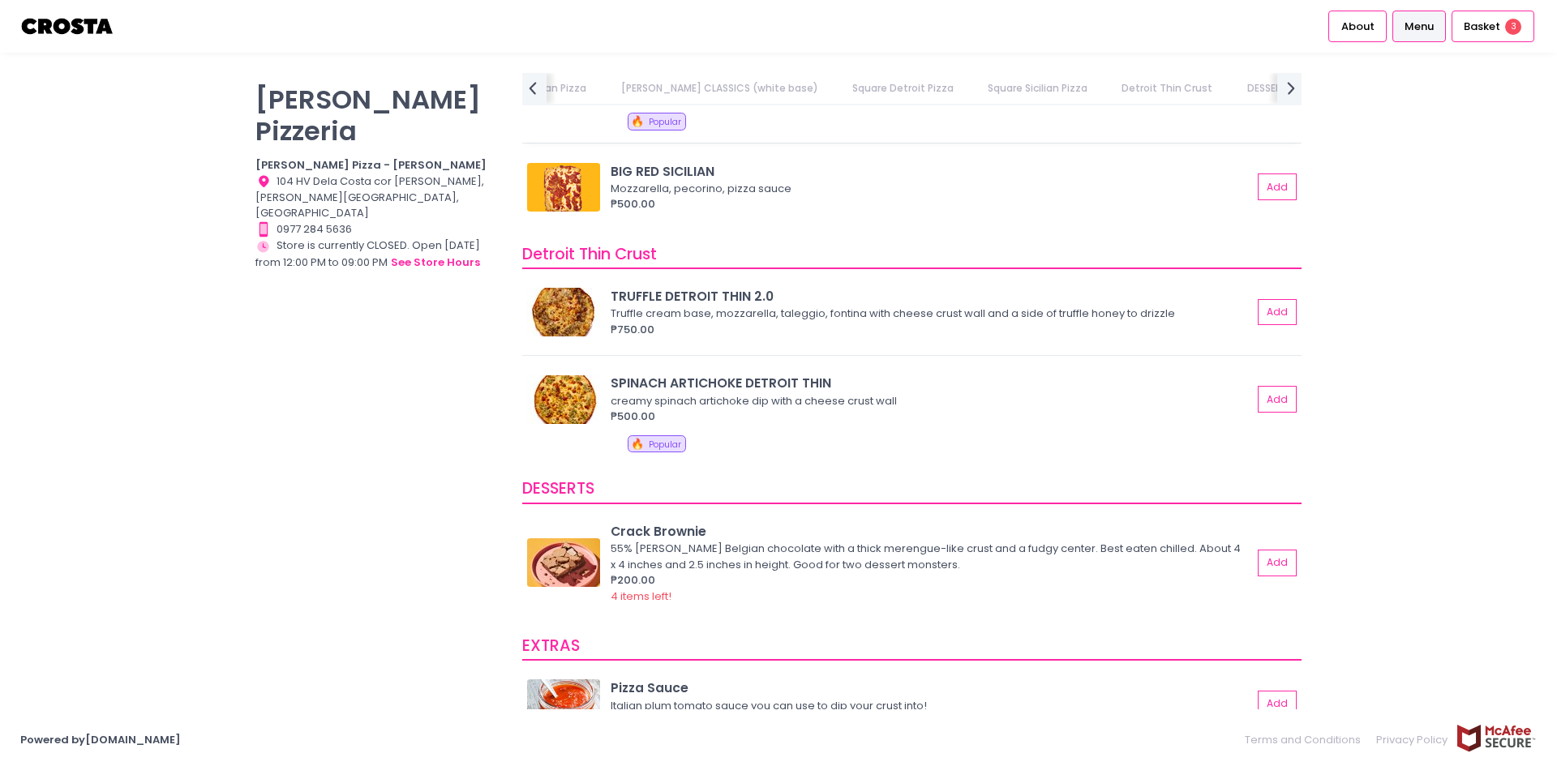
scroll to position [2595, 0]
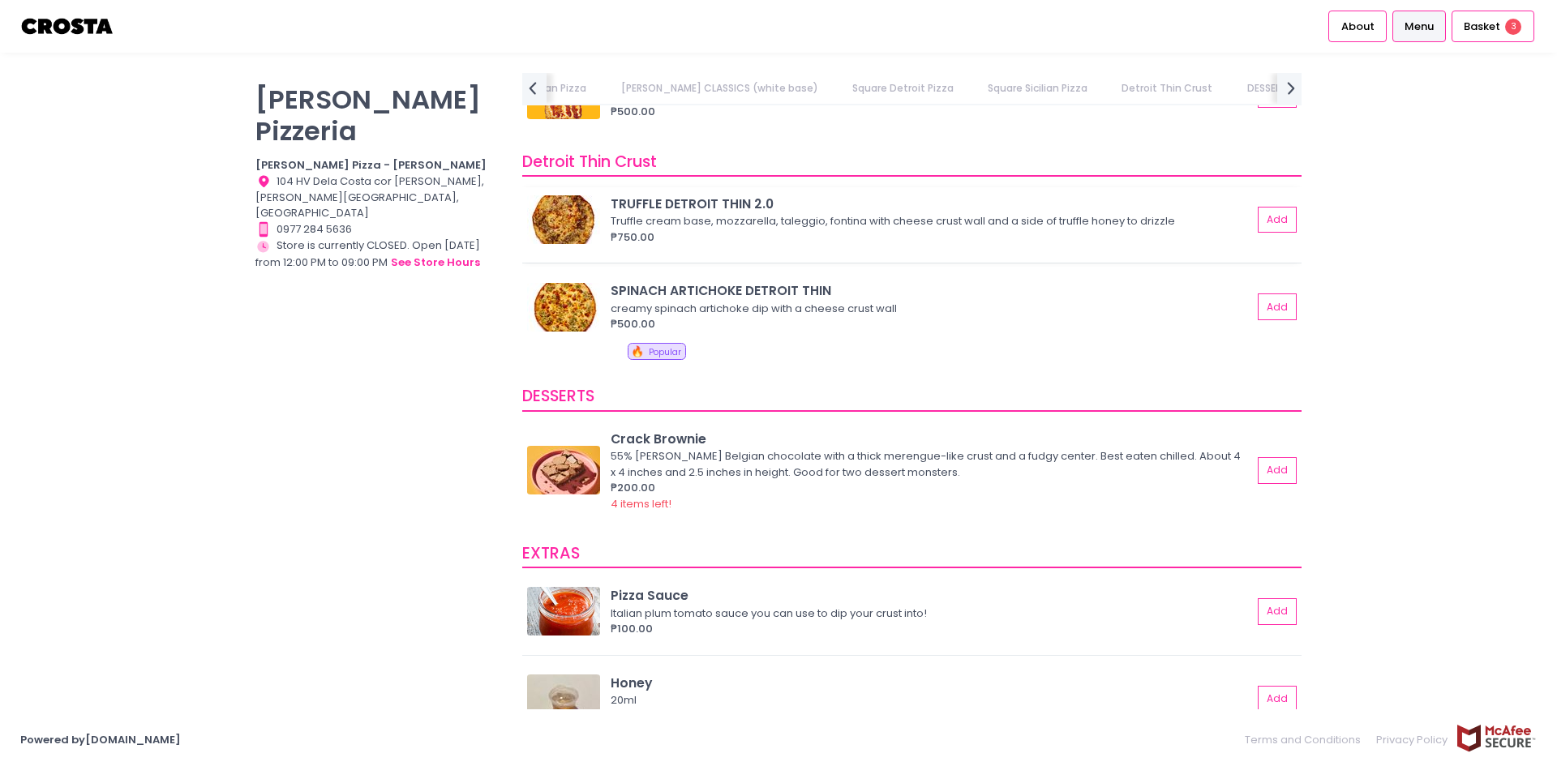
click at [577, 217] on img at bounding box center [563, 219] width 73 height 49
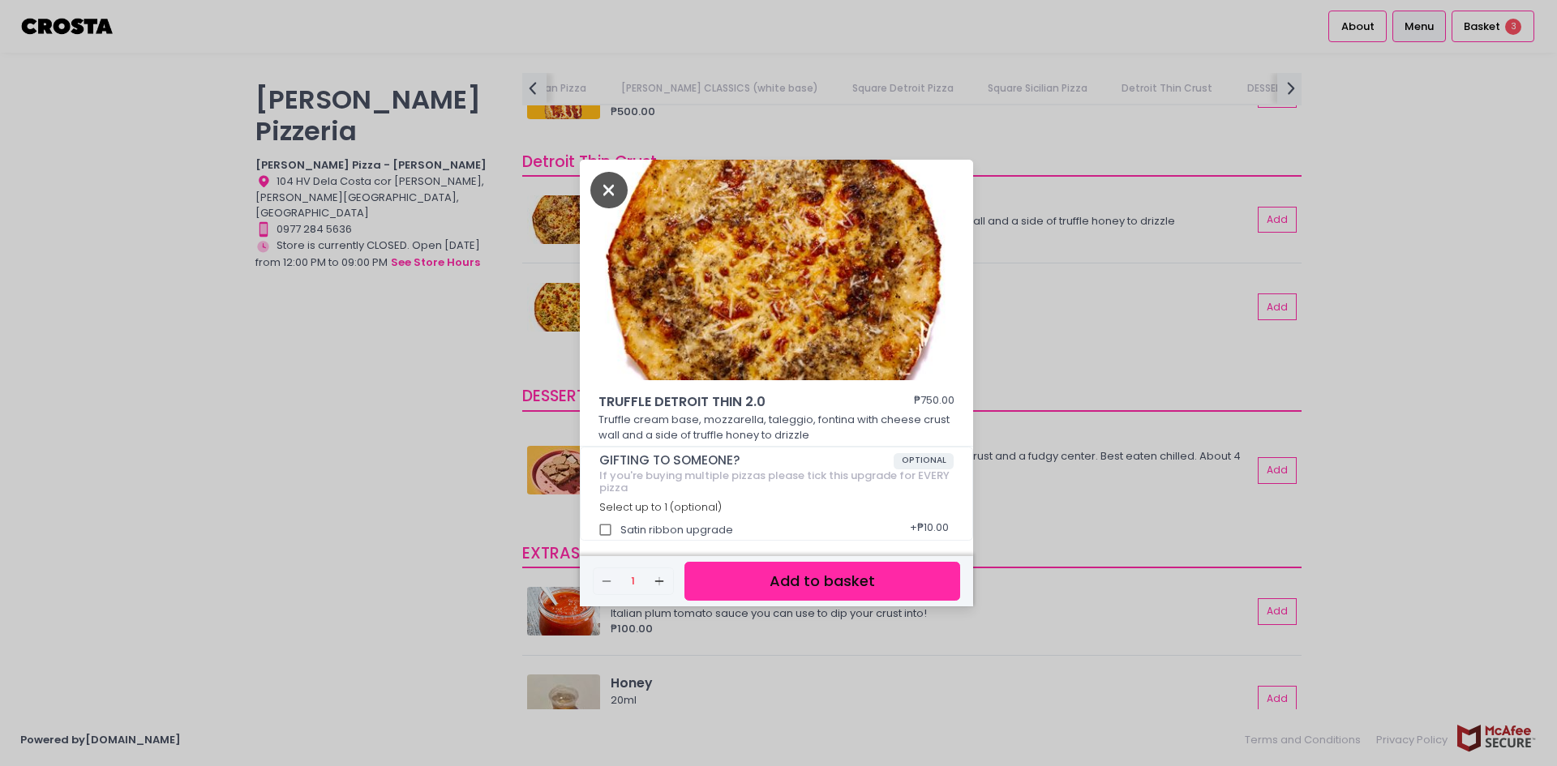
click at [611, 188] on icon "Close" at bounding box center [608, 190] width 37 height 36
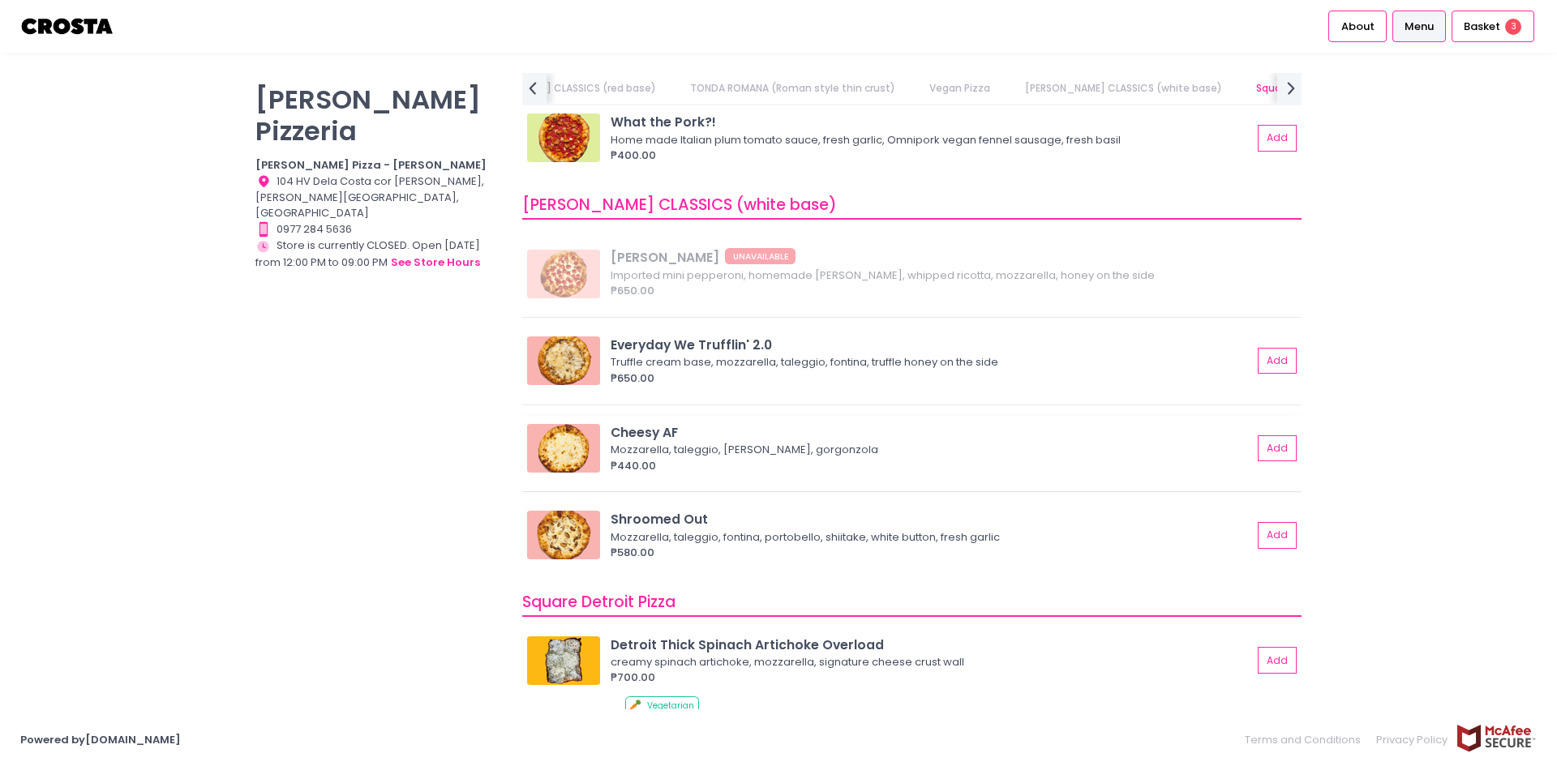
scroll to position [1460, 0]
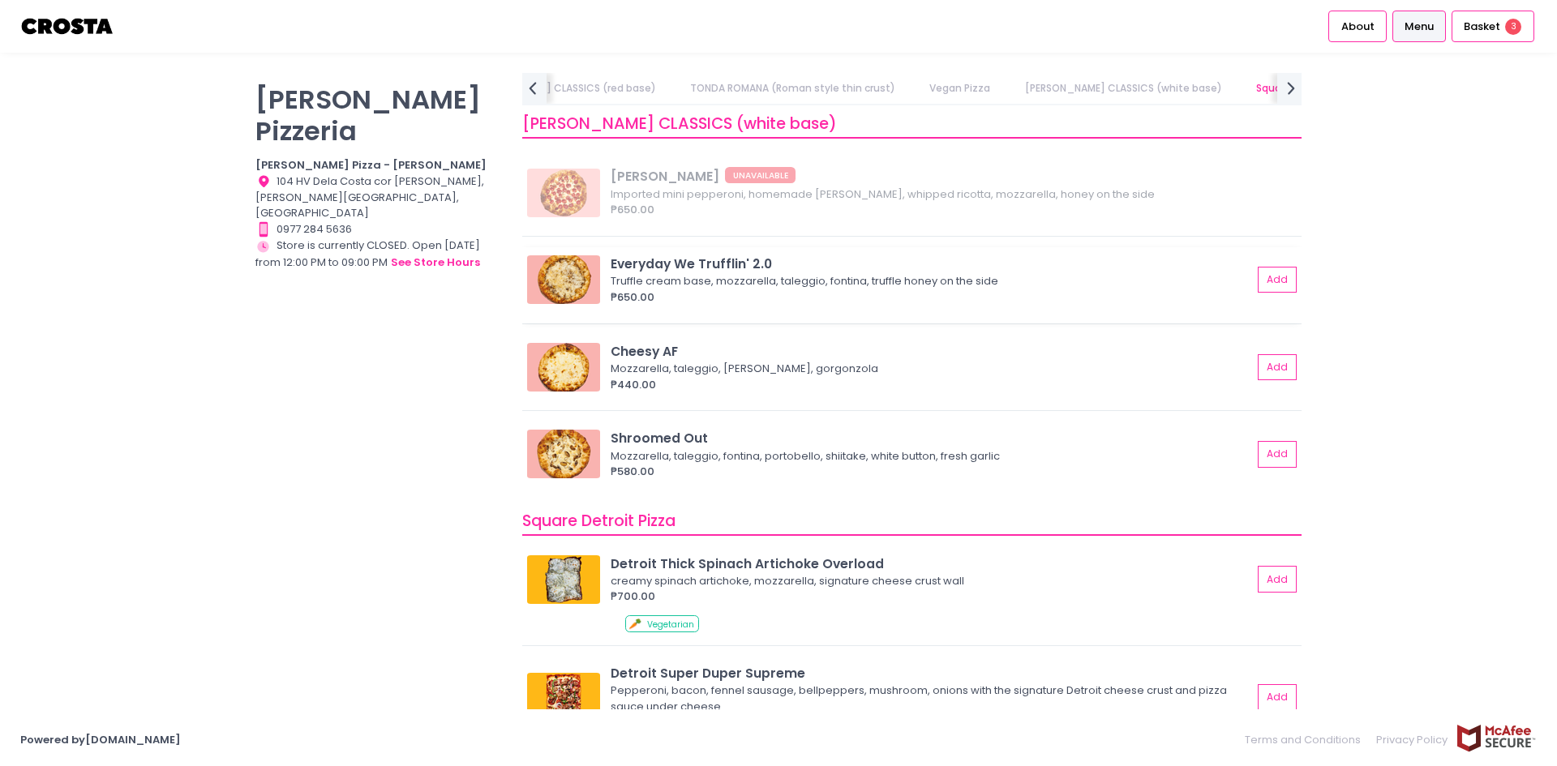
click at [569, 292] on img at bounding box center [563, 279] width 73 height 49
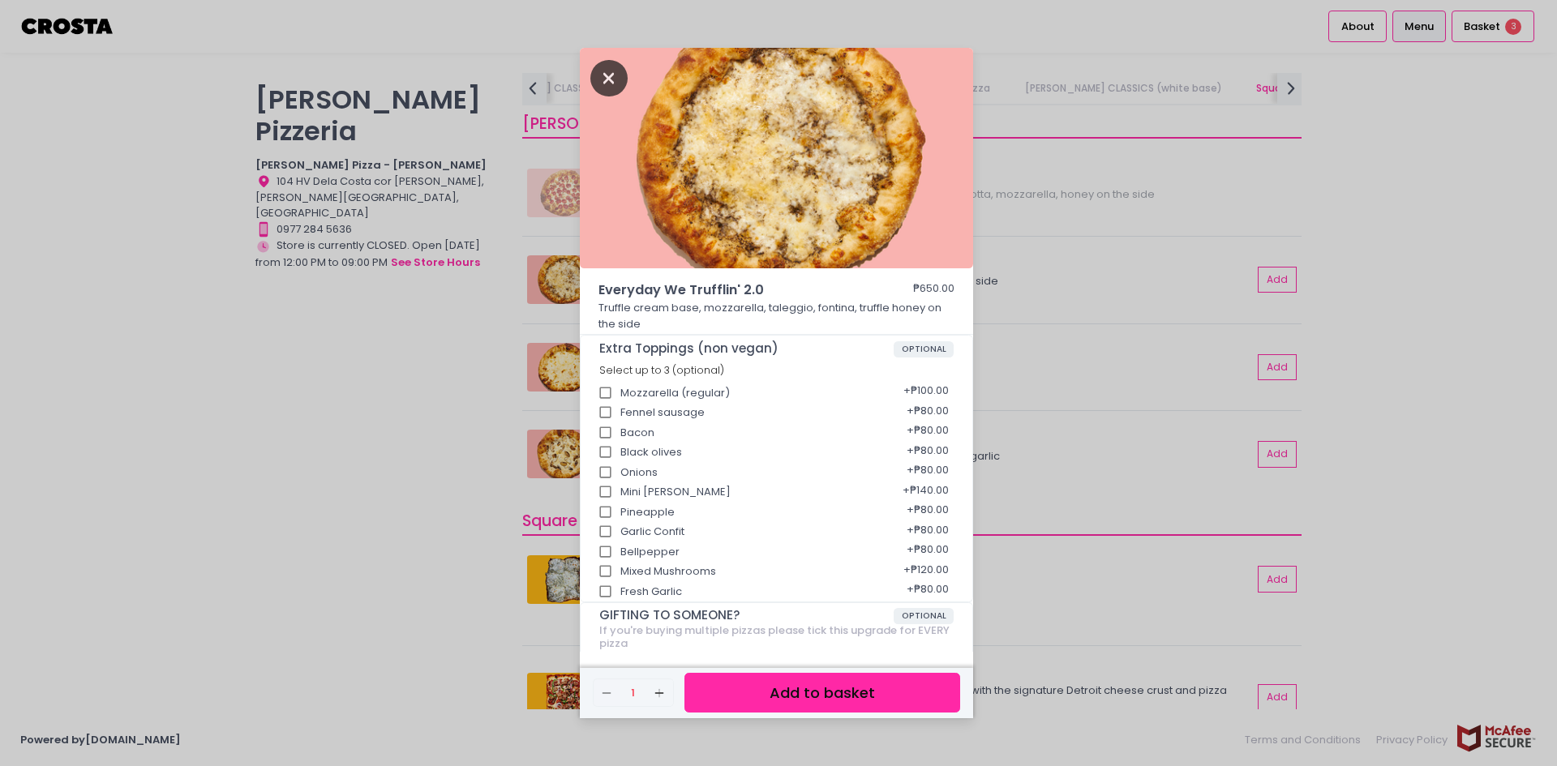
click at [612, 81] on icon "Close" at bounding box center [608, 78] width 37 height 36
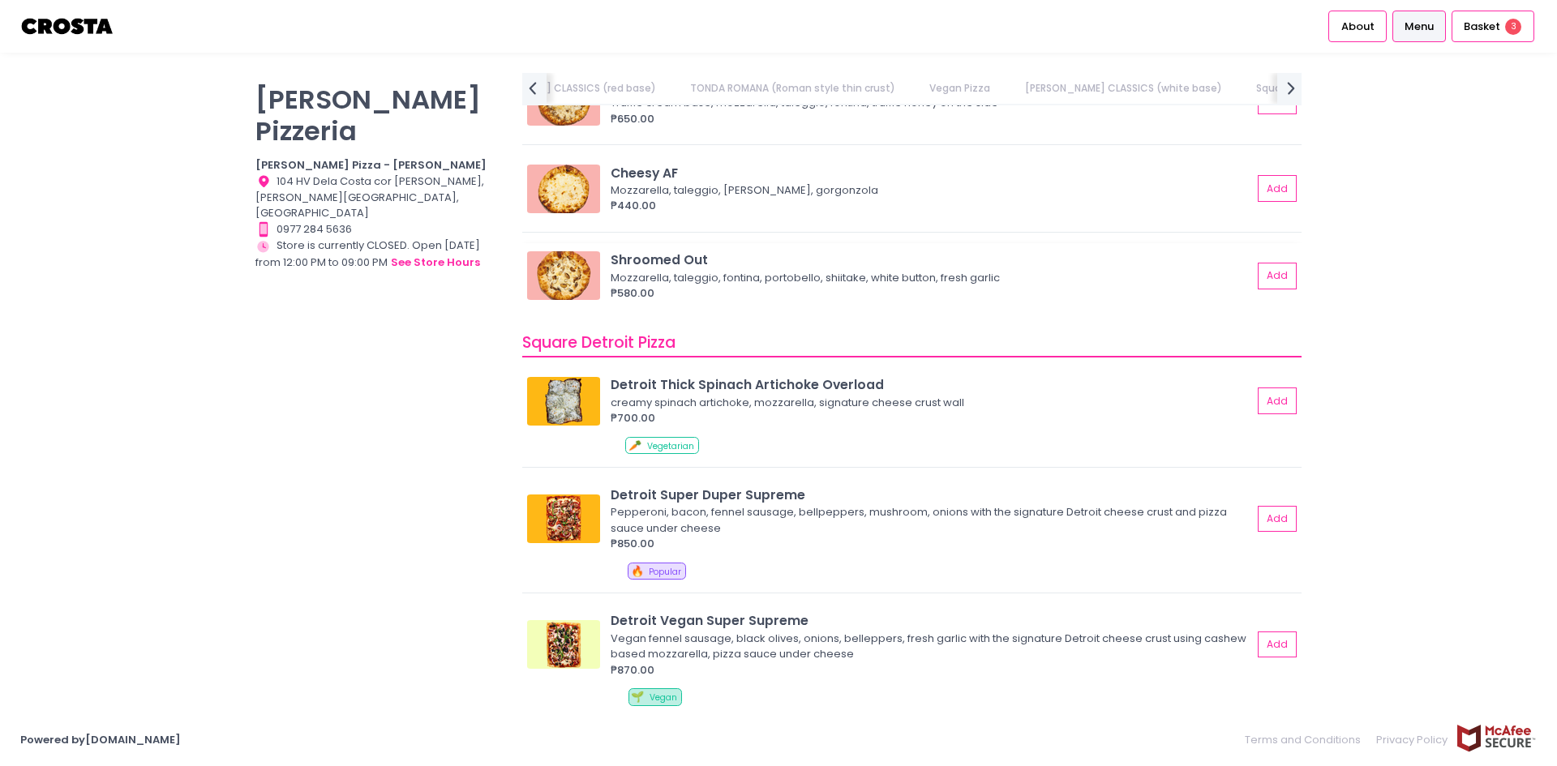
scroll to position [0, 503]
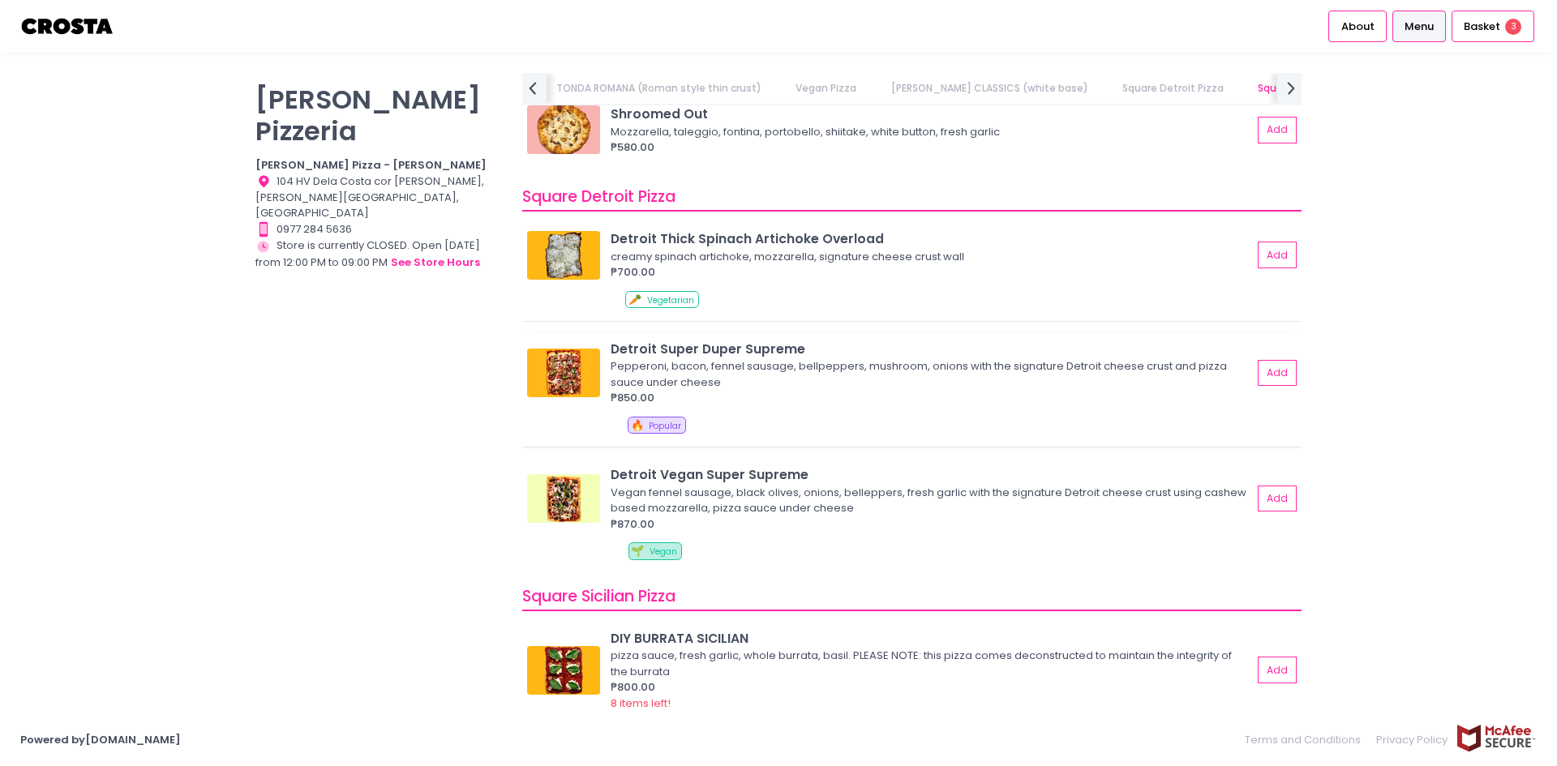
click at [564, 372] on img at bounding box center [563, 373] width 73 height 49
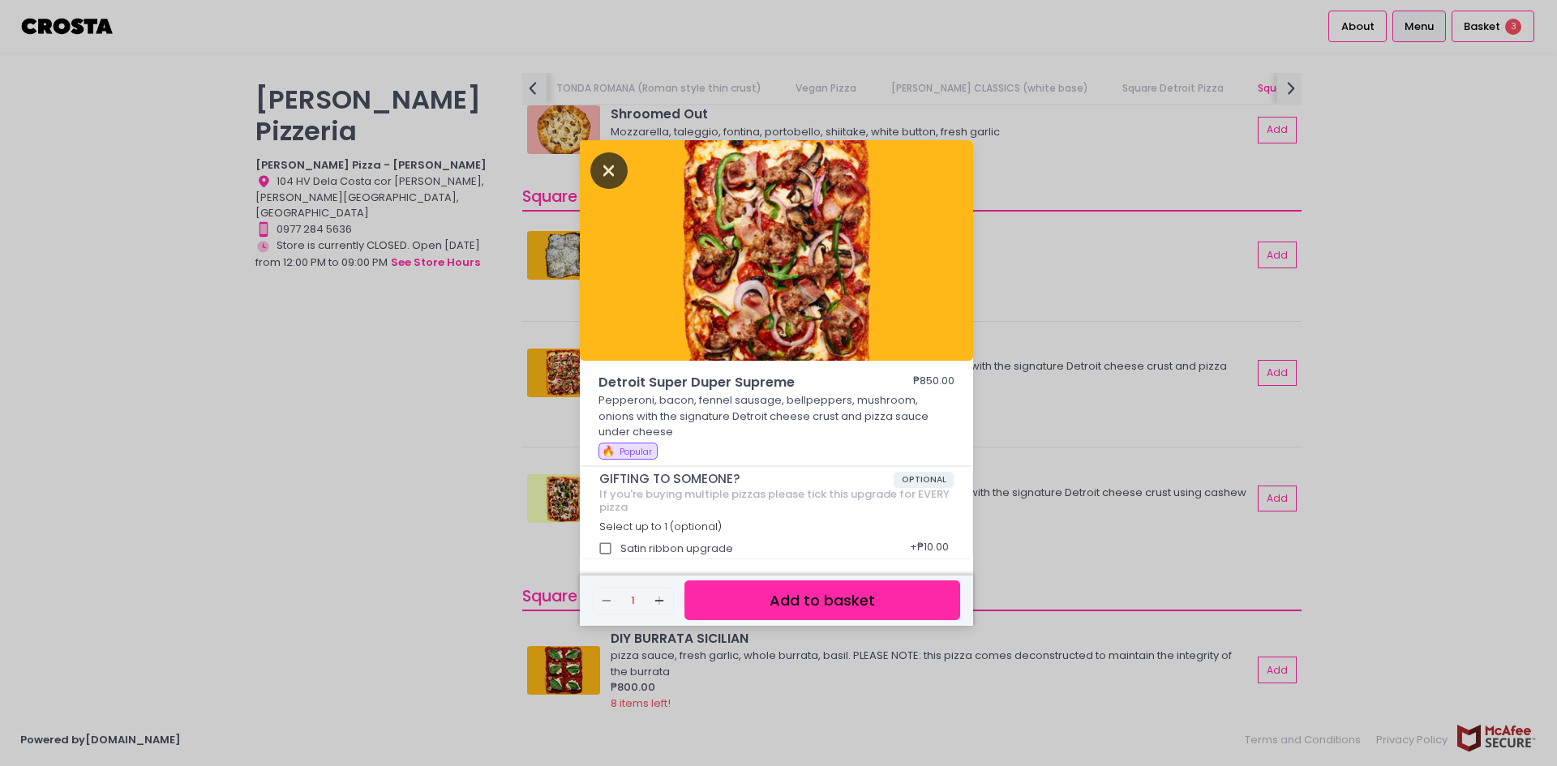
click at [611, 166] on icon "Close" at bounding box center [608, 170] width 37 height 36
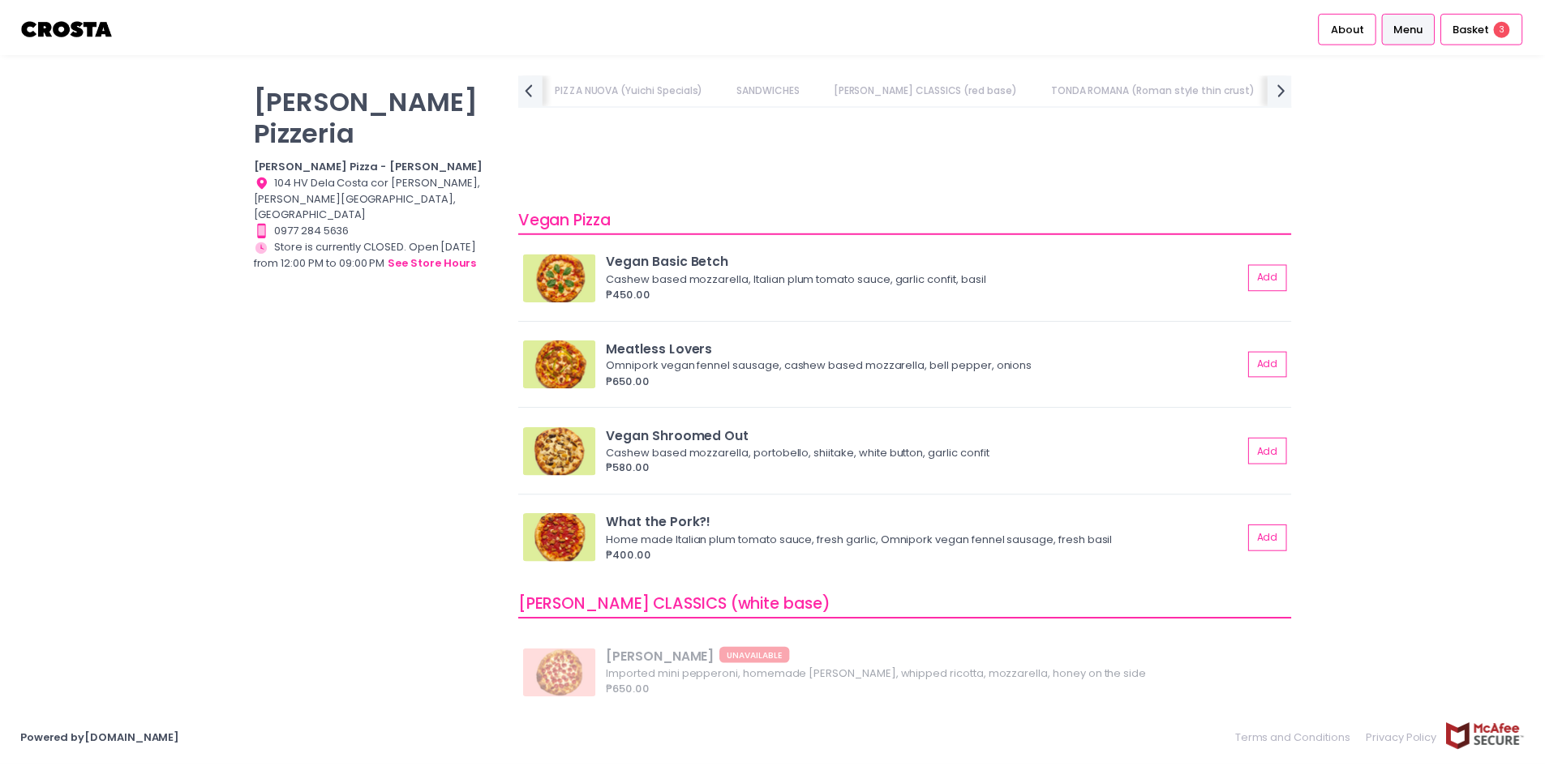
scroll to position [973, 0]
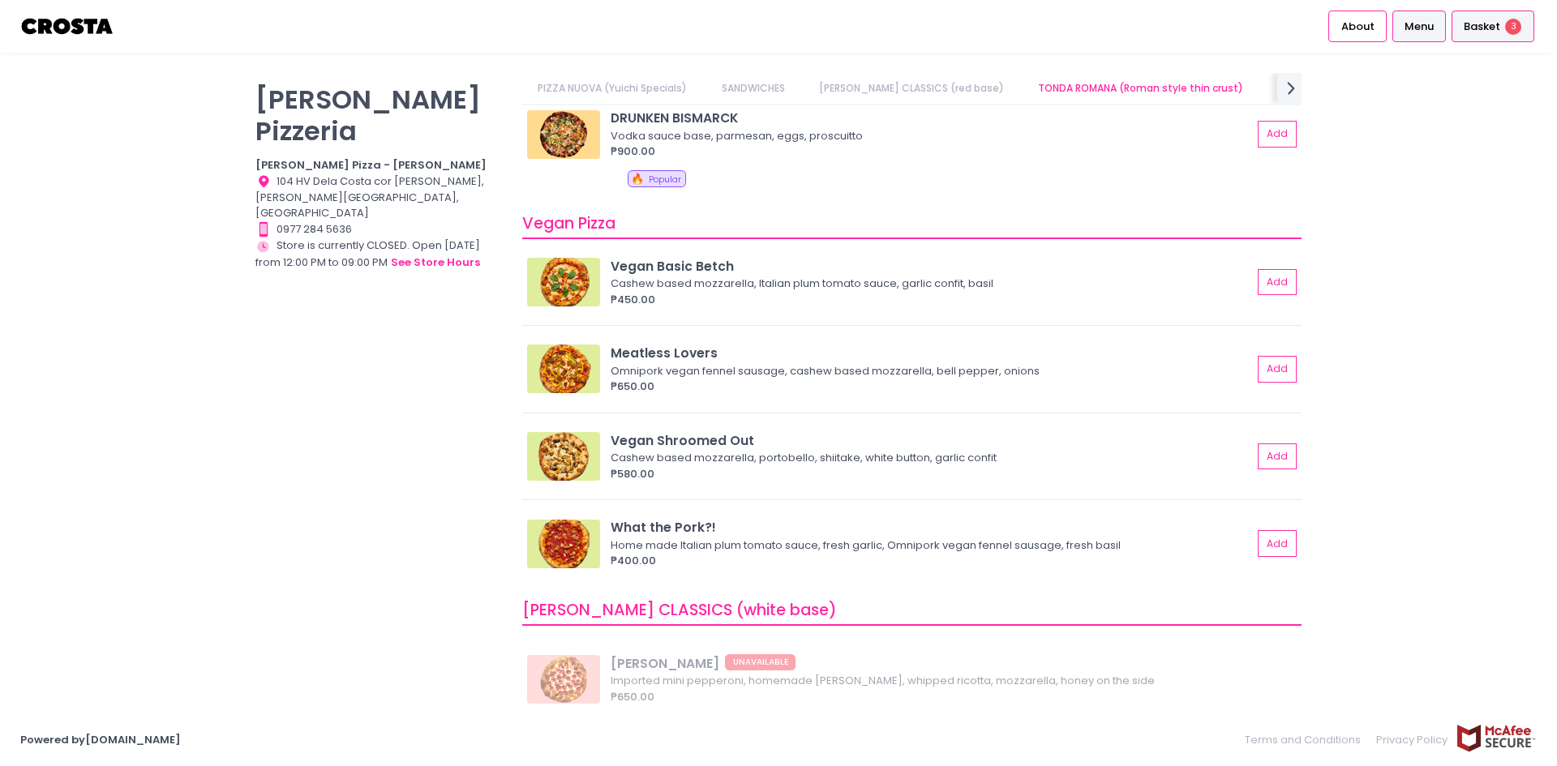
click at [1499, 29] on span "Basket" at bounding box center [1482, 27] width 36 height 16
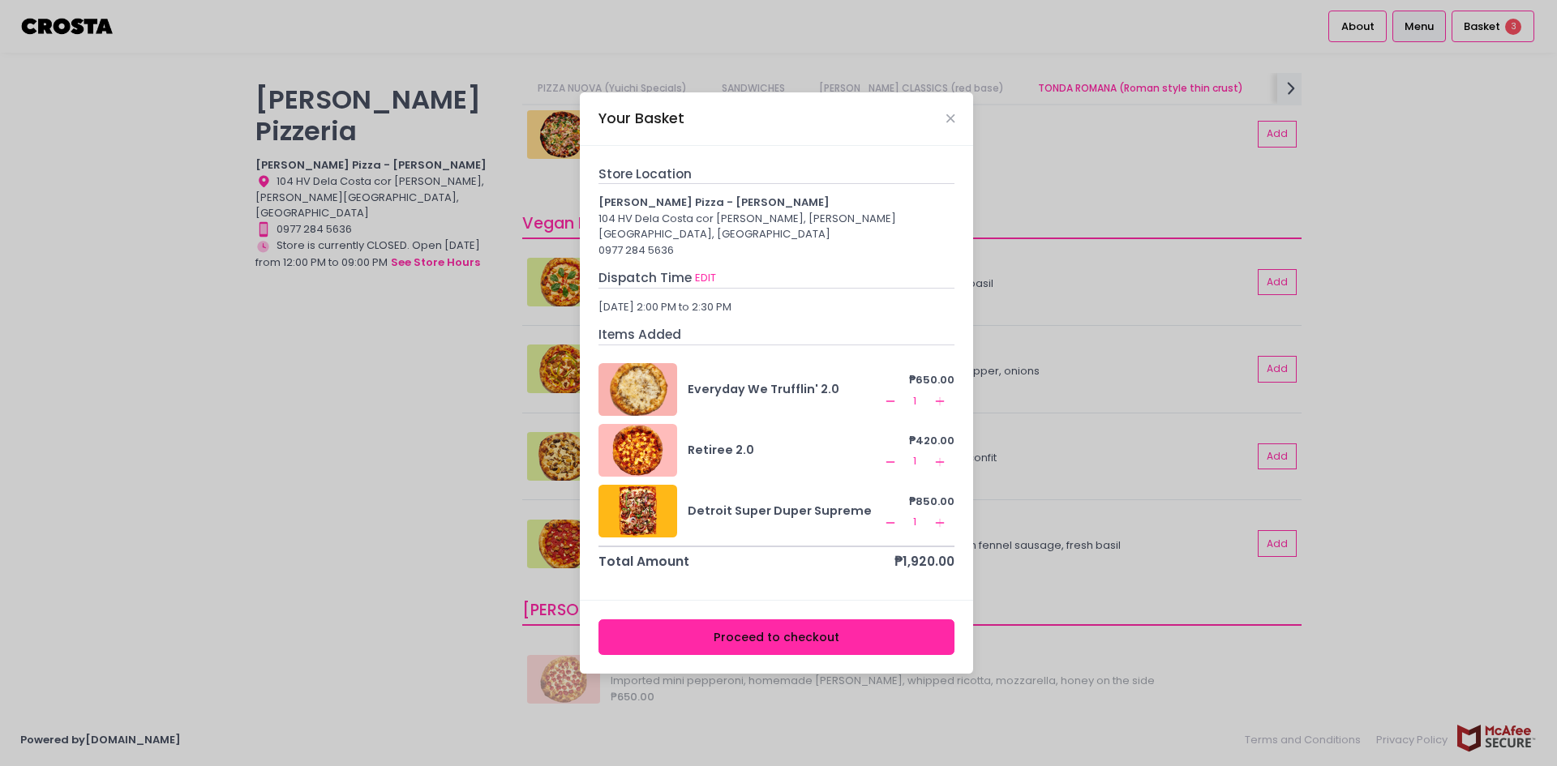
click at [889, 517] on icon "Remove Created with Sketch." at bounding box center [890, 523] width 13 height 13
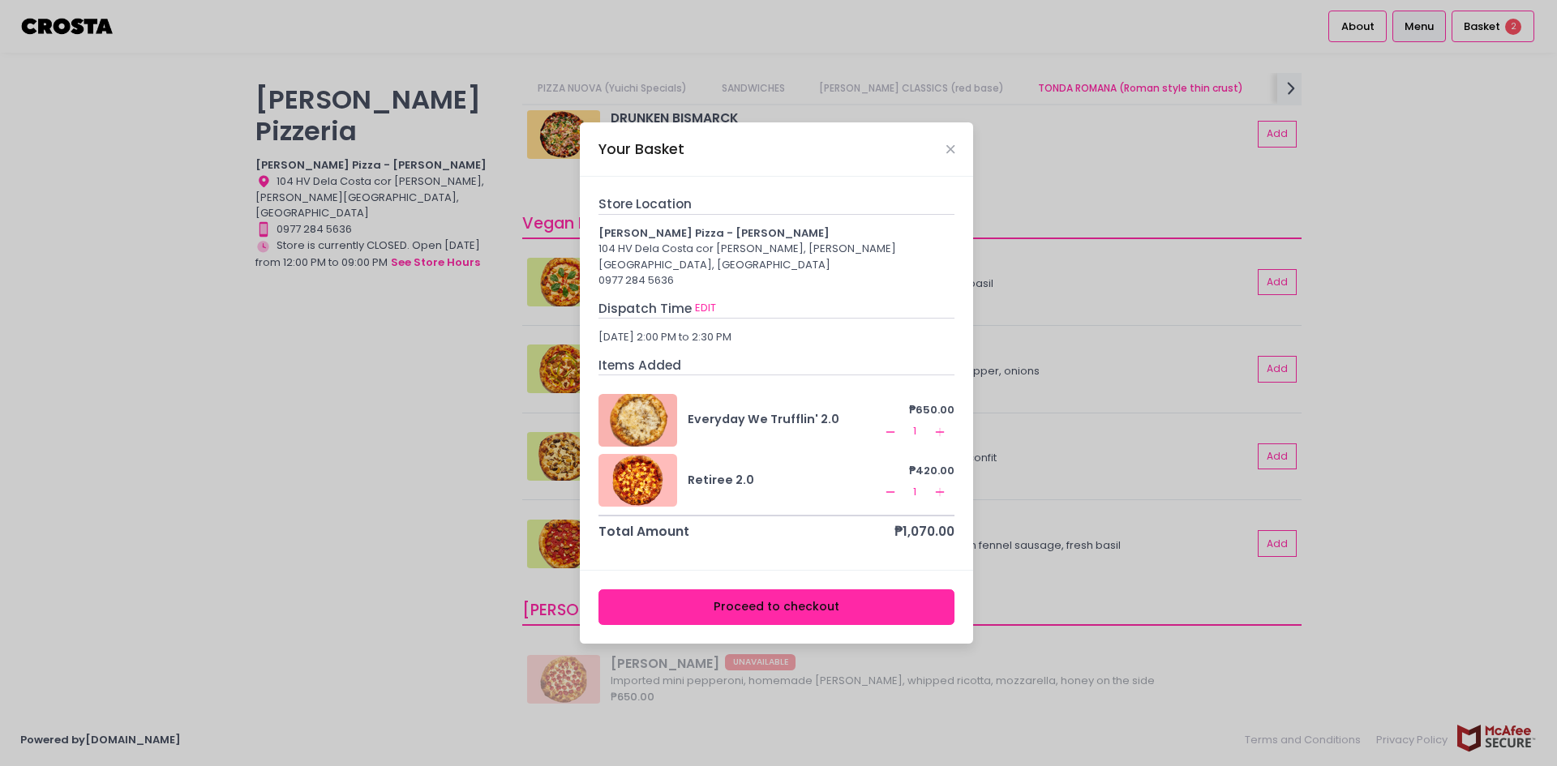
click at [748, 598] on button "Proceed to checkout" at bounding box center [776, 608] width 357 height 36
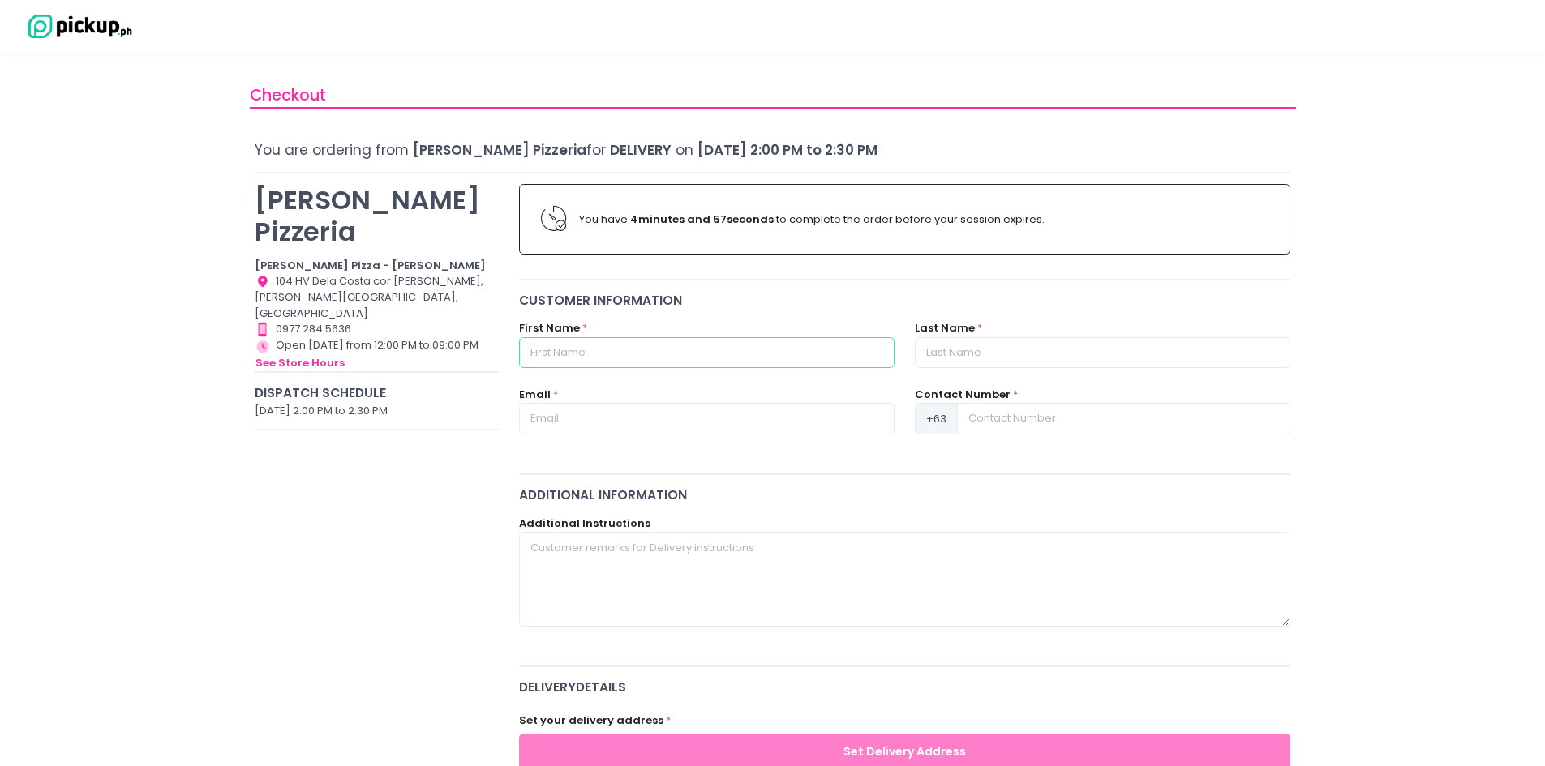
click at [647, 351] on input "text" at bounding box center [706, 352] width 375 height 31
type input "ROSE"
type input "[PERSON_NAME]"
click at [561, 418] on input "text" at bounding box center [706, 418] width 375 height 31
type input "[EMAIL_ADDRESS][PERSON_NAME][DOMAIN_NAME]"
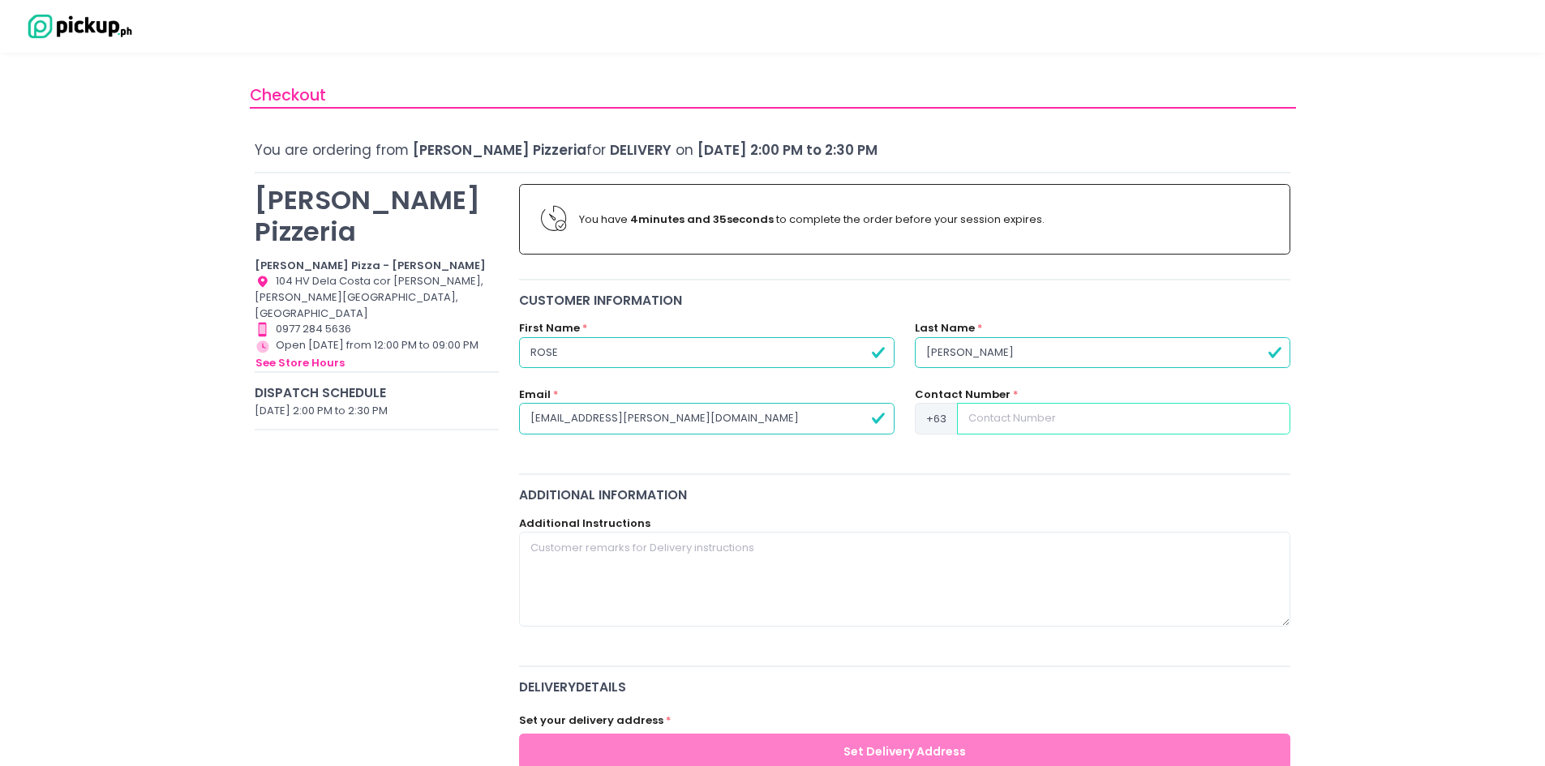
click at [1023, 417] on input at bounding box center [1123, 418] width 333 height 31
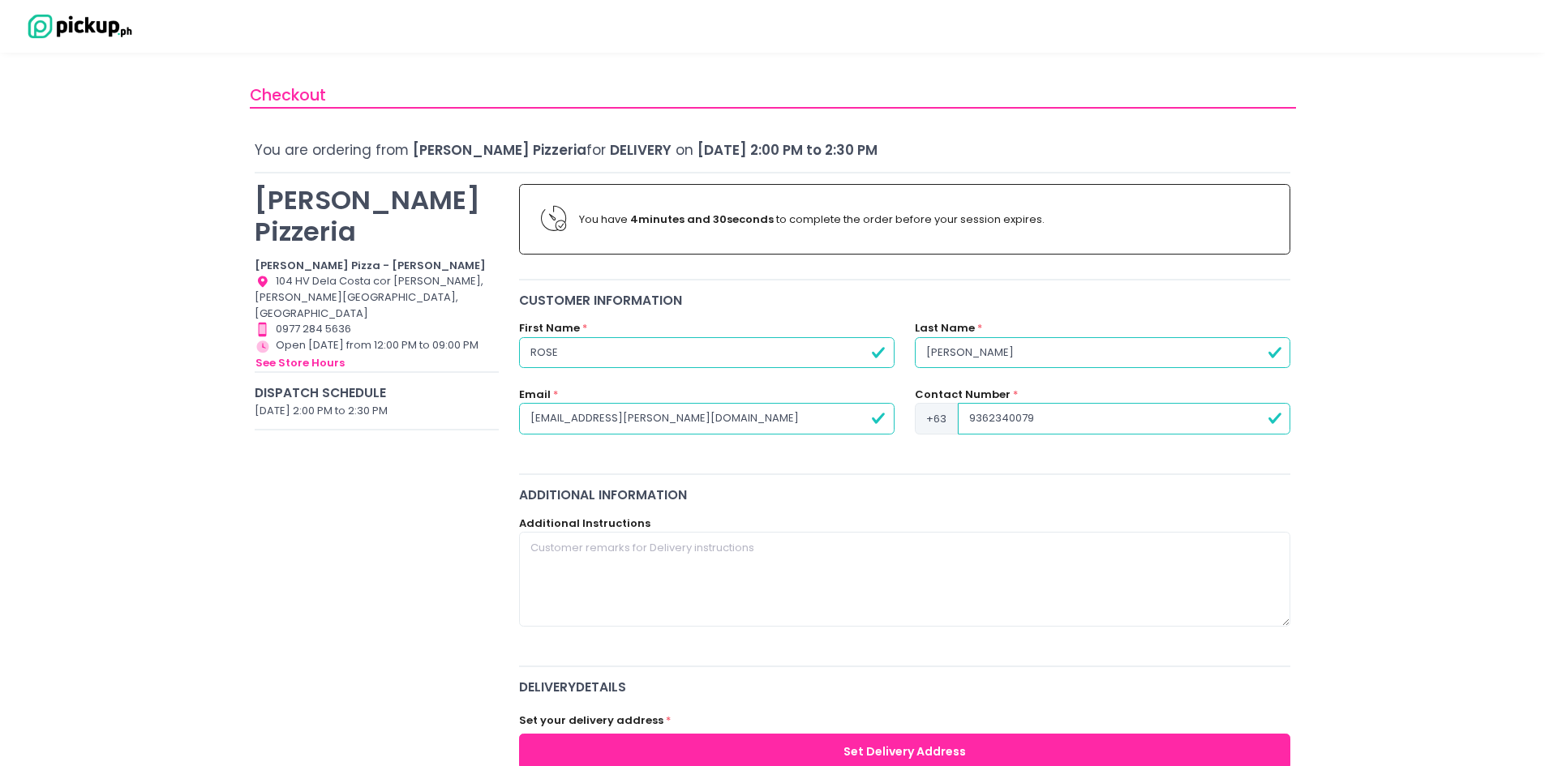
type input "9362340079"
click at [632, 547] on textarea at bounding box center [905, 579] width 772 height 94
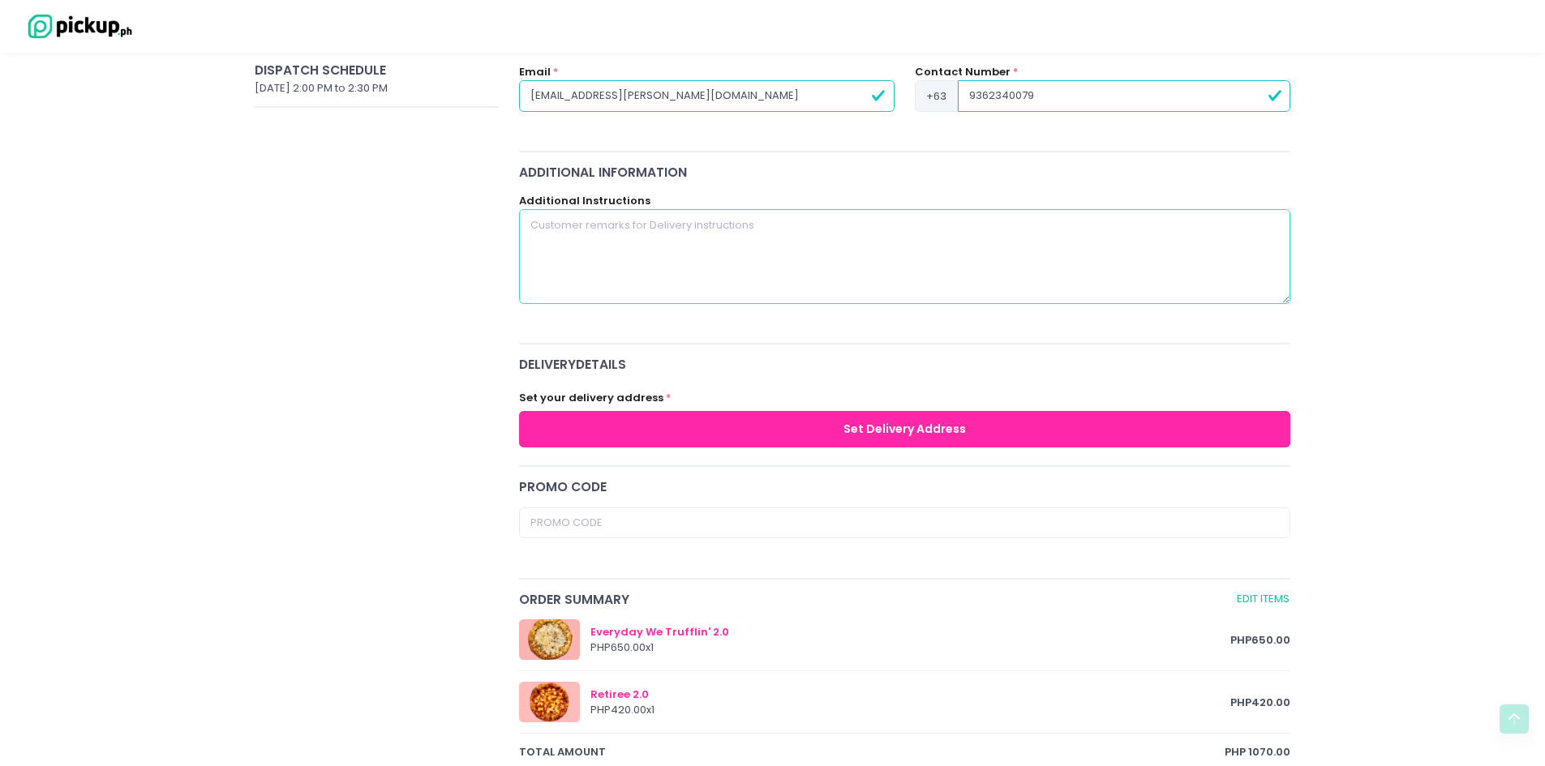
scroll to position [324, 0]
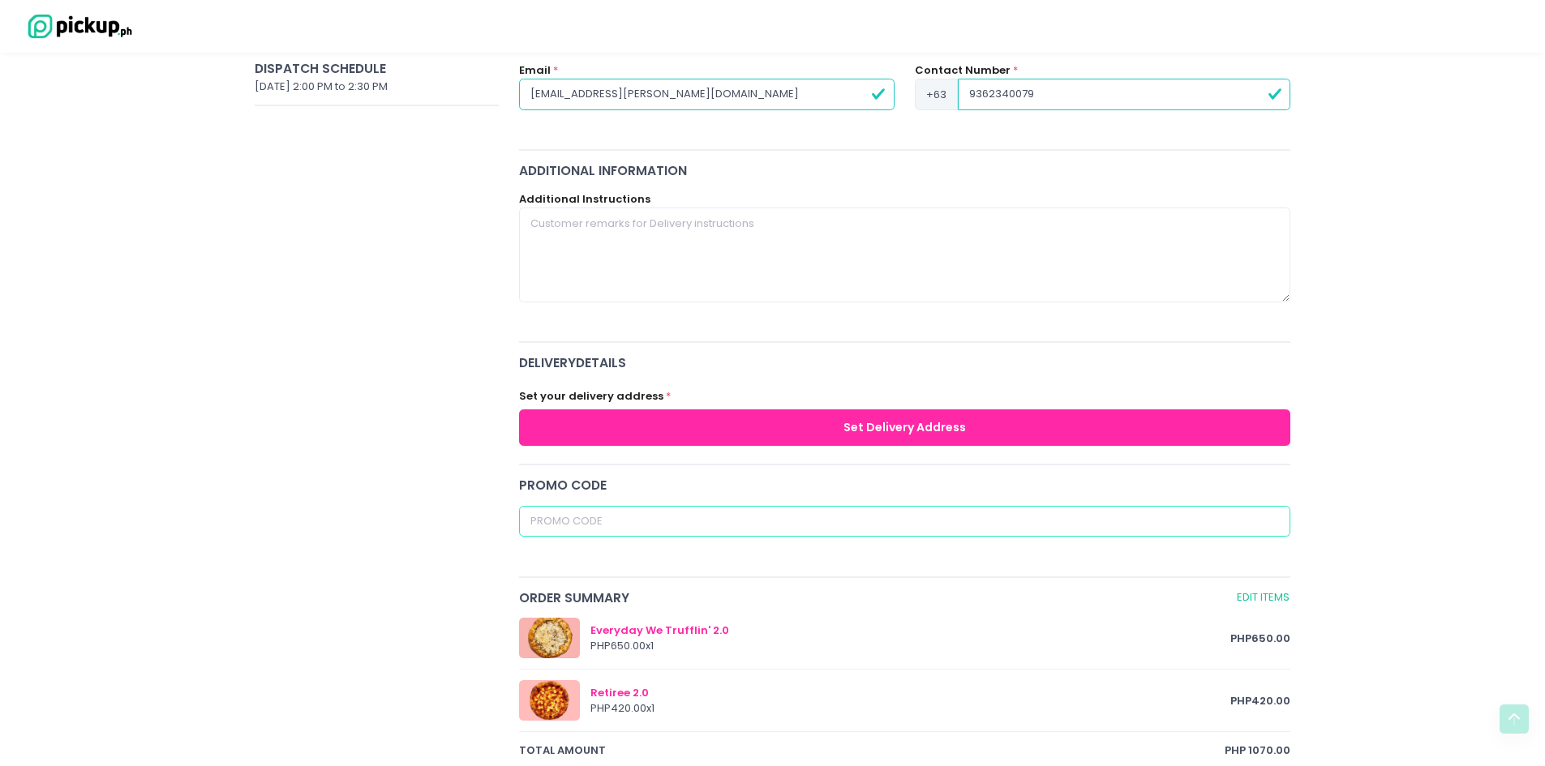
click at [709, 524] on input "text" at bounding box center [905, 521] width 772 height 31
click at [859, 427] on button "Set Delivery Address" at bounding box center [905, 428] width 772 height 36
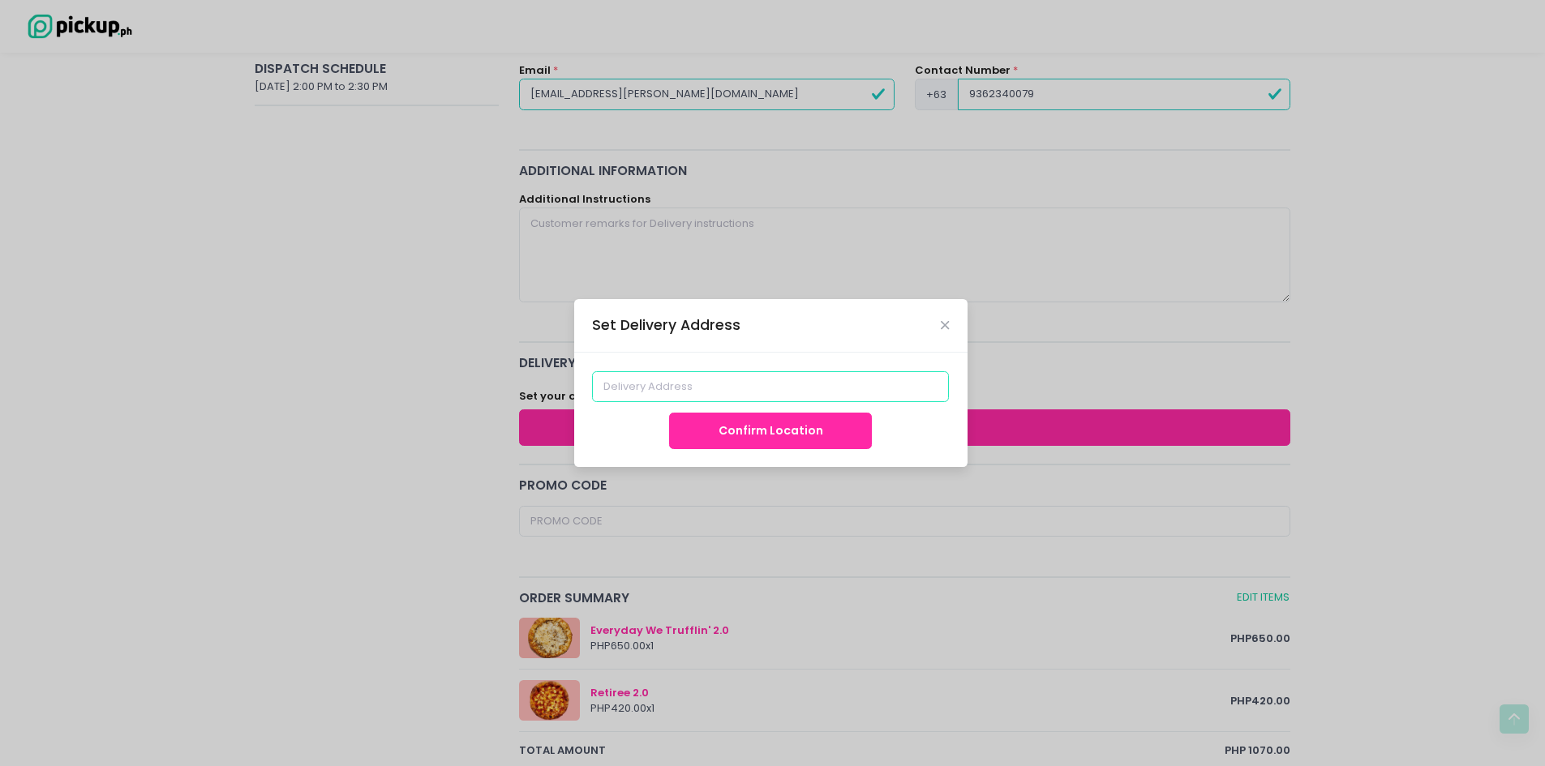
click at [690, 392] on input at bounding box center [770, 386] width 357 height 31
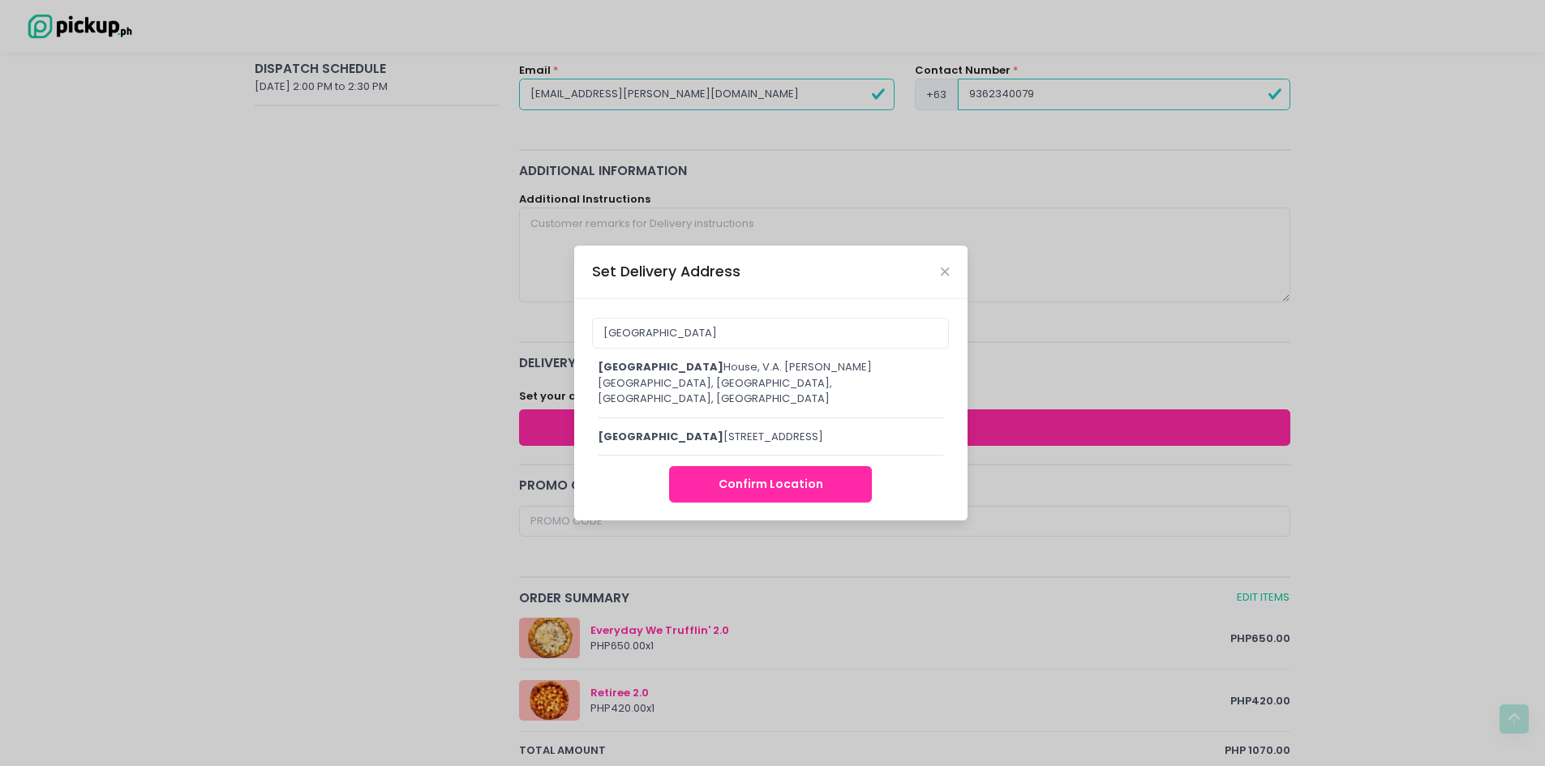
click at [730, 368] on div "CHATHAM House, V.A. Rufino Street, Makati City, Metro Manila, Philippines" at bounding box center [771, 383] width 346 height 48
type input "[GEOGRAPHIC_DATA], V.A. [PERSON_NAME][GEOGRAPHIC_DATA], [GEOGRAPHIC_DATA], [GEO…"
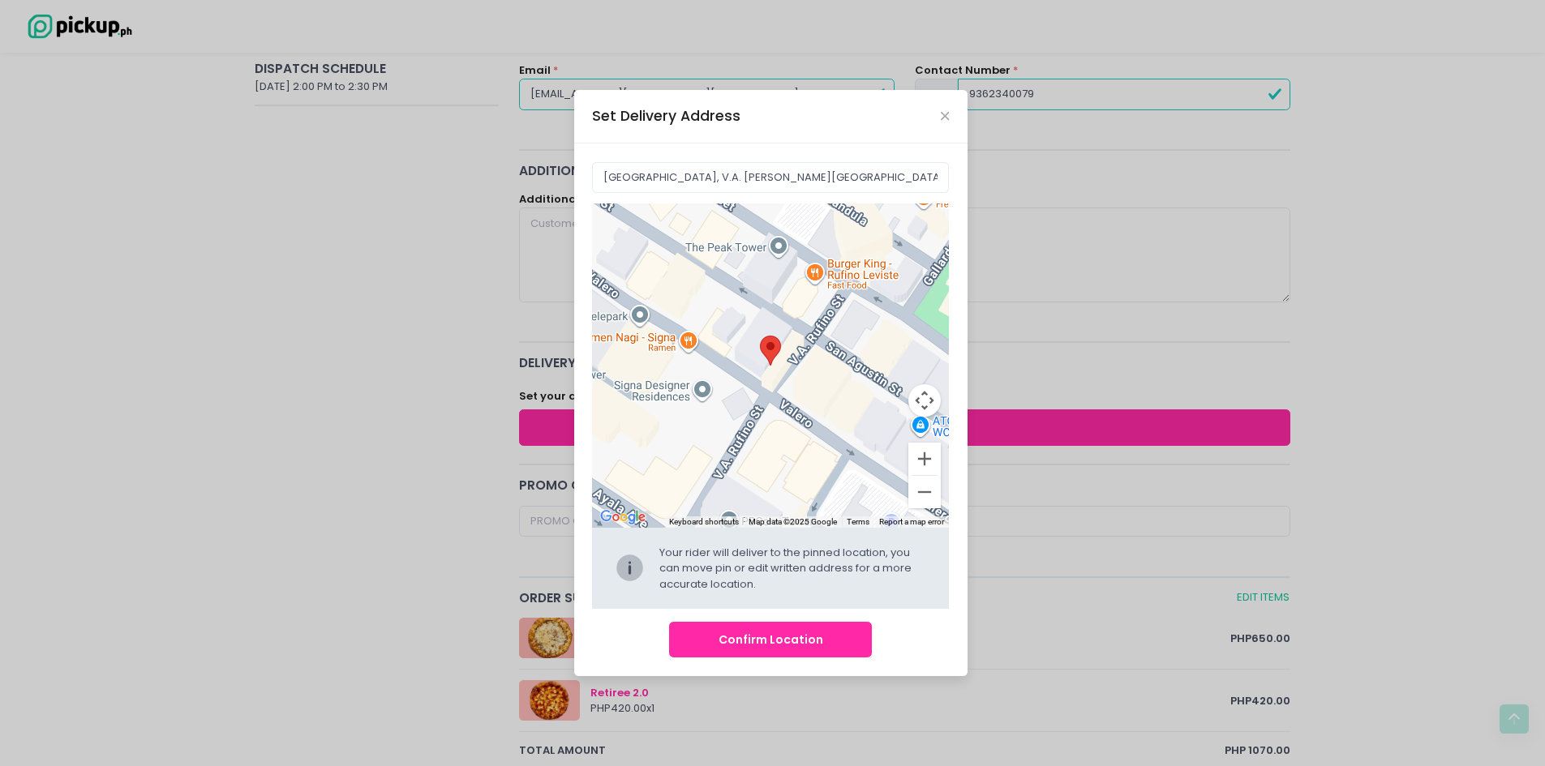
click at [791, 639] on button "Confirm Location" at bounding box center [770, 640] width 203 height 36
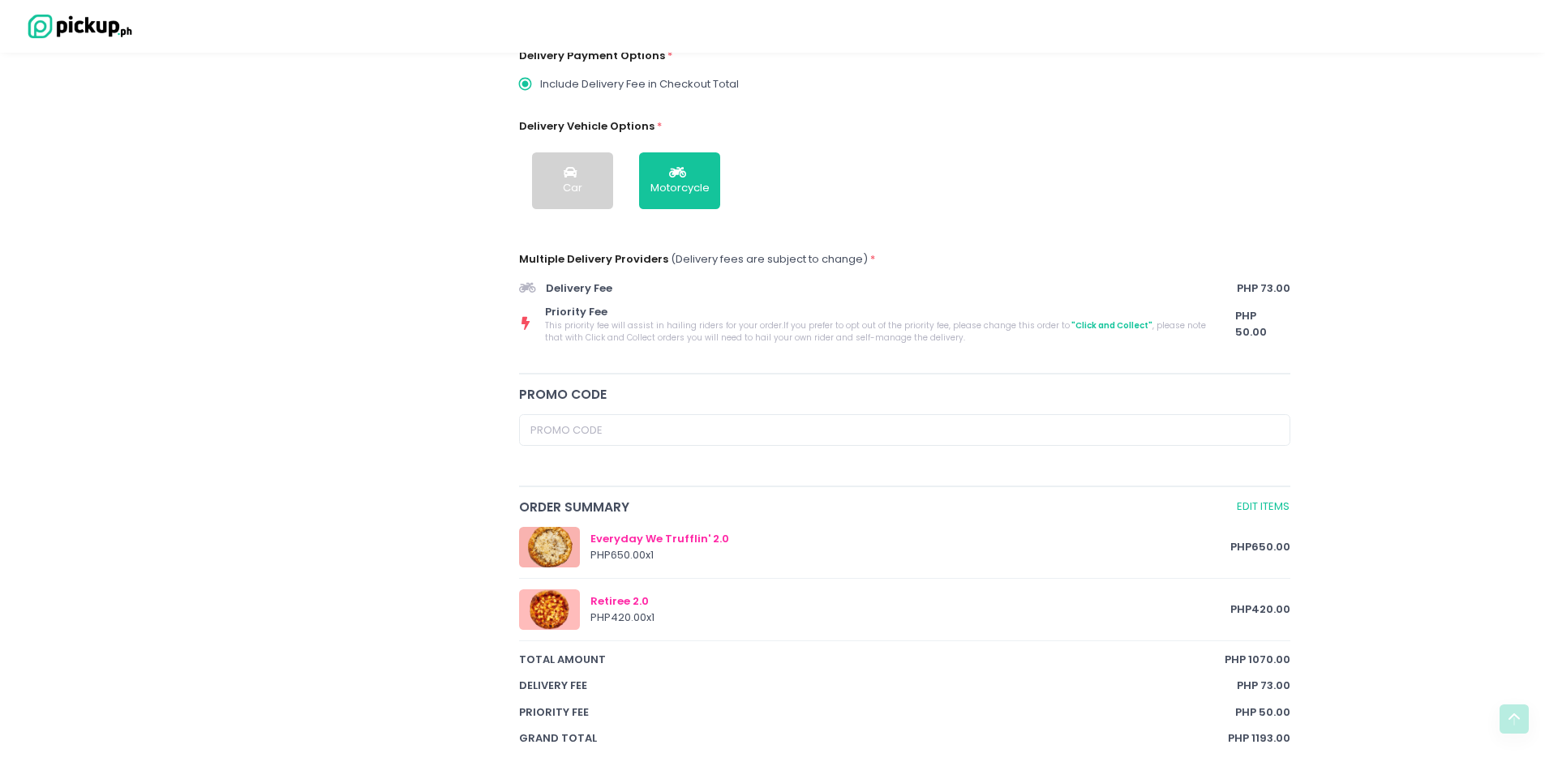
scroll to position [487, 0]
click at [686, 178] on icon "button" at bounding box center [679, 172] width 21 height 14
click at [1083, 324] on span ""Click and Collect"" at bounding box center [1111, 325] width 83 height 12
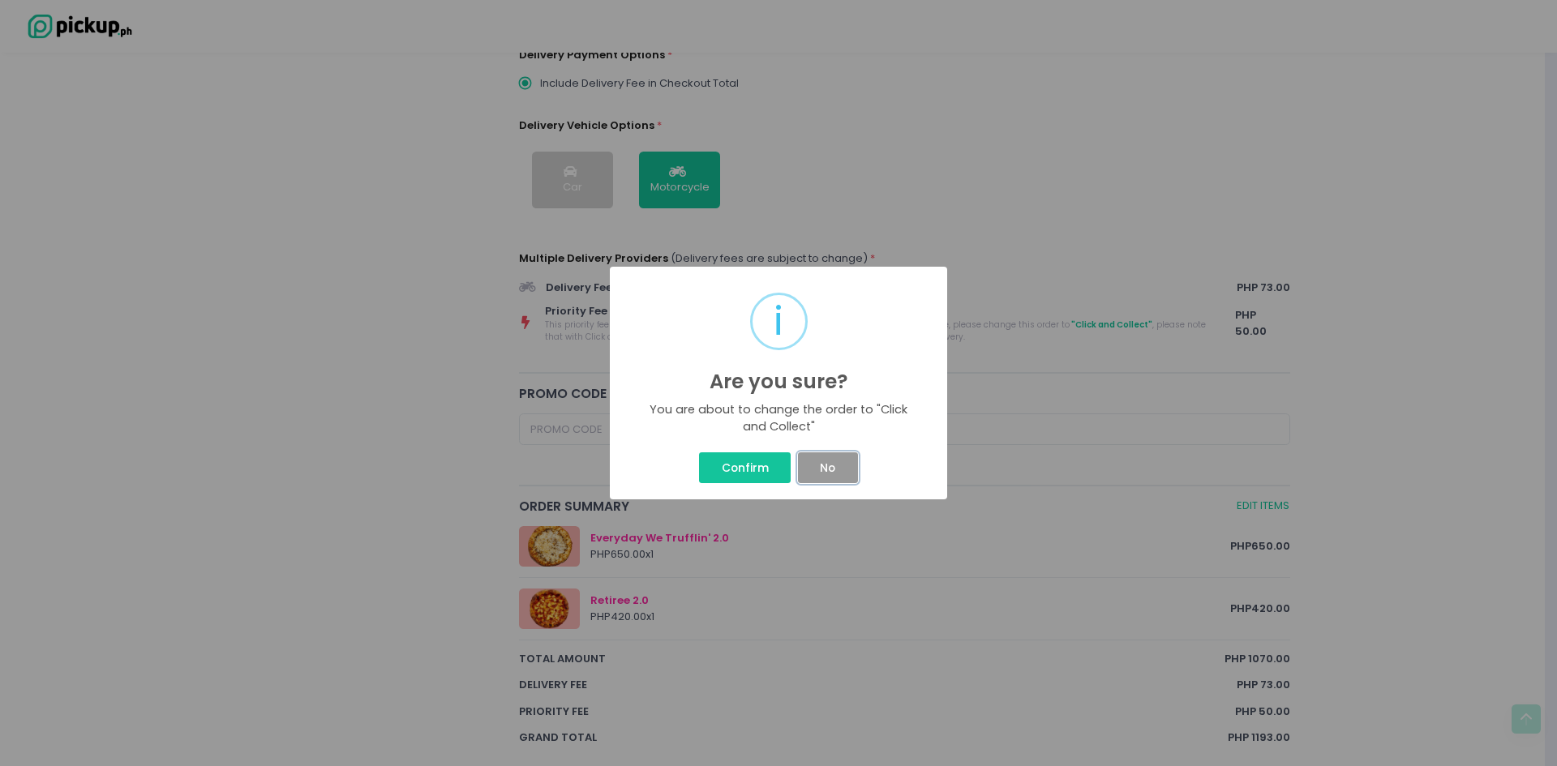
click at [824, 471] on button "No" at bounding box center [828, 467] width 60 height 31
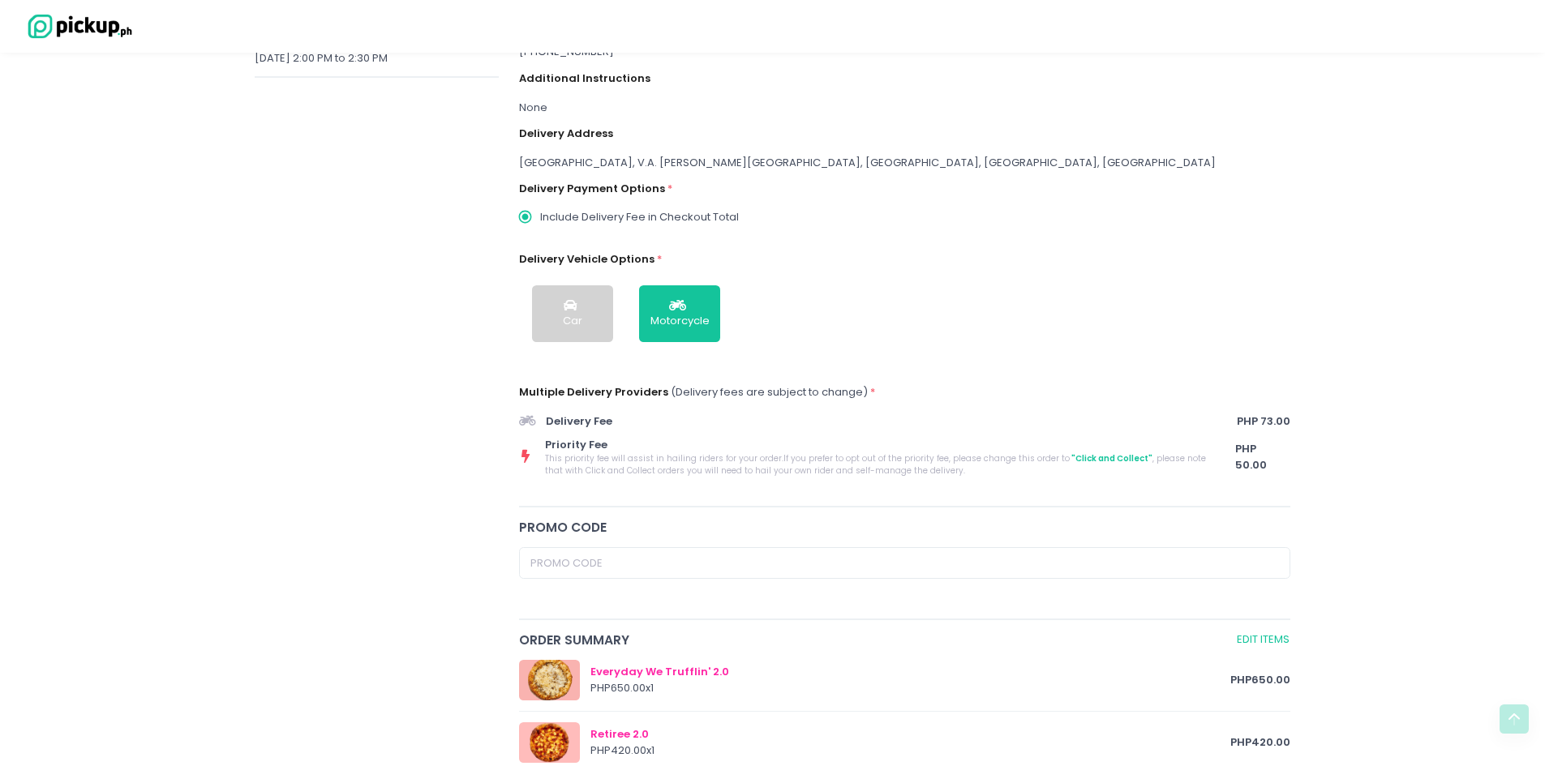
scroll to position [324, 0]
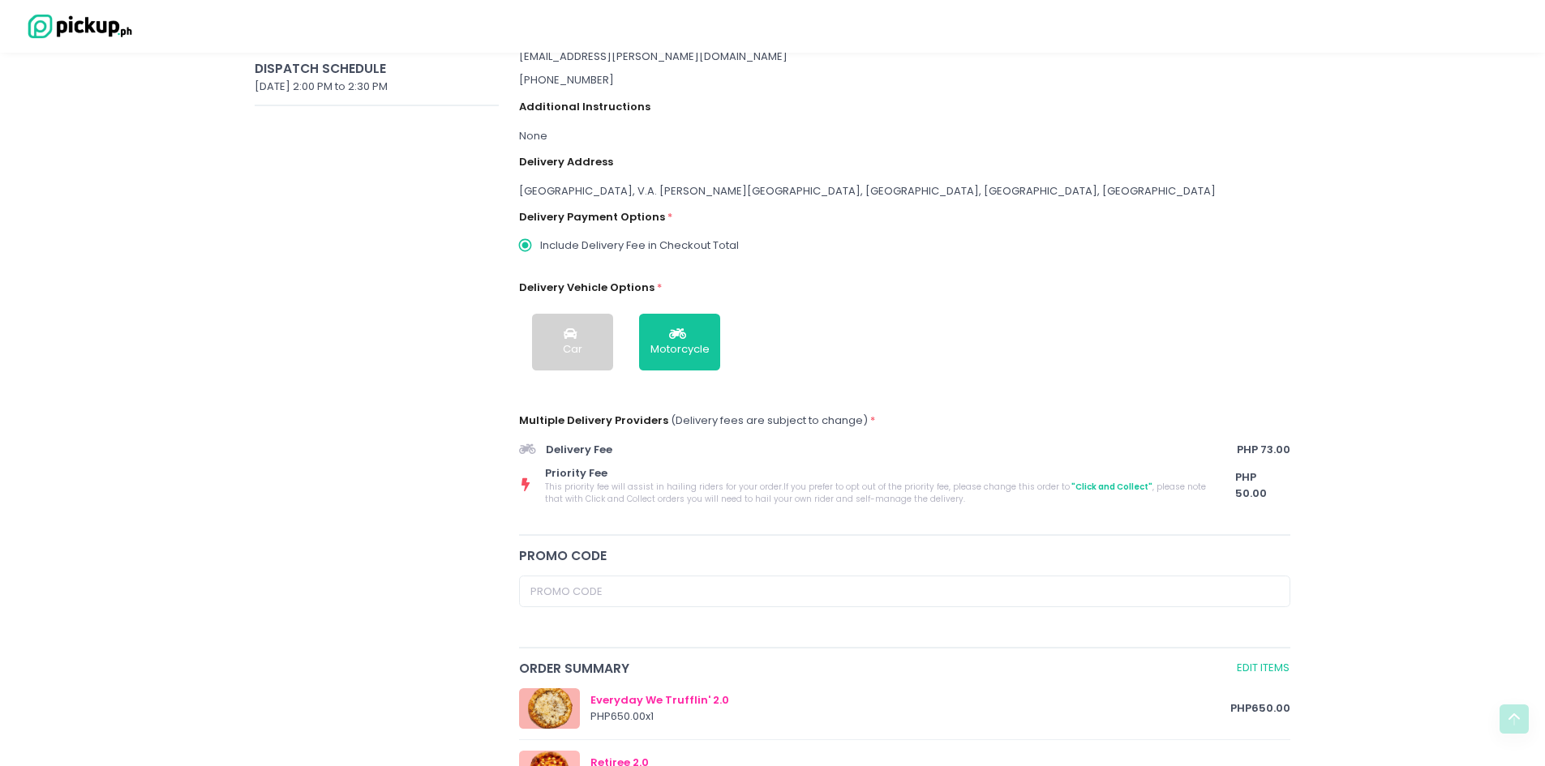
click at [545, 193] on div "[GEOGRAPHIC_DATA], V.A. [PERSON_NAME][GEOGRAPHIC_DATA], [GEOGRAPHIC_DATA], [GEO…" at bounding box center [905, 191] width 772 height 16
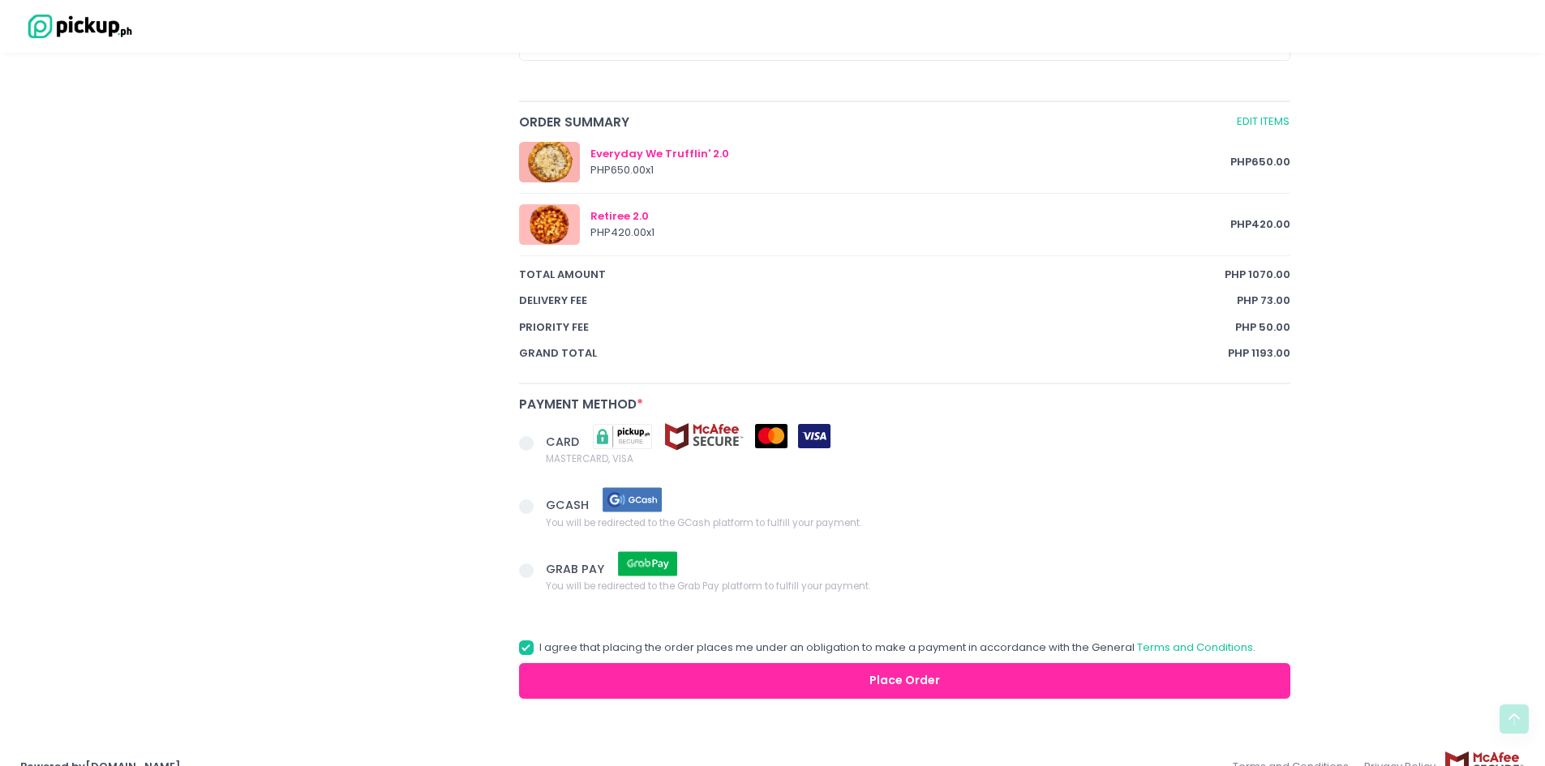
scroll to position [898, 0]
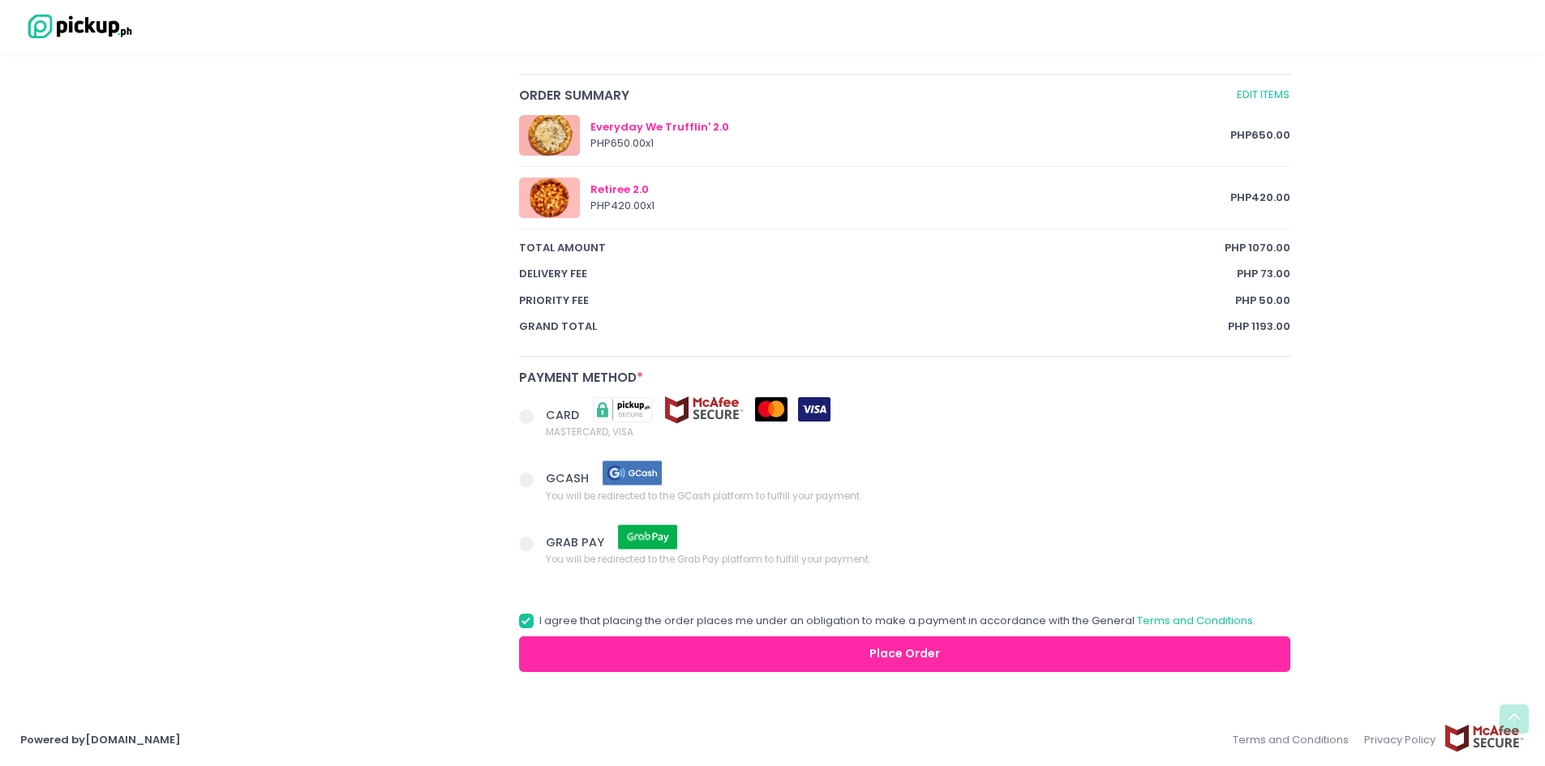
click at [528, 479] on span at bounding box center [526, 480] width 15 height 15
click at [539, 479] on input "GCASH You will be redirected to the GCash platform to fulfill your payment." at bounding box center [544, 477] width 11 height 11
click at [914, 650] on button "Place Order" at bounding box center [905, 655] width 772 height 36
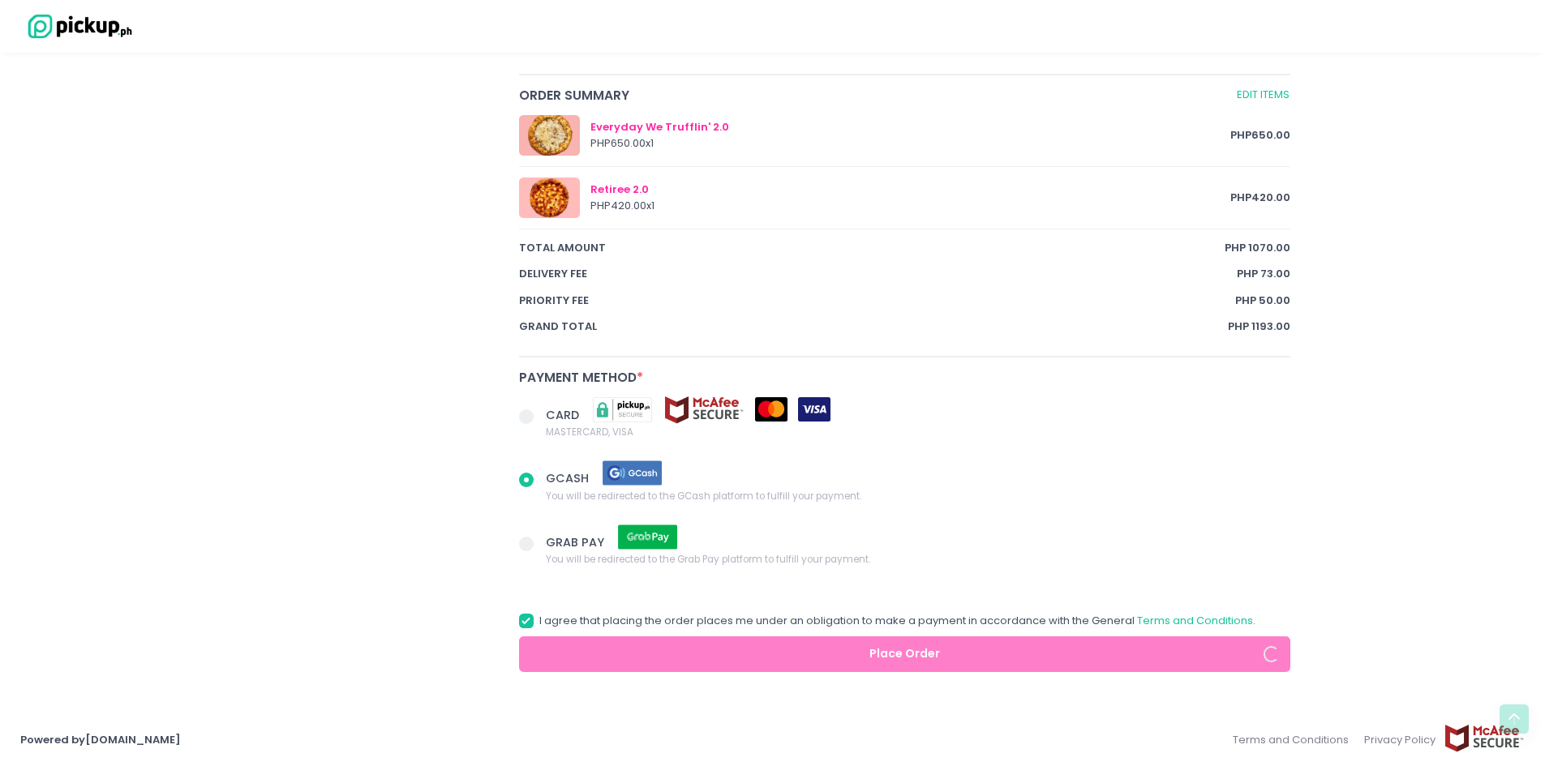
radio input "true"
click at [528, 414] on span at bounding box center [526, 417] width 15 height 15
click at [539, 414] on input "CARD MASTERCARD, VISA" at bounding box center [544, 414] width 11 height 11
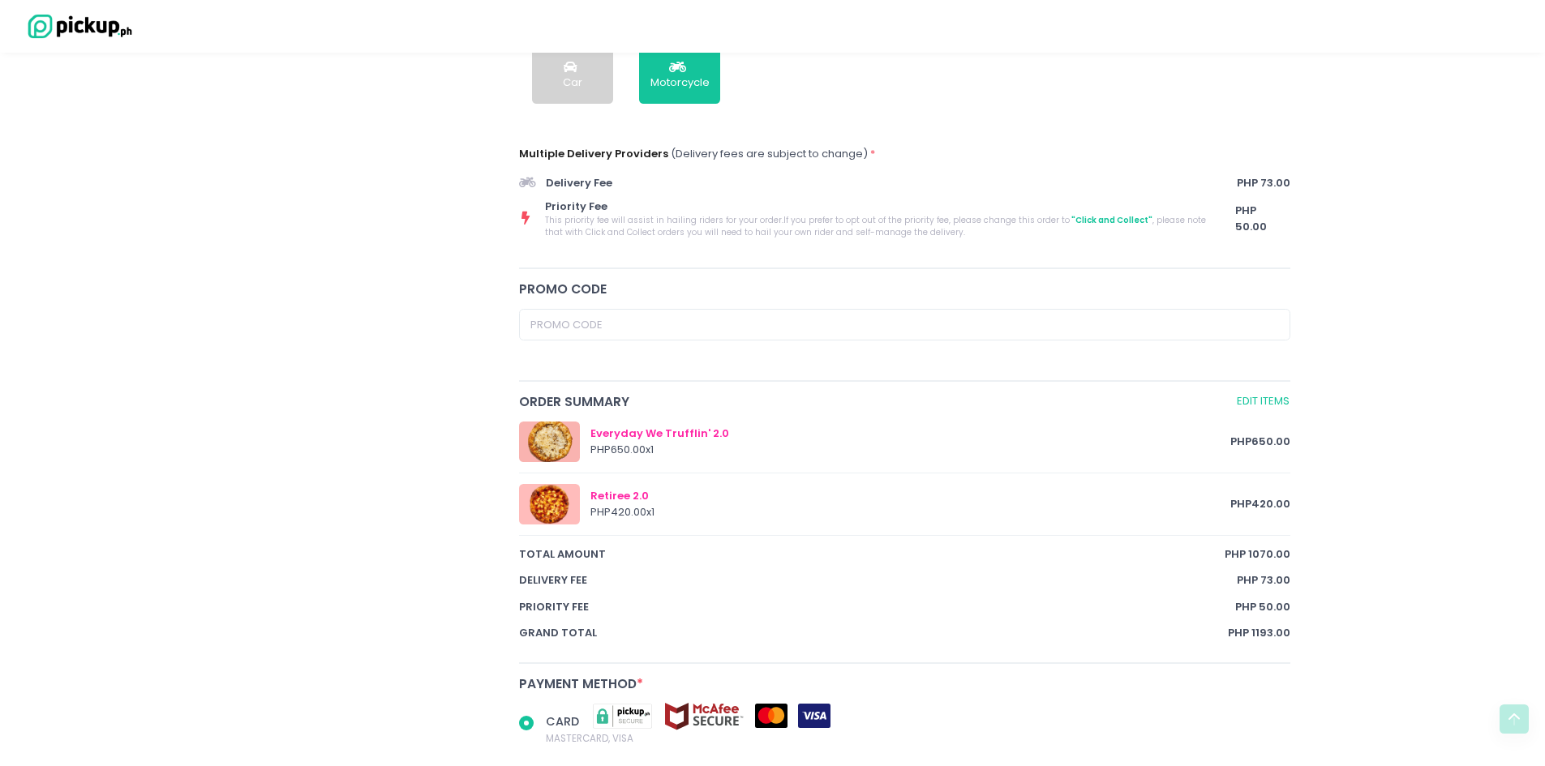
scroll to position [510, 0]
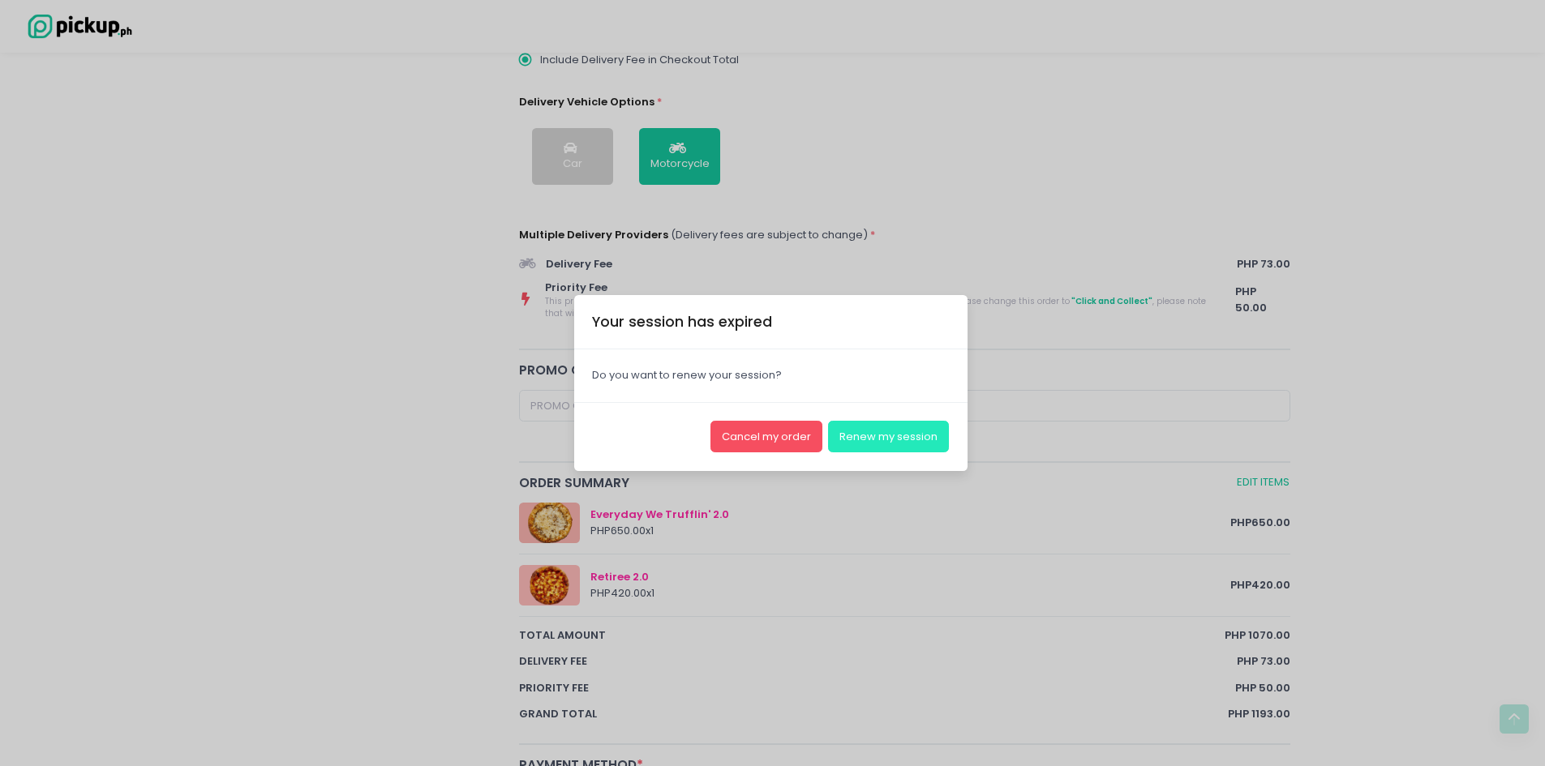
click at [859, 438] on button "Renew my session" at bounding box center [888, 436] width 121 height 31
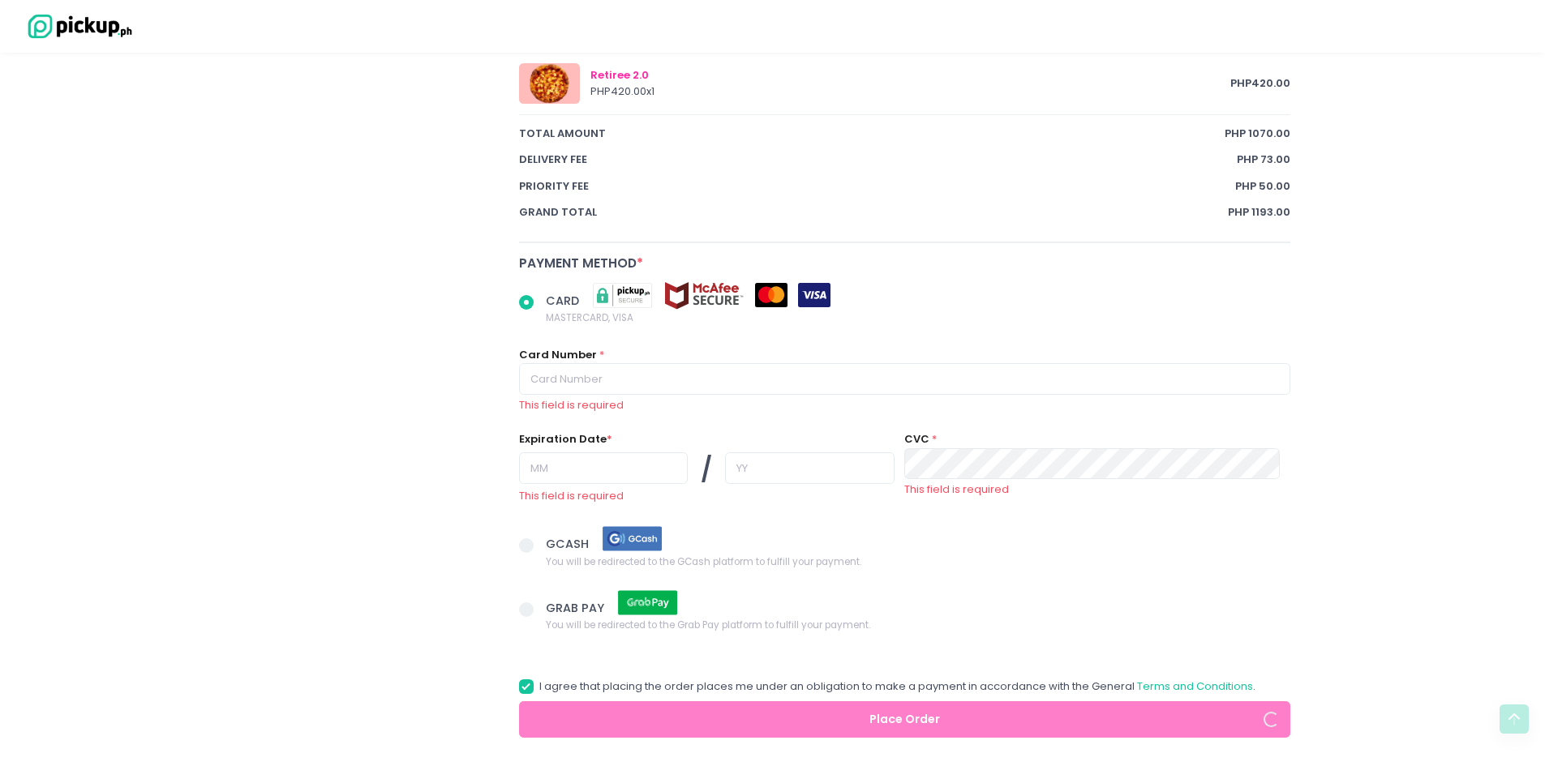
scroll to position [1078, 0]
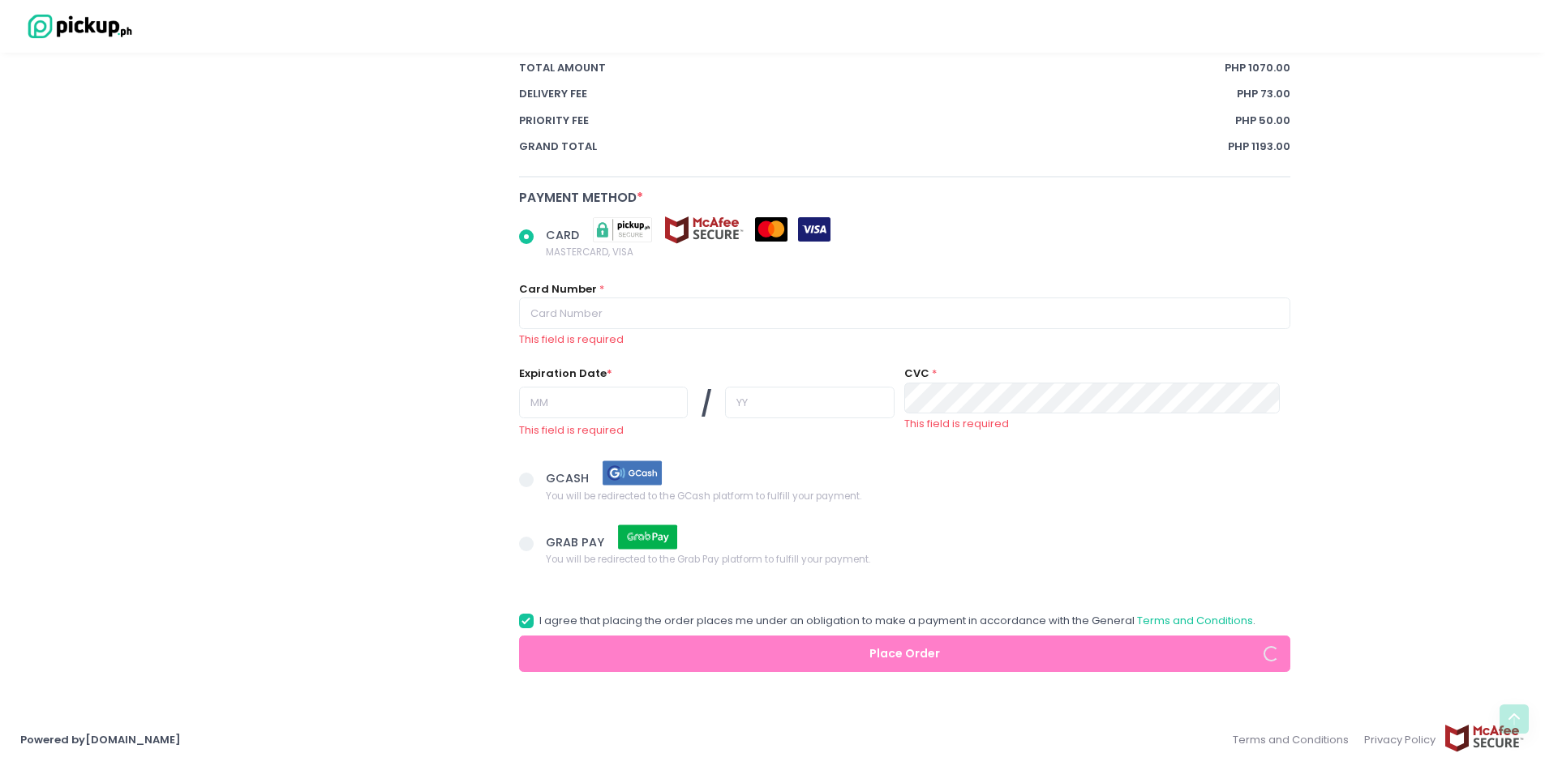
radio input "true"
click at [525, 480] on span at bounding box center [526, 480] width 15 height 15
click at [539, 480] on input "GCASH You will be redirected to the GCash platform to fulfill your payment." at bounding box center [544, 477] width 11 height 11
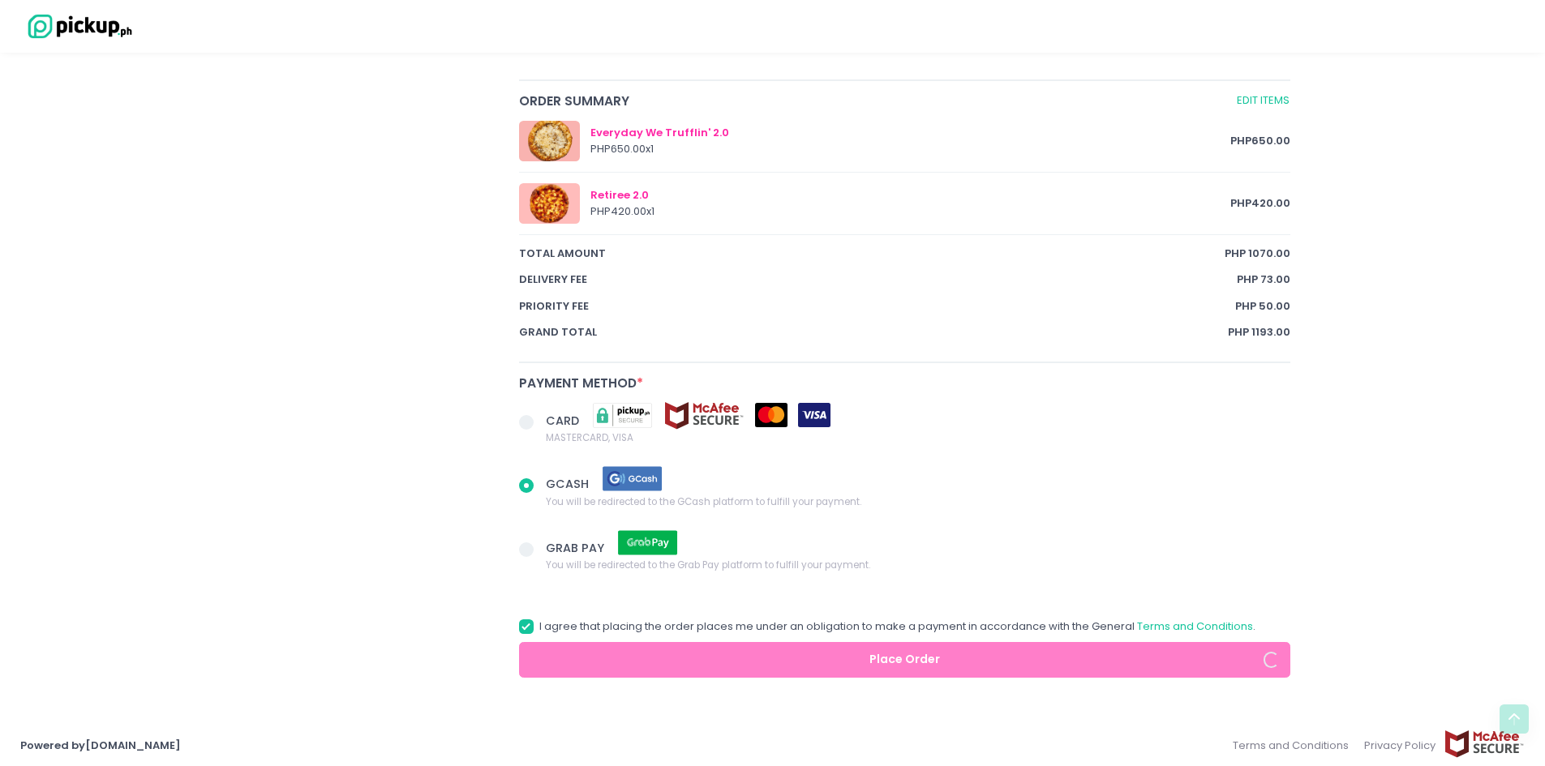
scroll to position [898, 0]
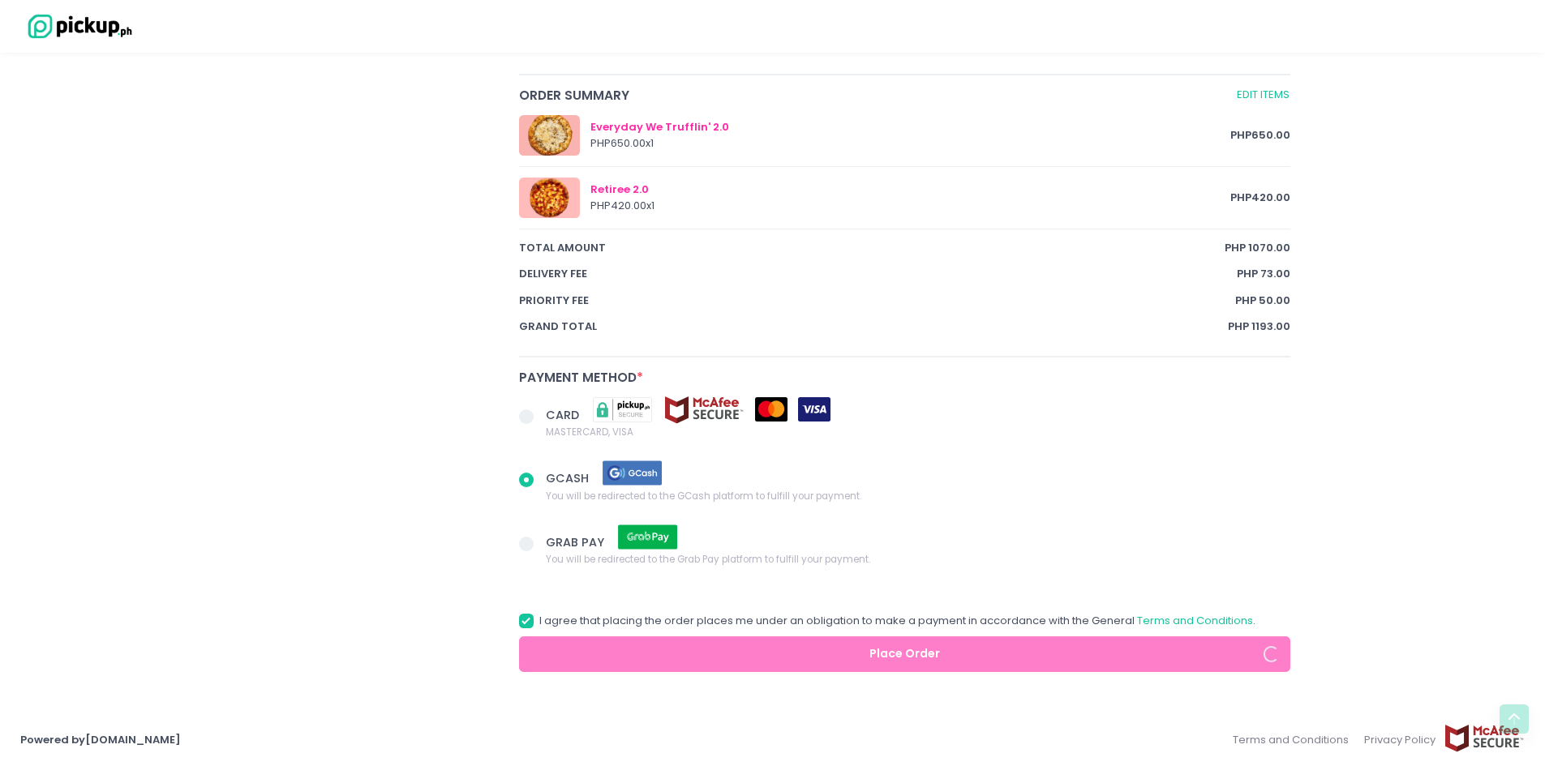
radio input "true"
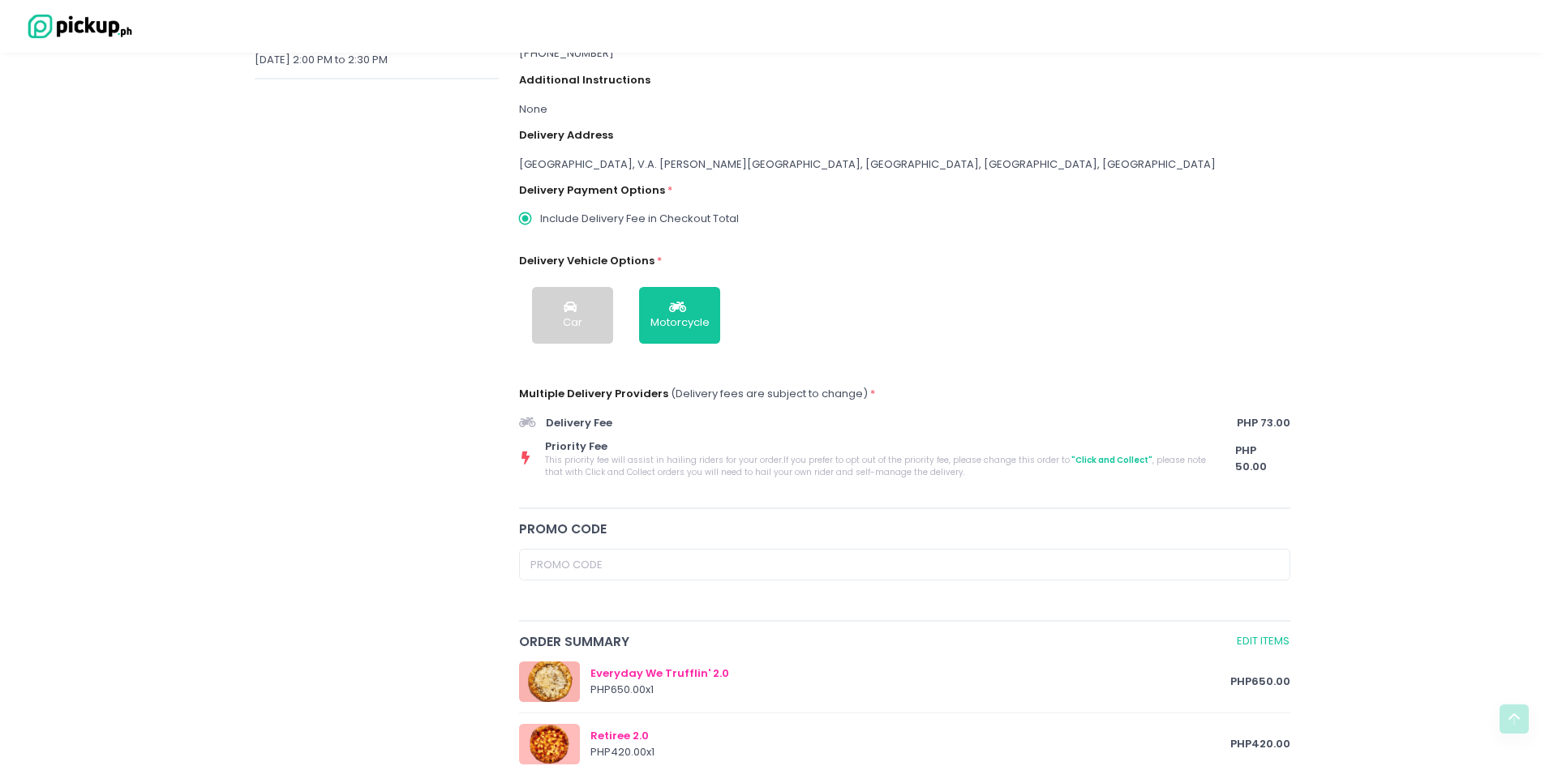
scroll to position [324, 0]
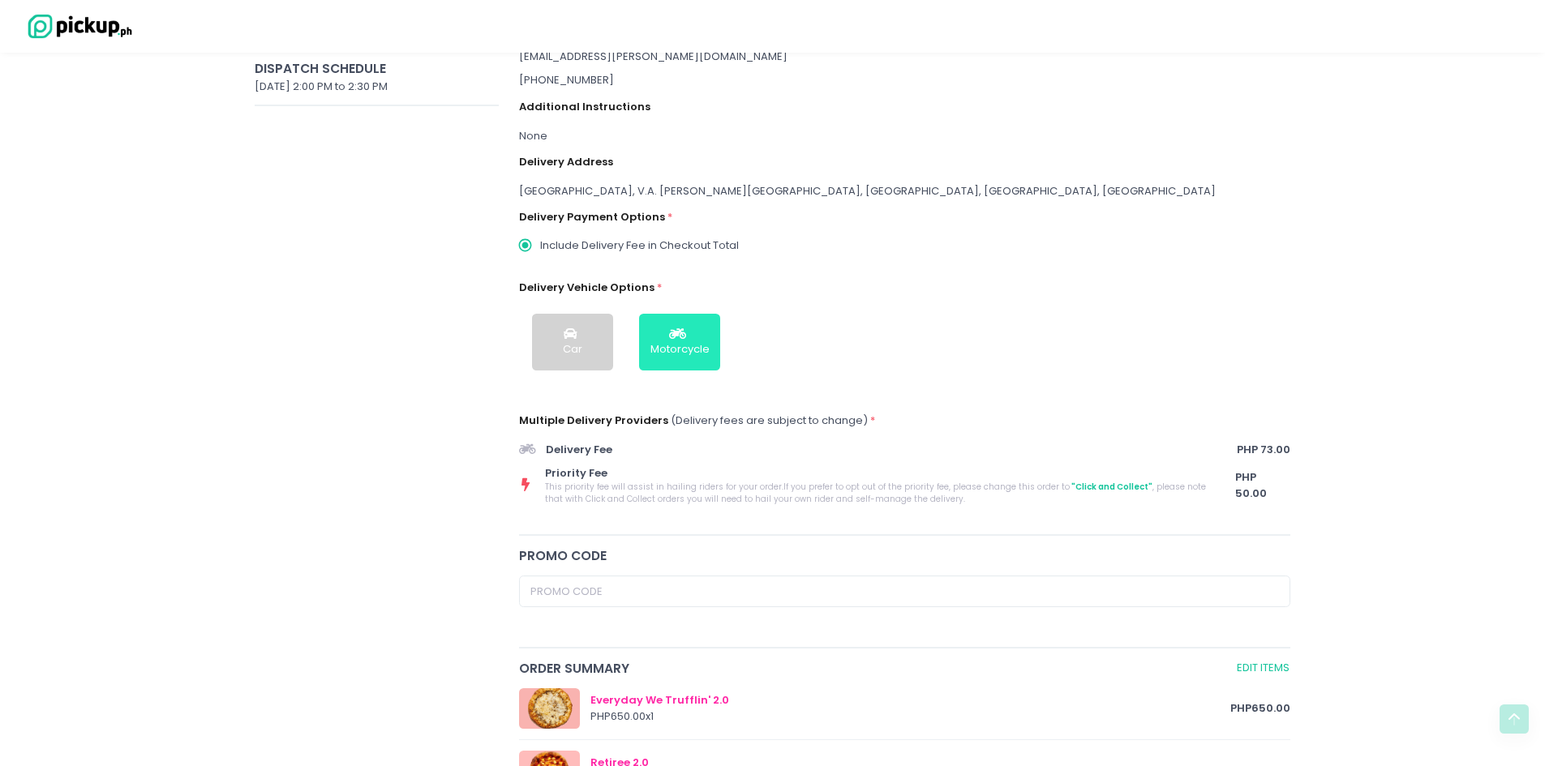
click at [698, 346] on div "Motorcycle" at bounding box center [679, 349] width 59 height 16
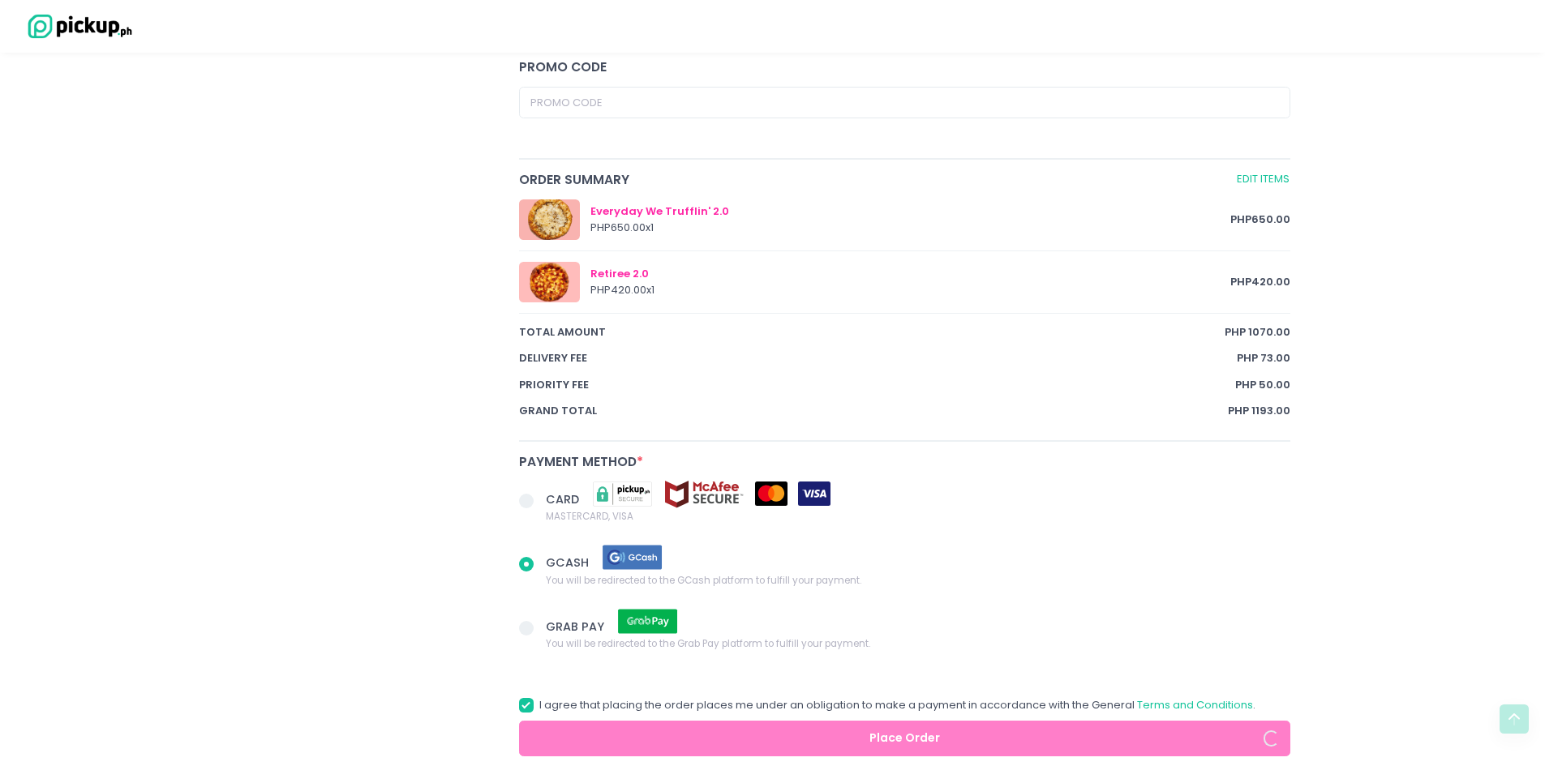
scroll to position [898, 0]
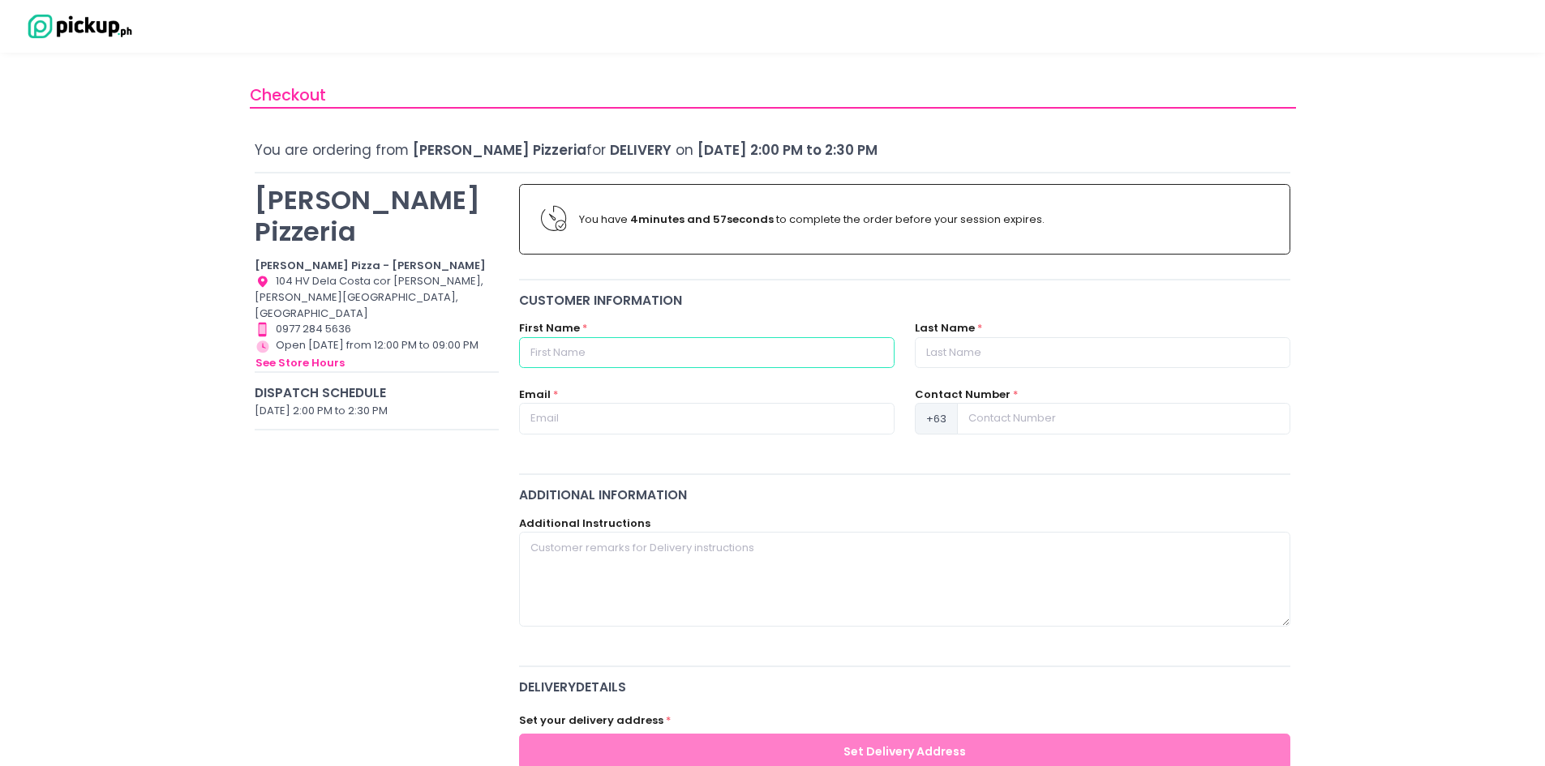
click at [627, 356] on input "text" at bounding box center [706, 352] width 375 height 31
type input "ROSE"
type input "[PERSON_NAME]"
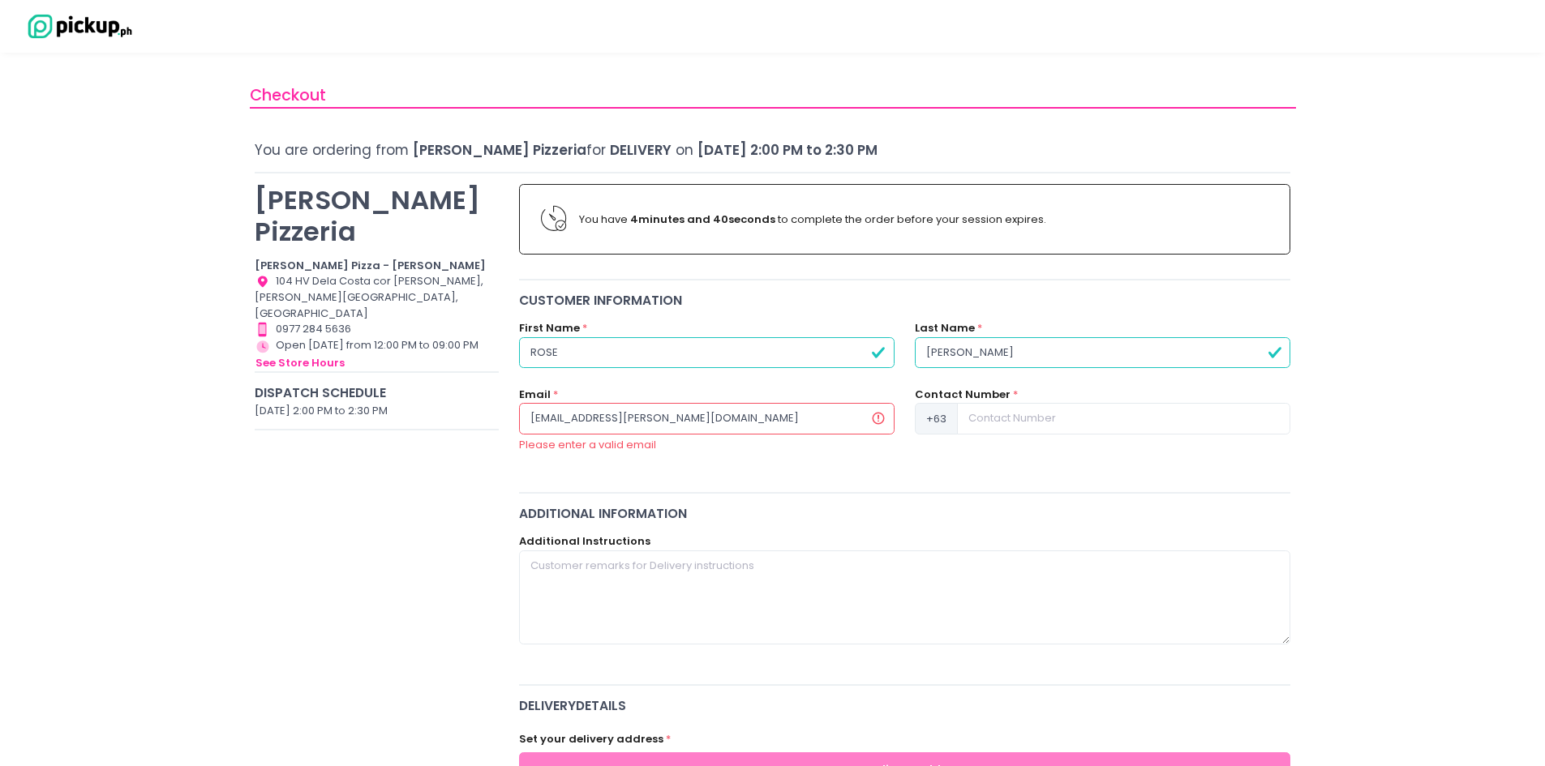
type input "[EMAIL_ADDRESS][PERSON_NAME][DOMAIN_NAME]"
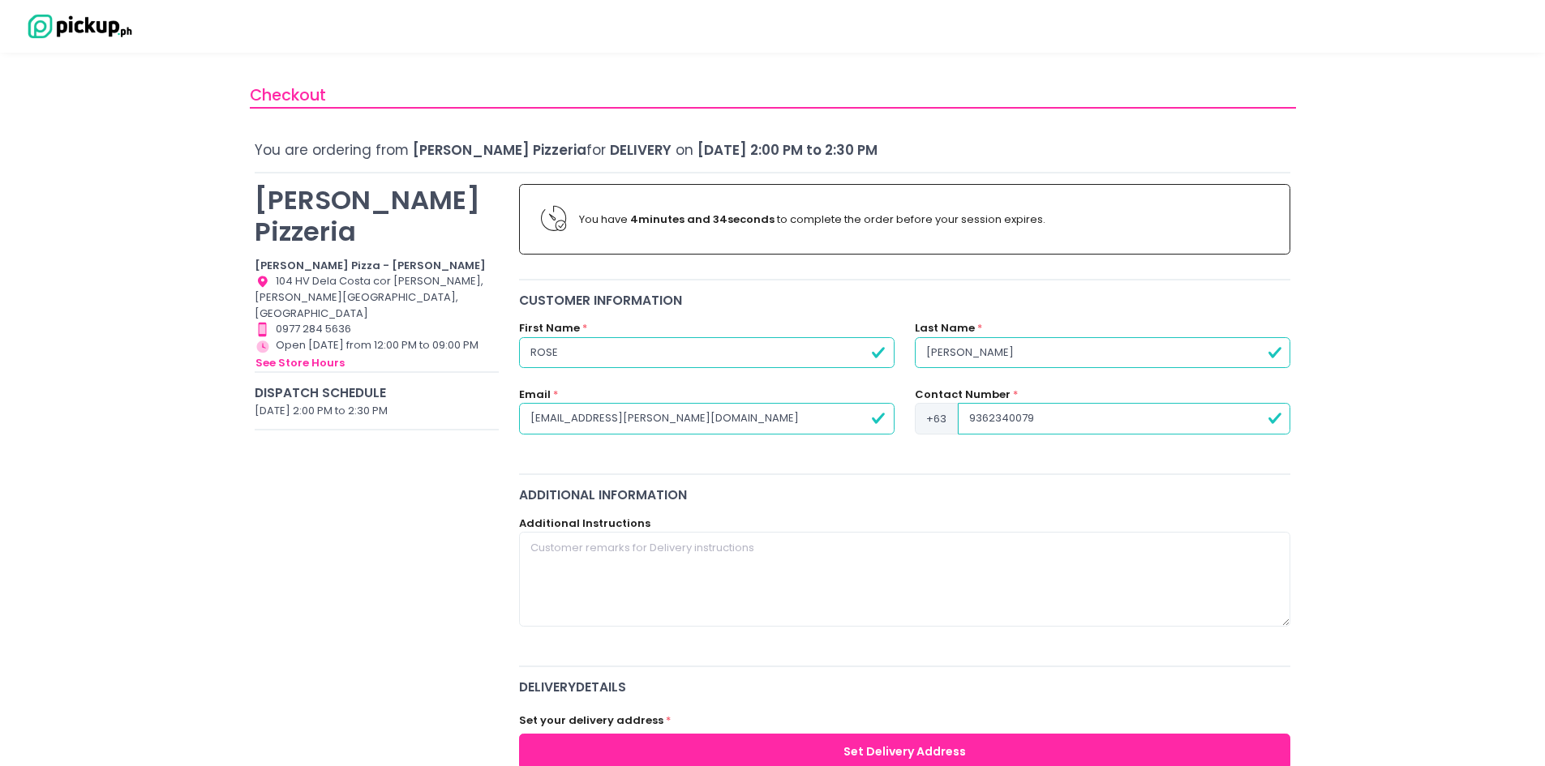
type input "9362340079"
click at [650, 536] on textarea at bounding box center [905, 579] width 772 height 94
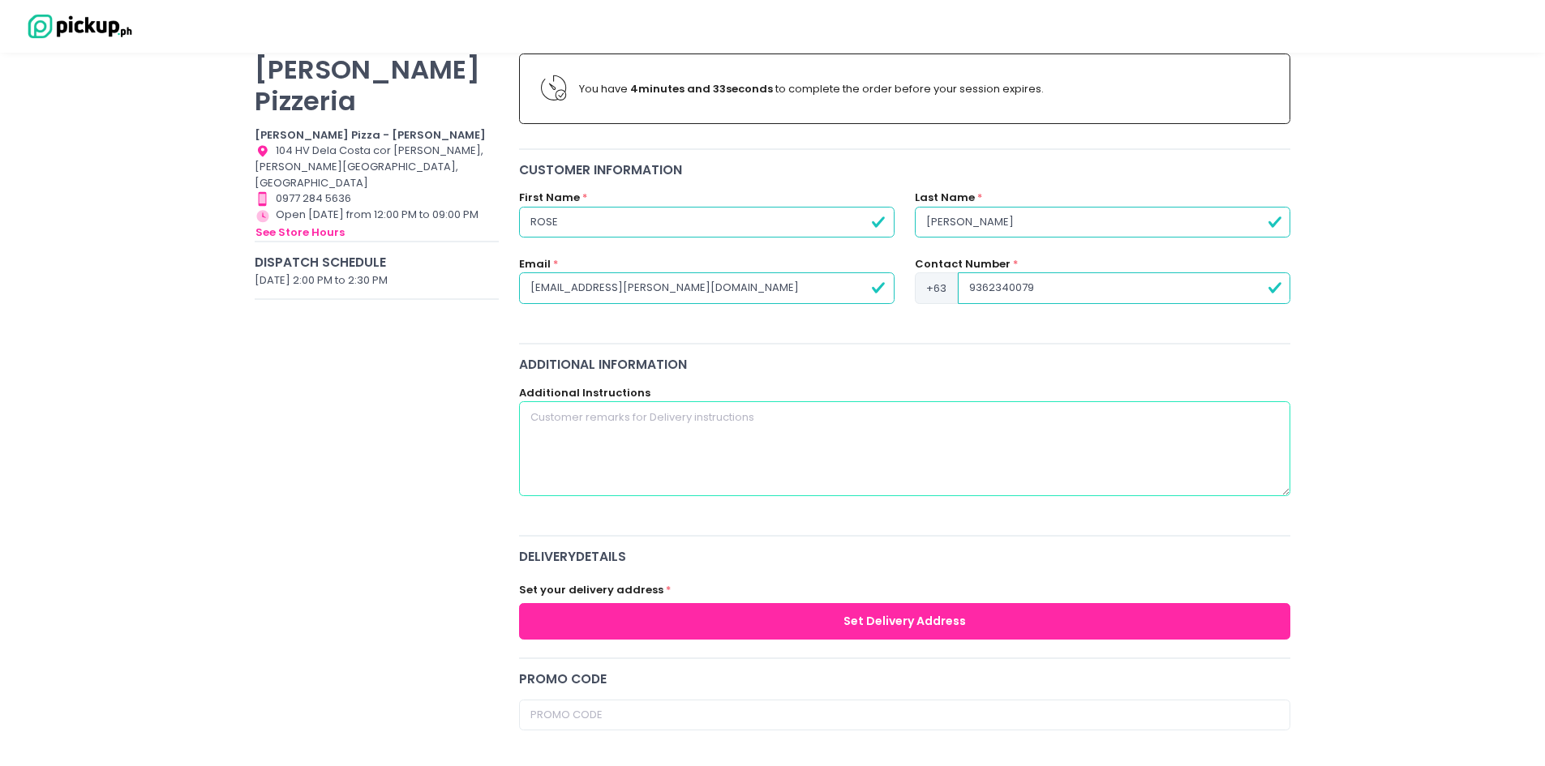
scroll to position [162, 0]
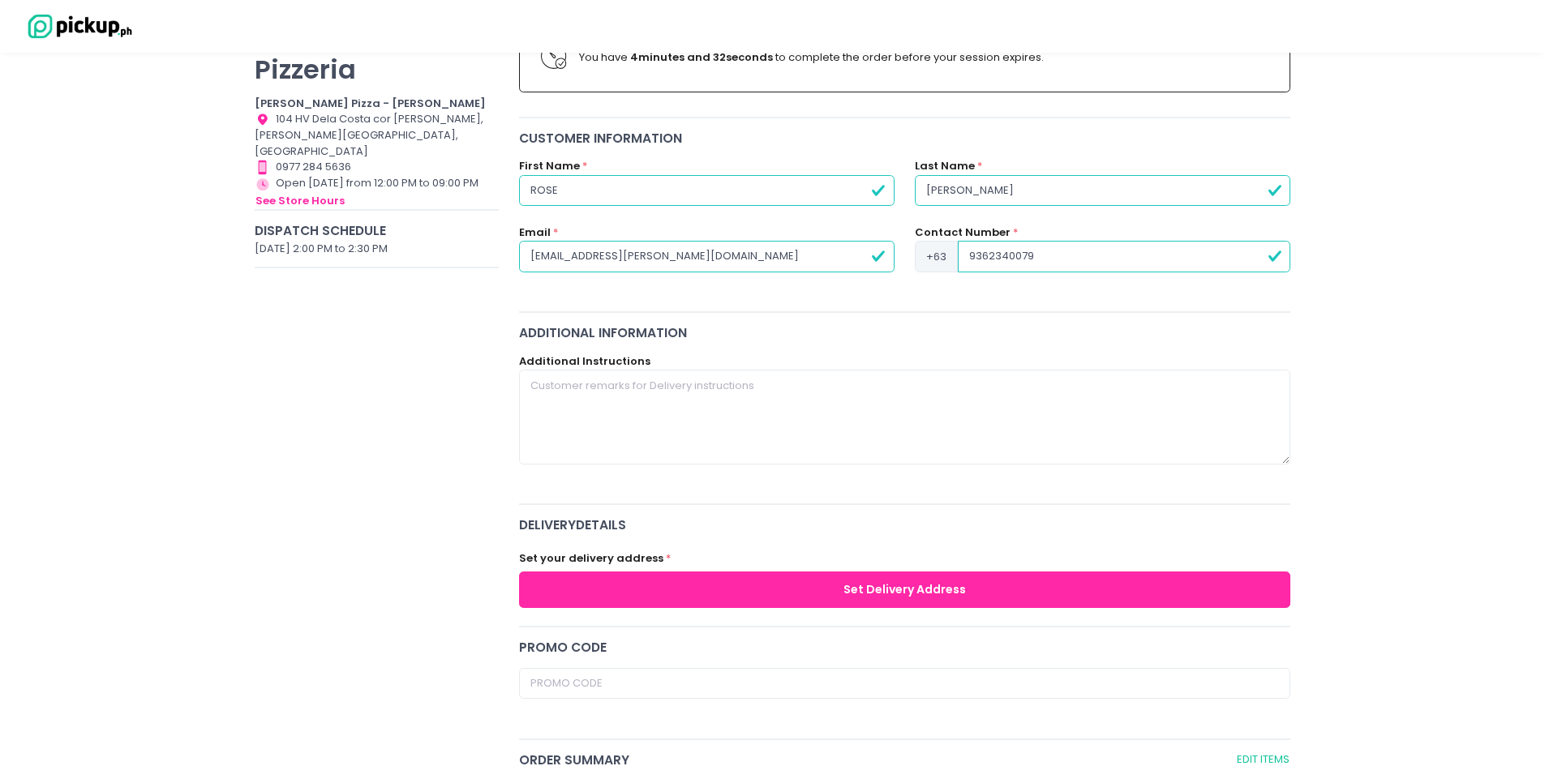
click at [658, 525] on span "delivery Details" at bounding box center [905, 525] width 772 height 19
click at [726, 578] on button "Set Delivery Address" at bounding box center [905, 590] width 772 height 36
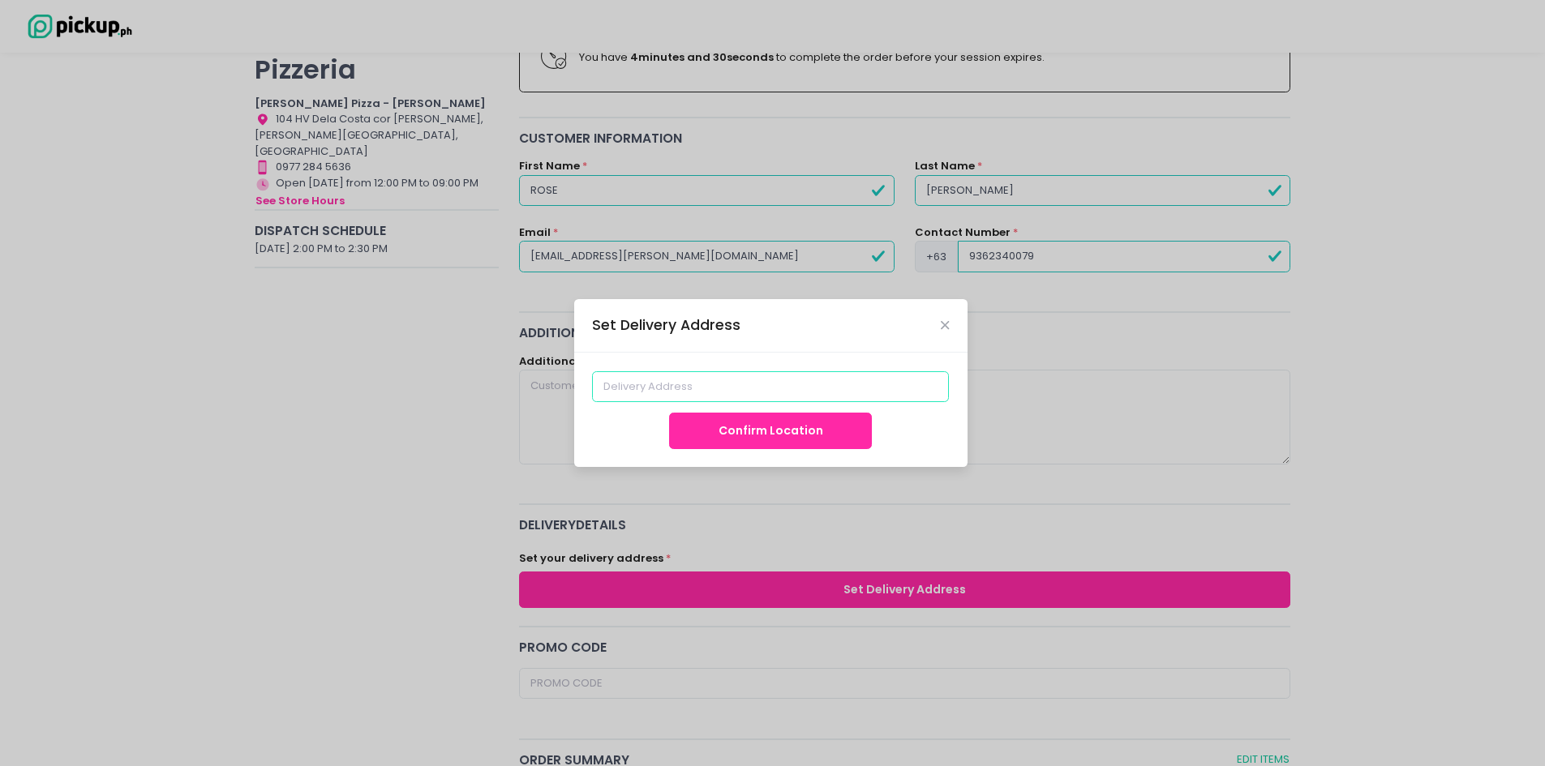
click at [655, 392] on input at bounding box center [770, 386] width 357 height 31
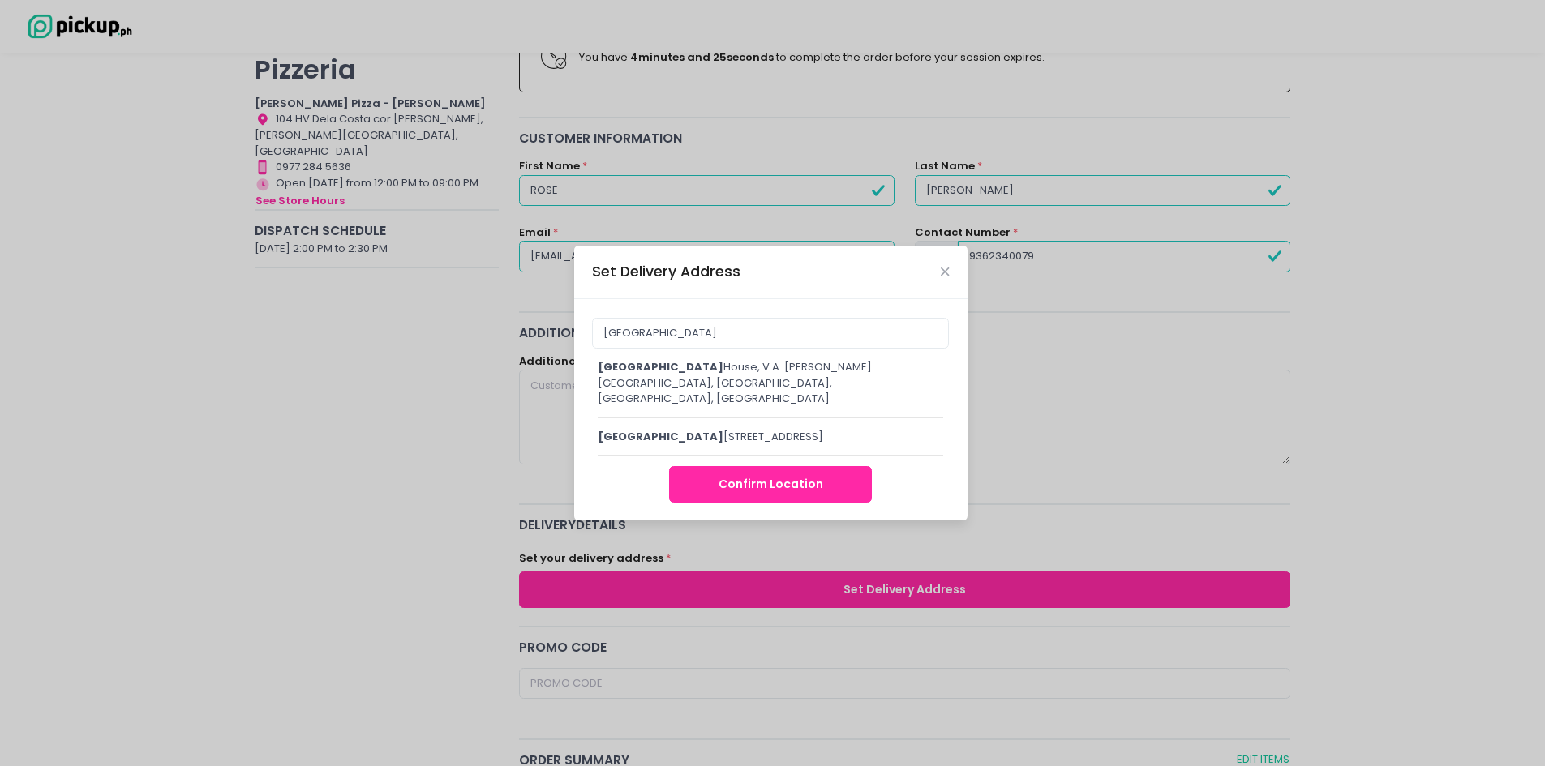
click at [664, 371] on div "CHATHAM House, V.A. Rufino Street, Makati City, Metro Manila, Philippines" at bounding box center [771, 383] width 346 height 48
type input "[GEOGRAPHIC_DATA], V.A. [PERSON_NAME][GEOGRAPHIC_DATA], [GEOGRAPHIC_DATA], [GEO…"
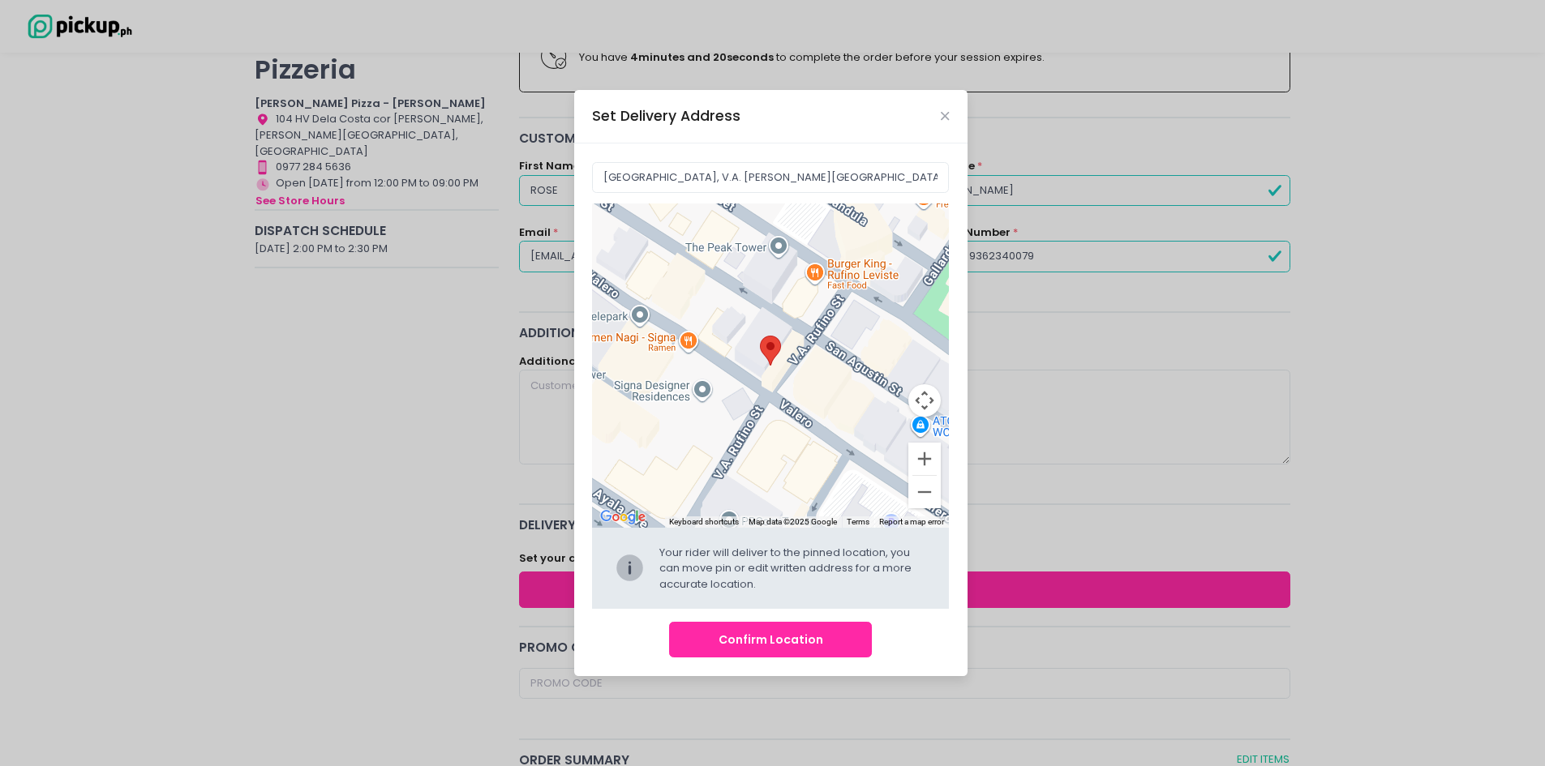
click at [805, 637] on button "Confirm Location" at bounding box center [770, 640] width 203 height 36
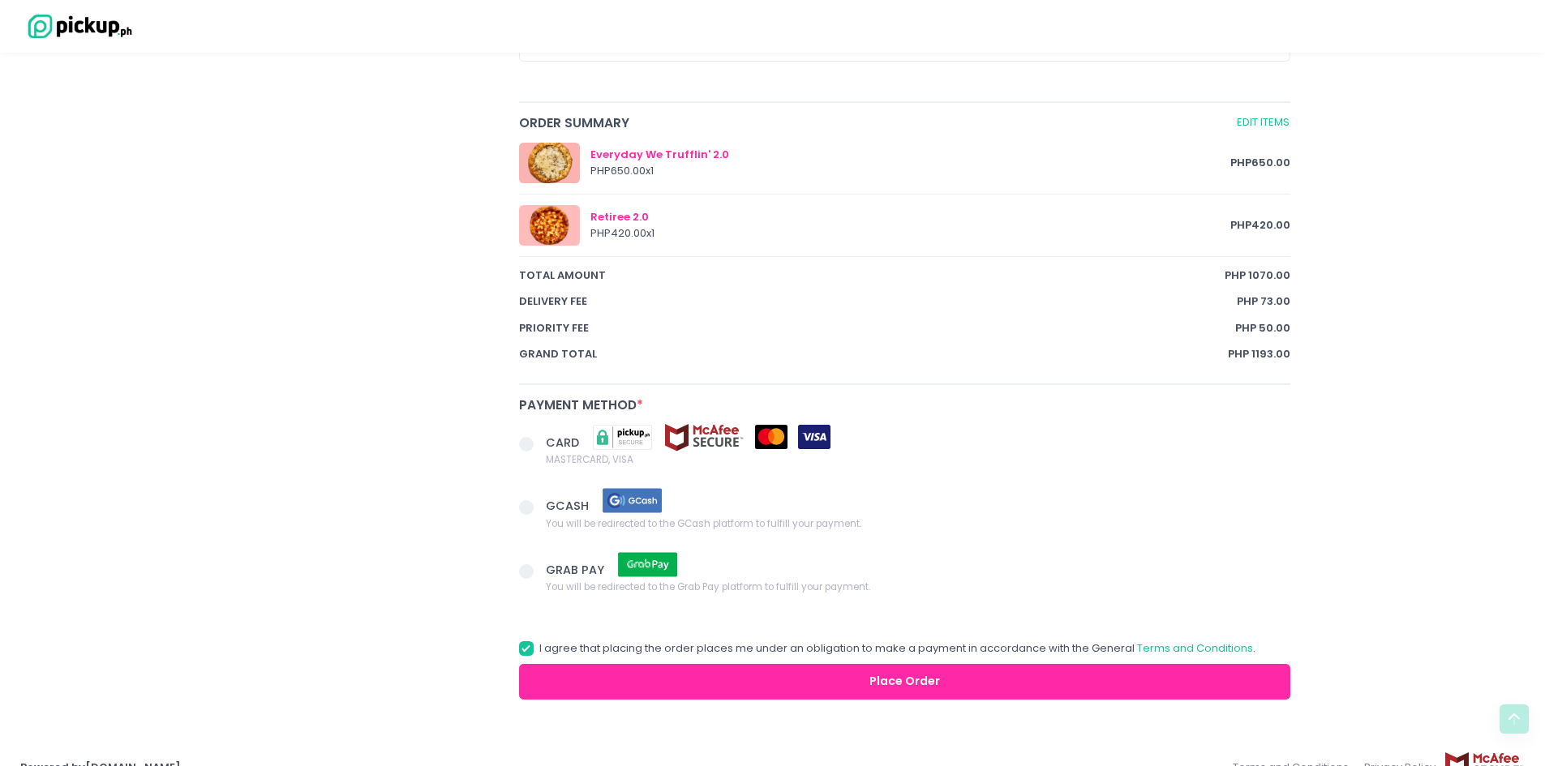
scroll to position [898, 0]
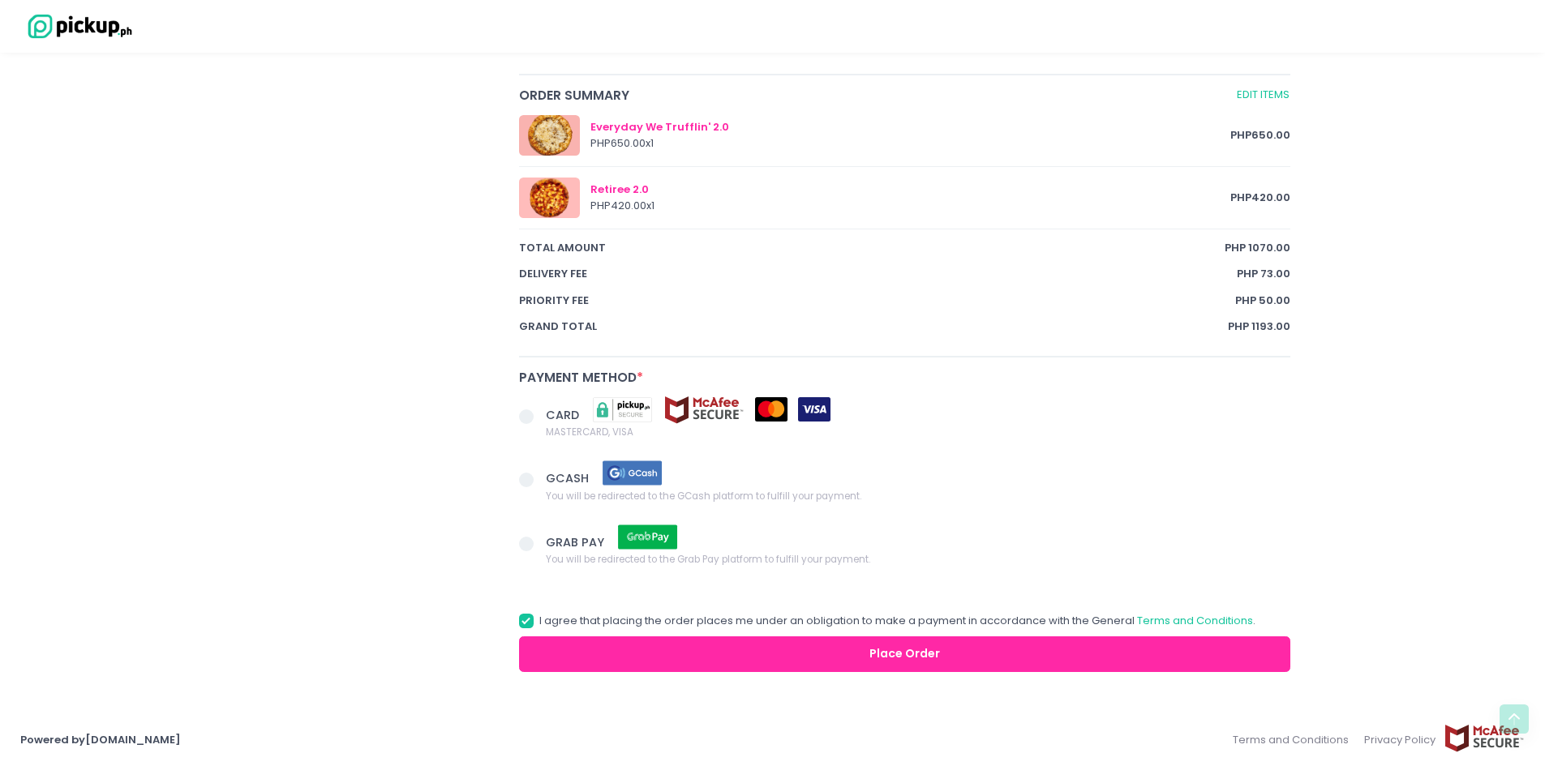
click at [535, 479] on span at bounding box center [533, 481] width 28 height 23
click at [539, 479] on input "GCASH You will be redirected to the GCash platform to fulfill your payment." at bounding box center [544, 477] width 11 height 11
click at [847, 658] on button "Place Order" at bounding box center [905, 655] width 772 height 36
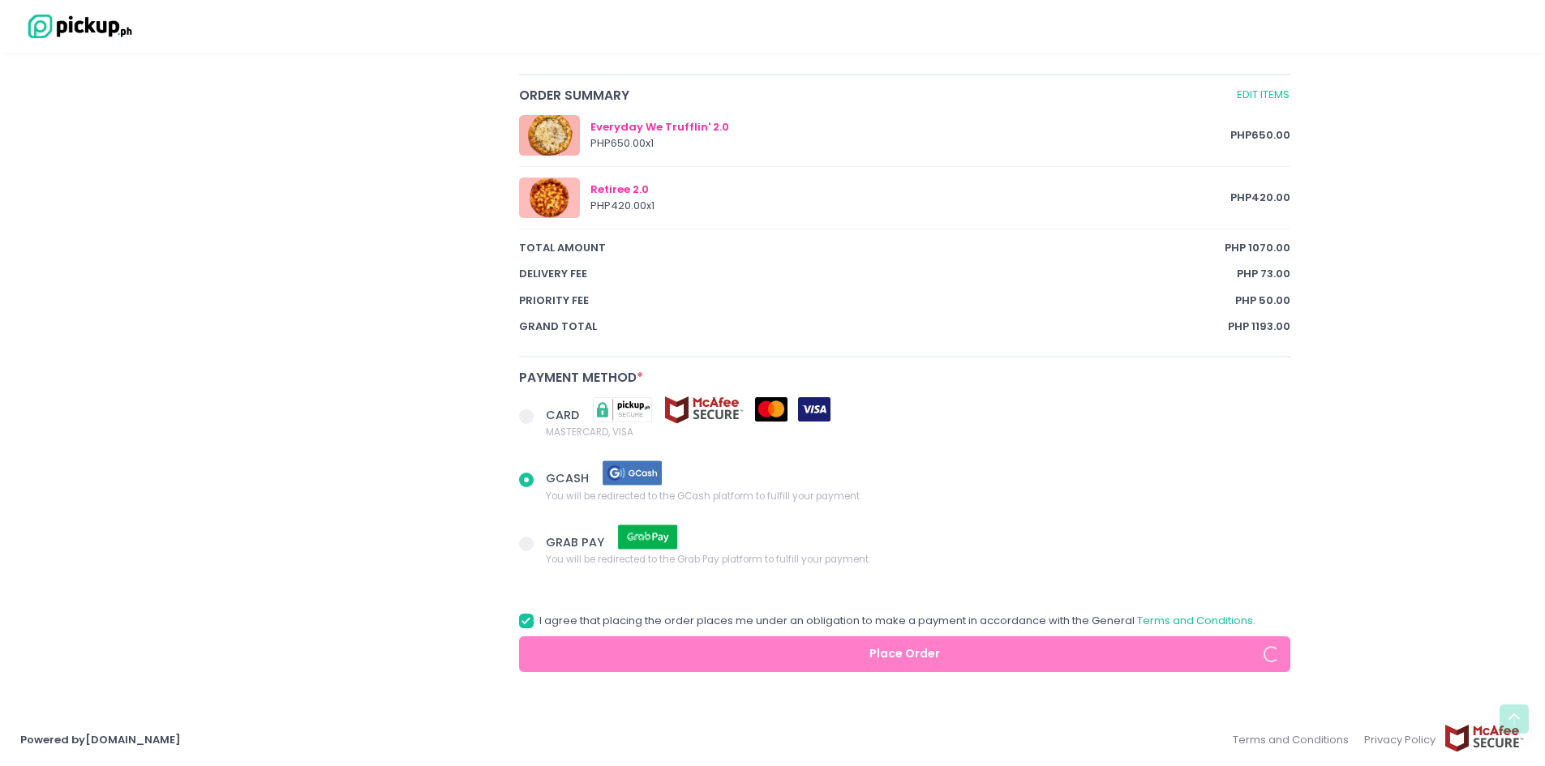
radio input "true"
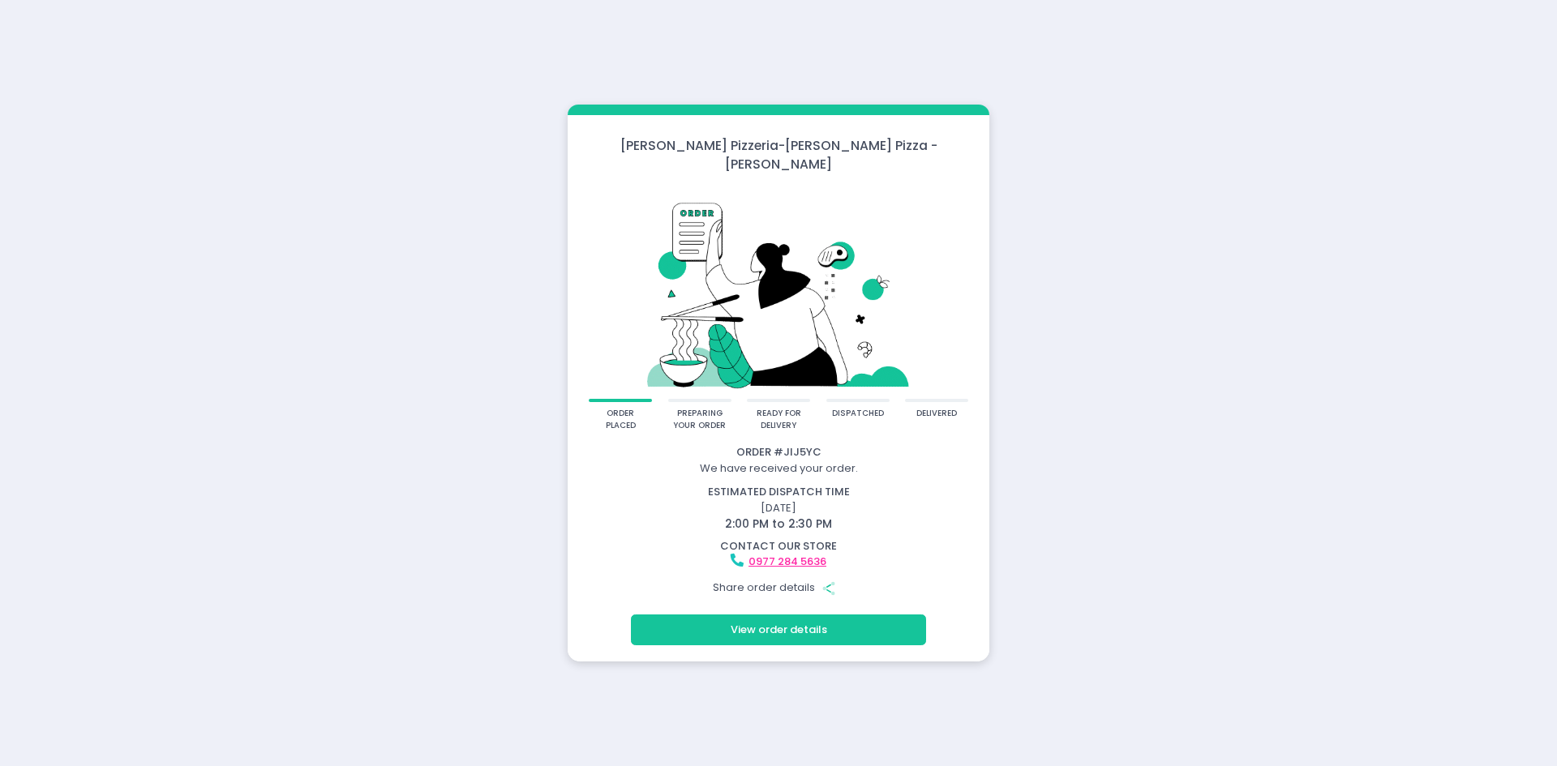
click at [786, 622] on button "View order details" at bounding box center [778, 630] width 295 height 31
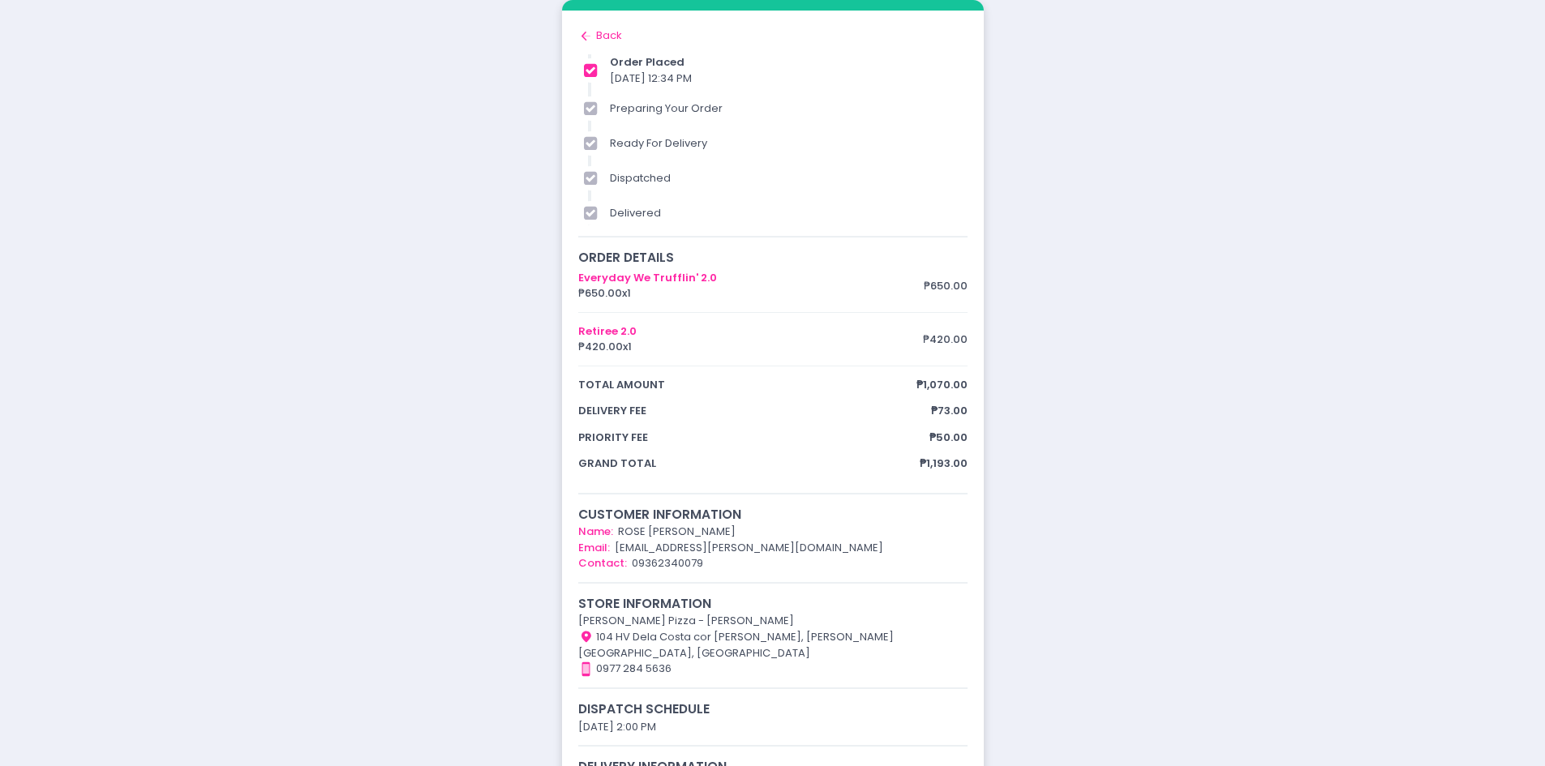
click at [598, 33] on div "Back to home Created with Sketch. Back" at bounding box center [772, 36] width 389 height 16
